Goal: Task Accomplishment & Management: Manage account settings

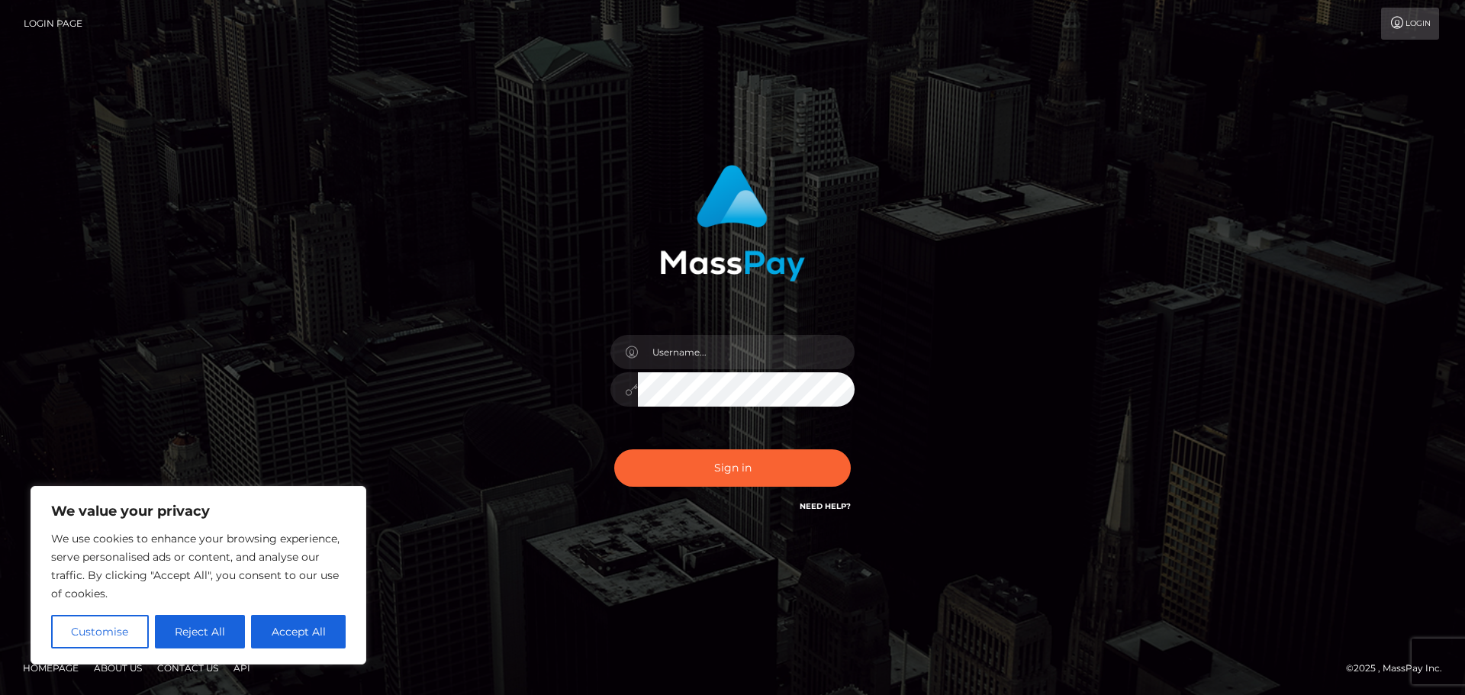
drag, startPoint x: 204, startPoint y: 635, endPoint x: 258, endPoint y: 616, distance: 57.2
click at [204, 634] on button "Reject All" at bounding box center [200, 632] width 91 height 34
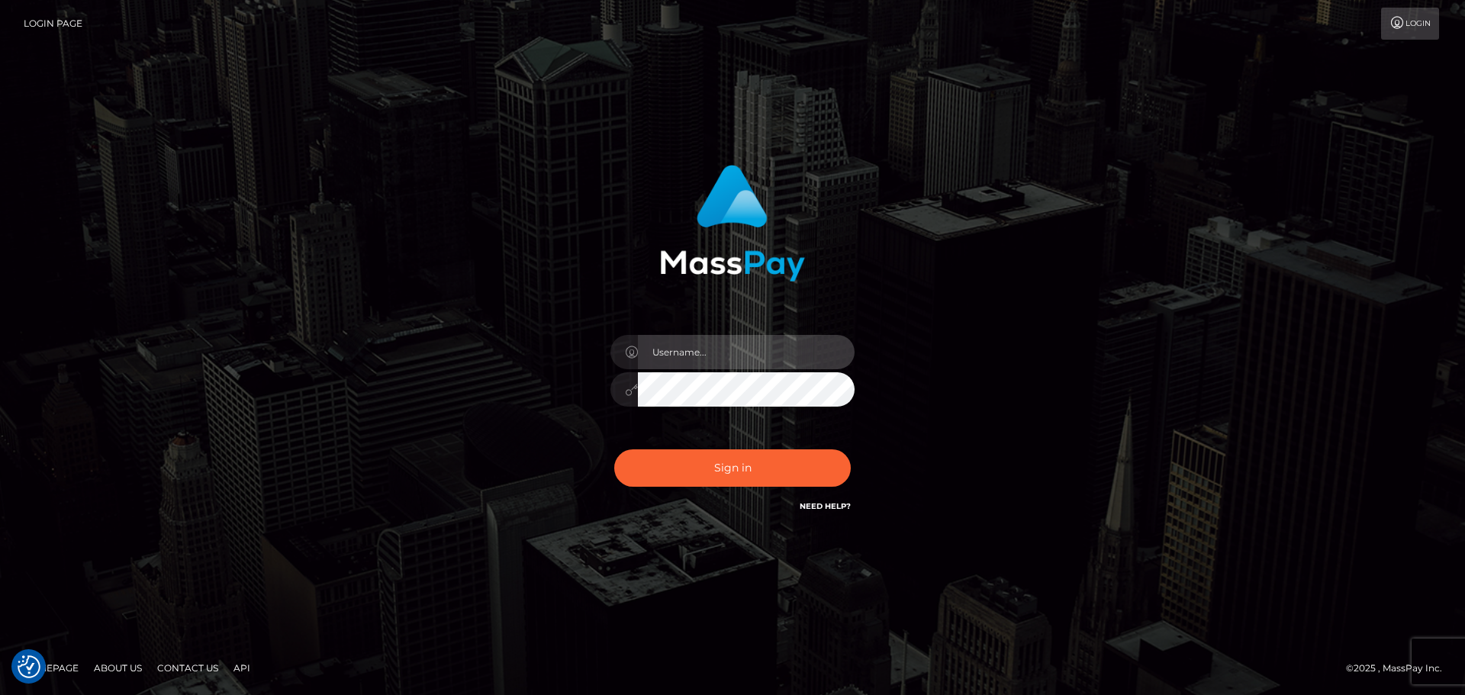
click at [692, 352] on input "text" at bounding box center [746, 352] width 217 height 34
click at [578, 418] on div "Sign in" at bounding box center [733, 339] width 401 height 373
click at [673, 350] on input "text" at bounding box center [746, 352] width 217 height 34
click at [552, 406] on div "Sign in" at bounding box center [733, 339] width 401 height 373
click at [723, 354] on input "text" at bounding box center [746, 352] width 217 height 34
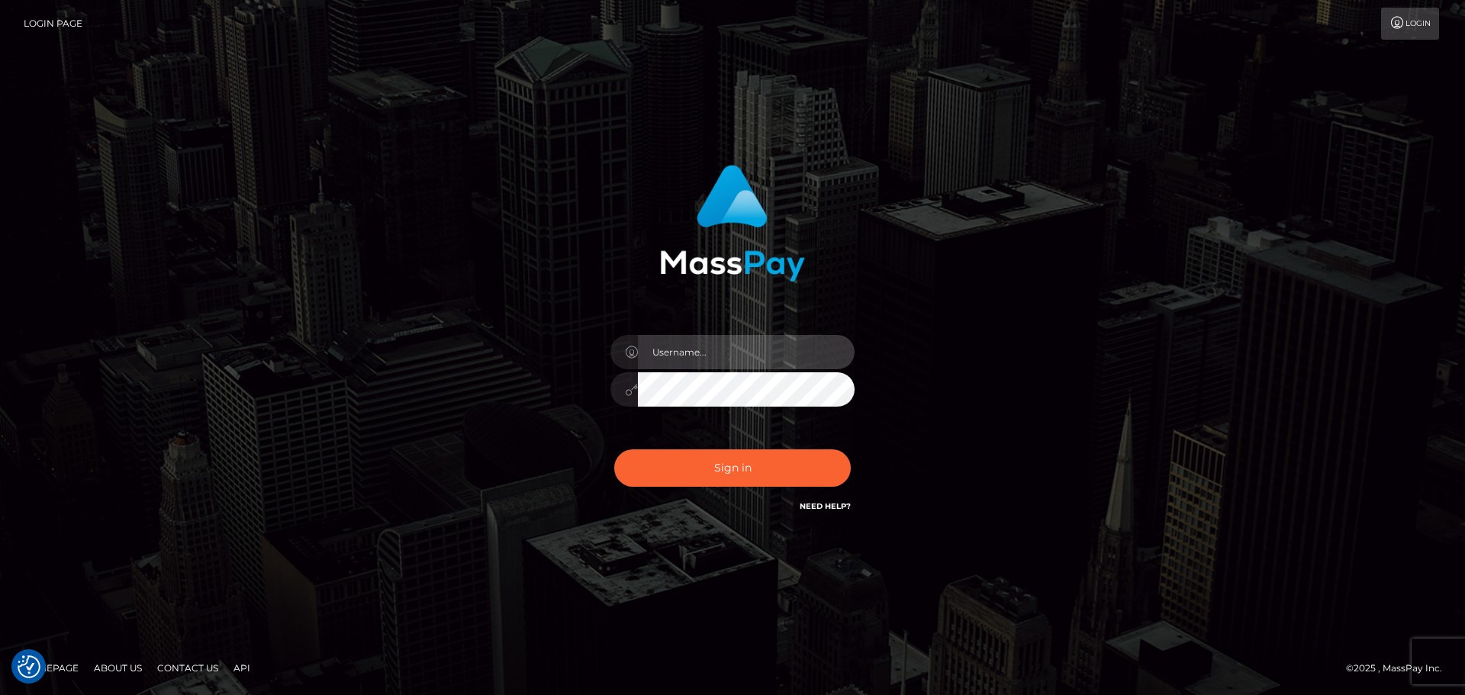
click at [707, 350] on input "text" at bounding box center [746, 352] width 217 height 34
type input "Dmitri.rollacan"
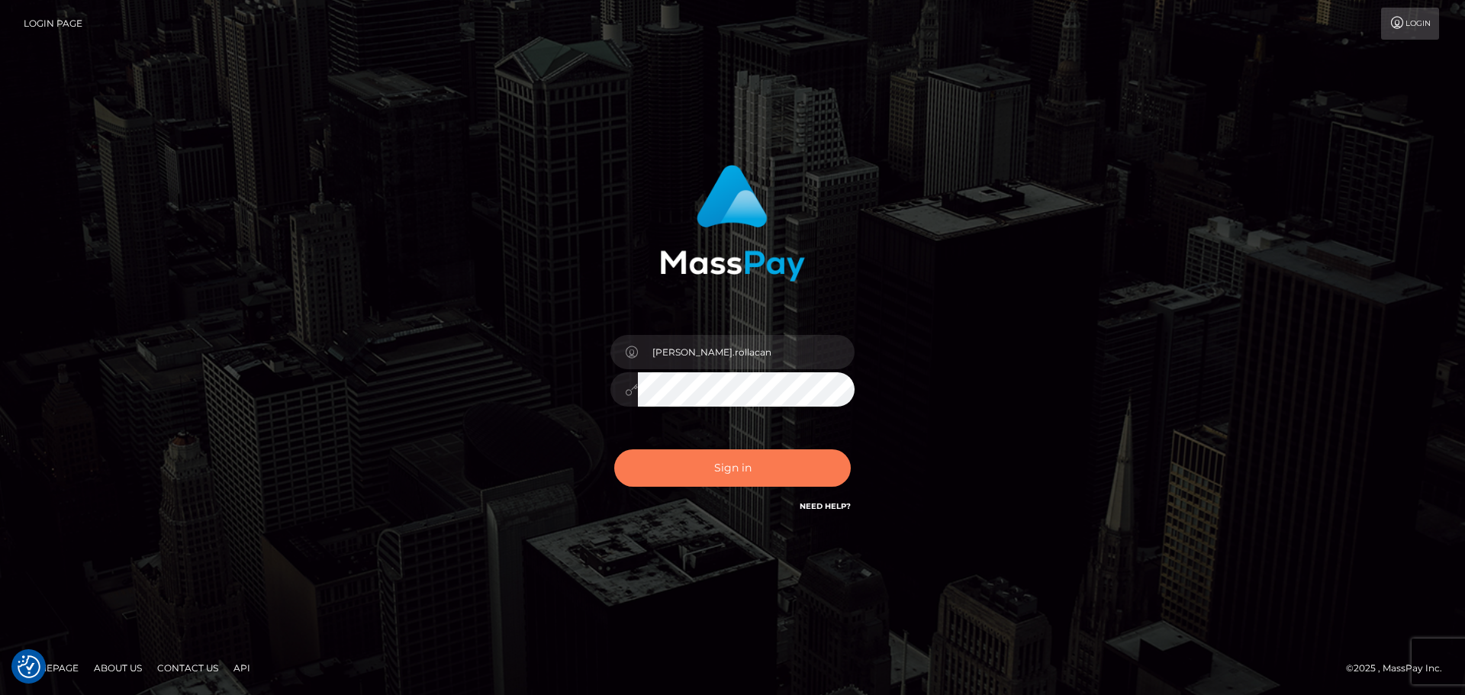
click at [720, 464] on button "Sign in" at bounding box center [732, 467] width 237 height 37
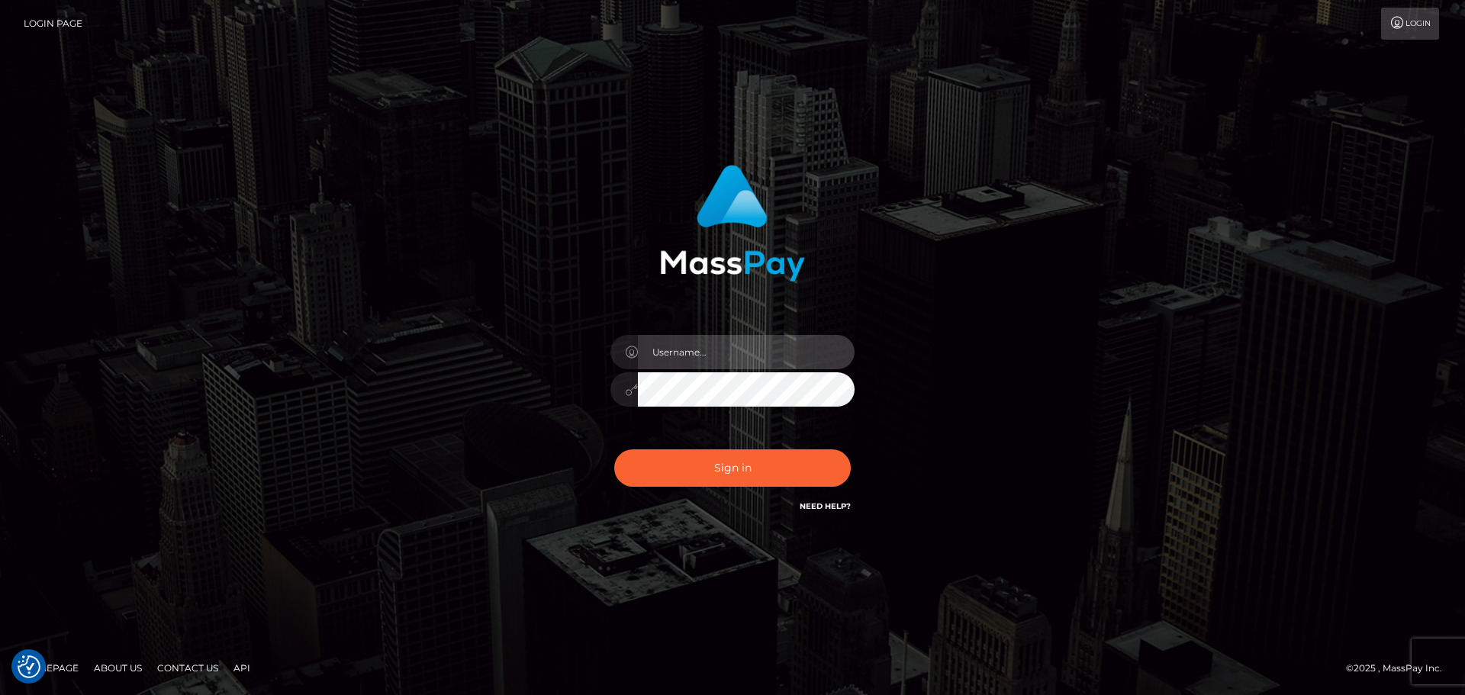
click at [750, 357] on input "text" at bounding box center [746, 352] width 217 height 34
click at [726, 355] on input "text" at bounding box center [746, 352] width 217 height 34
type input "[PERSON_NAME][DOMAIN_NAME]"
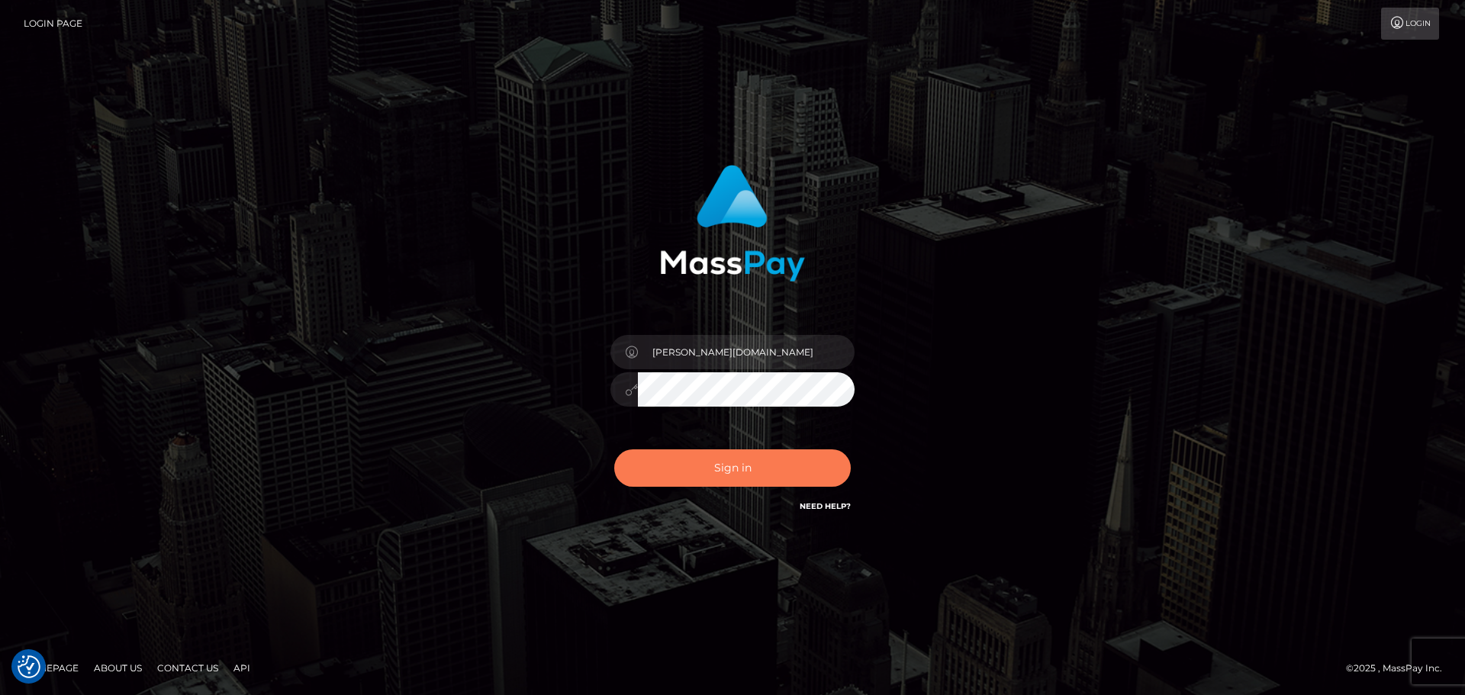
click at [712, 467] on button "Sign in" at bounding box center [732, 467] width 237 height 37
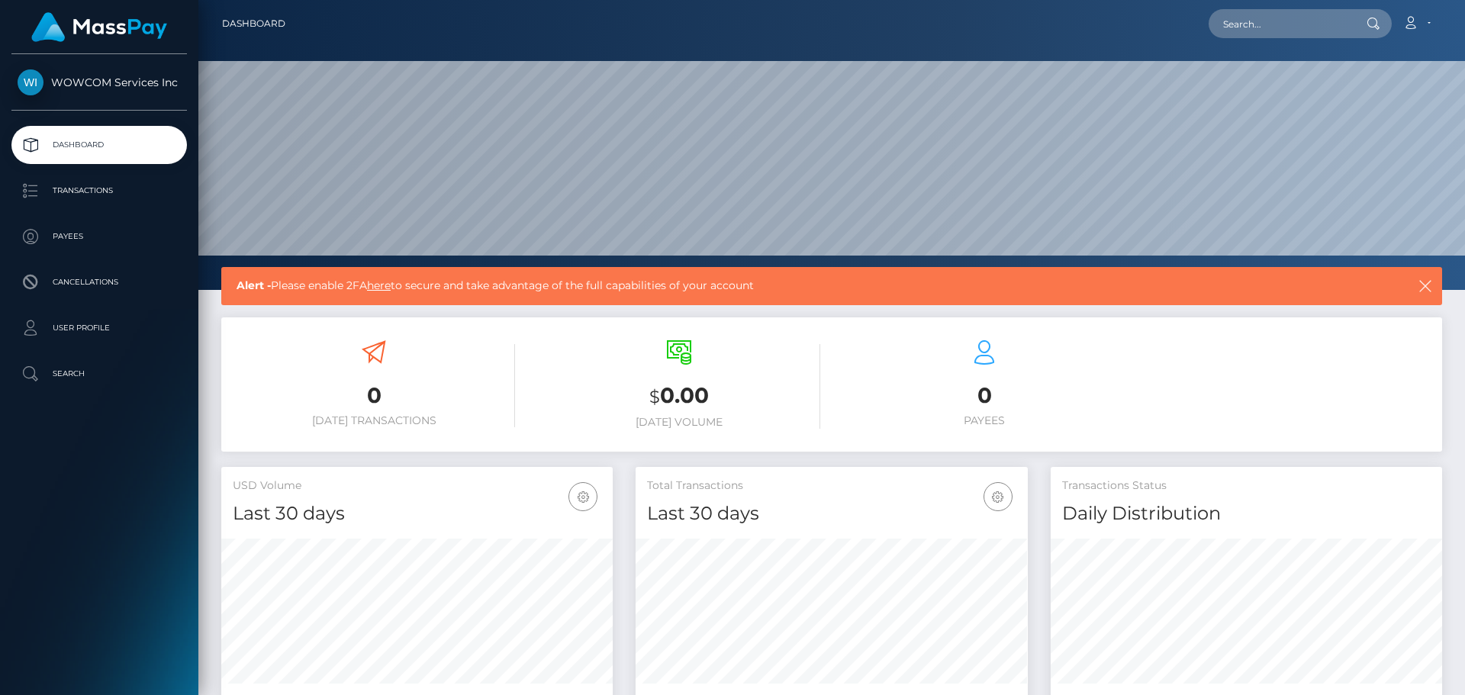
scroll to position [271, 392]
click at [43, 317] on p "User Profile" at bounding box center [99, 328] width 163 height 23
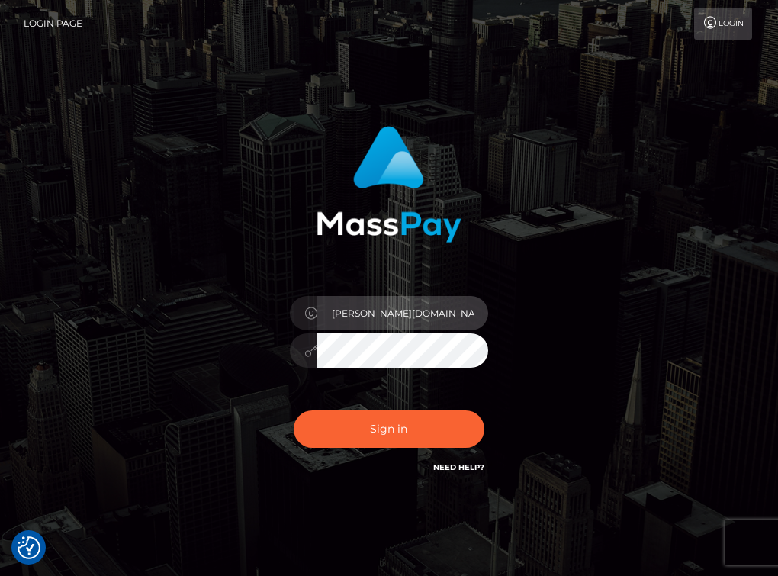
click at [391, 322] on input "[PERSON_NAME][DOMAIN_NAME]" at bounding box center [402, 313] width 171 height 34
type input "[PERSON_NAME].wowcan"
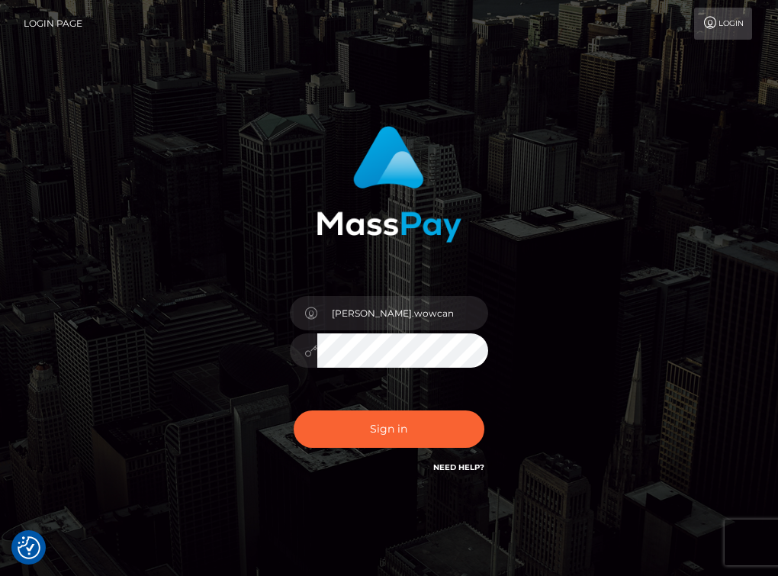
click at [298, 358] on div at bounding box center [389, 348] width 198 height 30
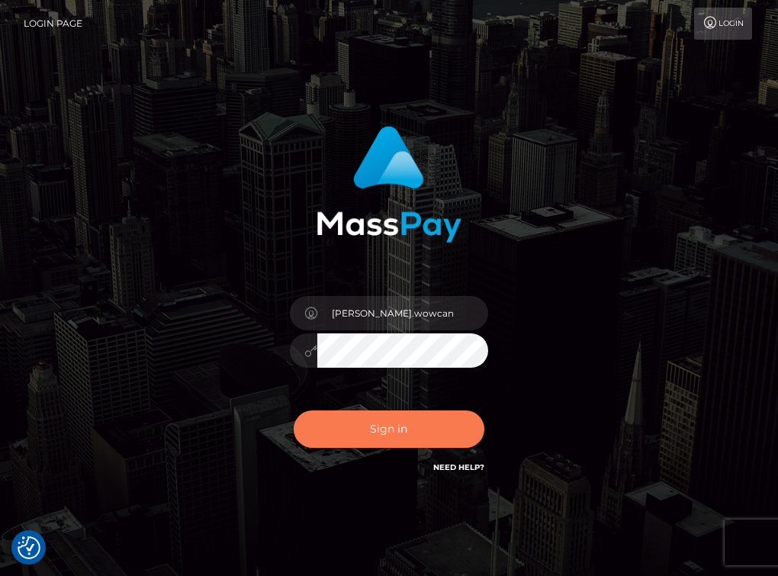
click at [361, 432] on button "Sign in" at bounding box center [389, 428] width 191 height 37
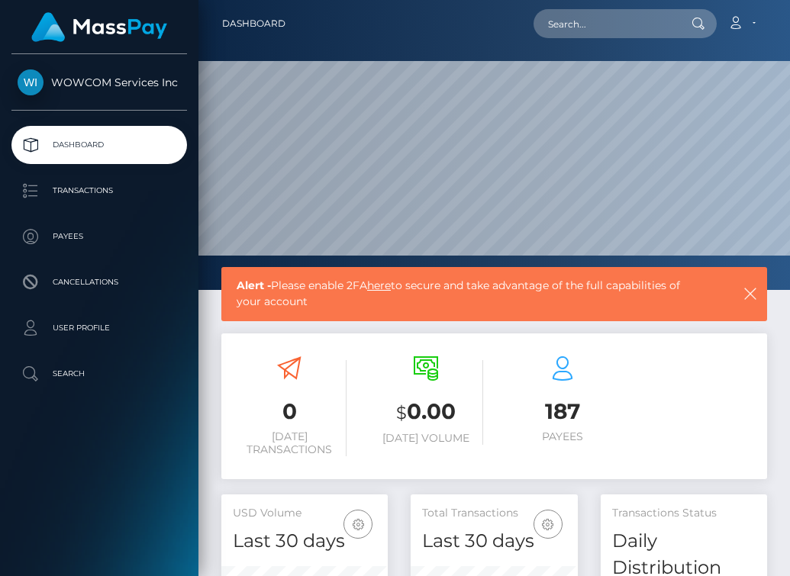
scroll to position [297, 167]
click at [750, 18] on link "Account" at bounding box center [741, 24] width 45 height 32
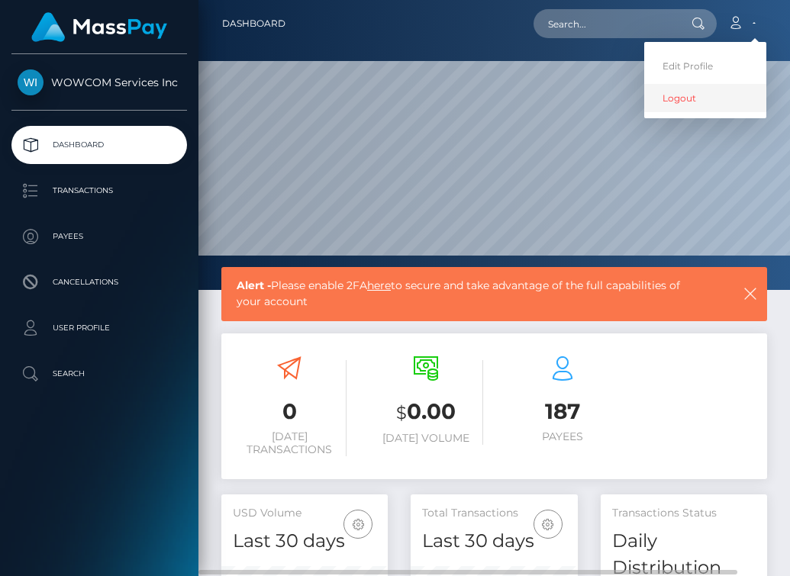
click at [674, 98] on link "Logout" at bounding box center [705, 98] width 122 height 28
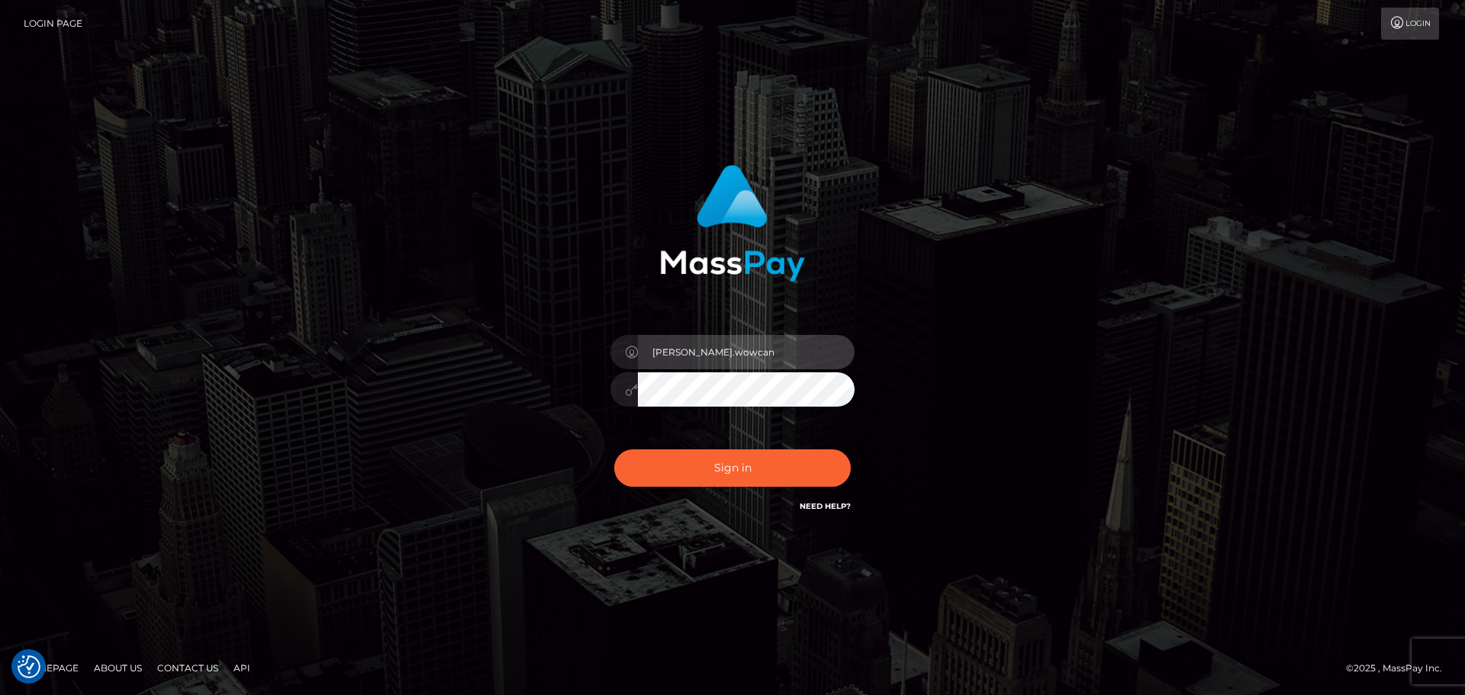
drag, startPoint x: 727, startPoint y: 350, endPoint x: 684, endPoint y: 349, distance: 42.7
click at [684, 349] on input "Dmitri.wowcan" at bounding box center [746, 352] width 217 height 34
click at [732, 348] on input "Dmitri.wowcan" at bounding box center [746, 352] width 217 height 34
type input "Dmitri.rollausa"
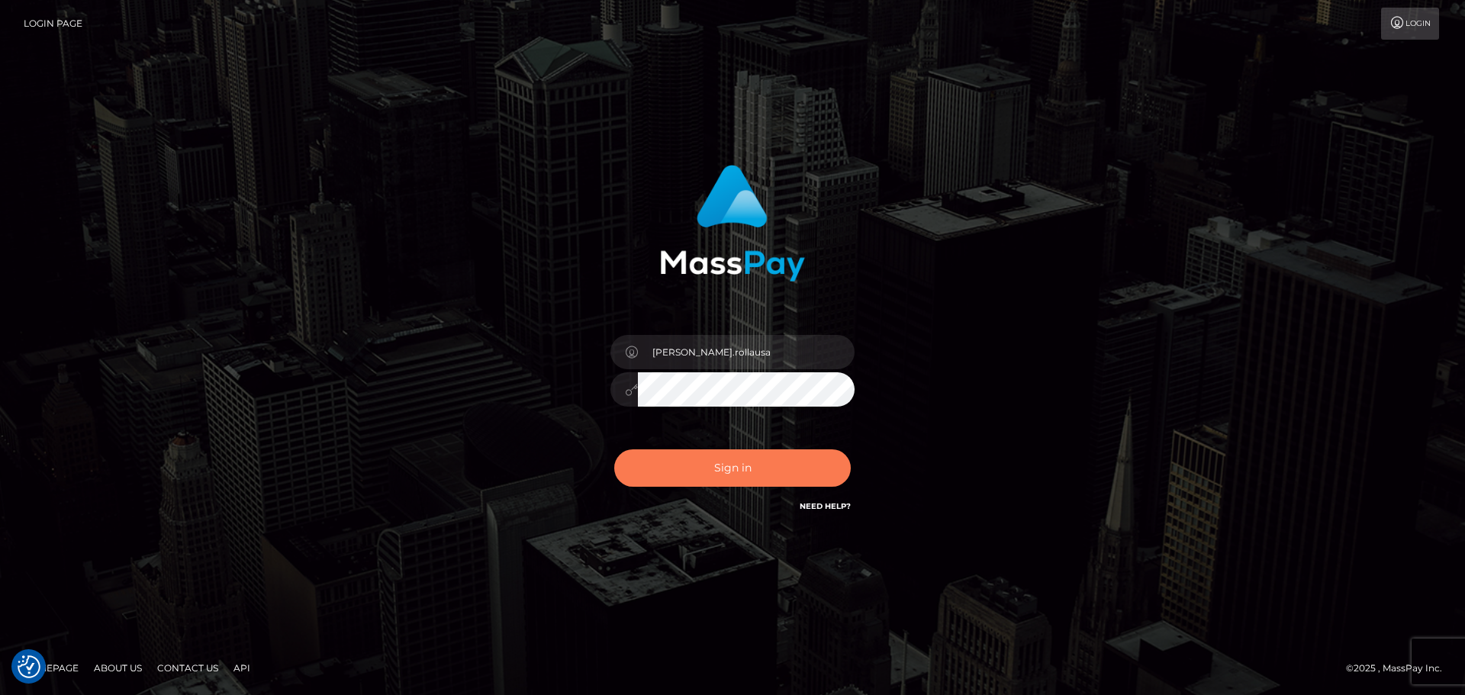
click at [691, 475] on button "Sign in" at bounding box center [732, 467] width 237 height 37
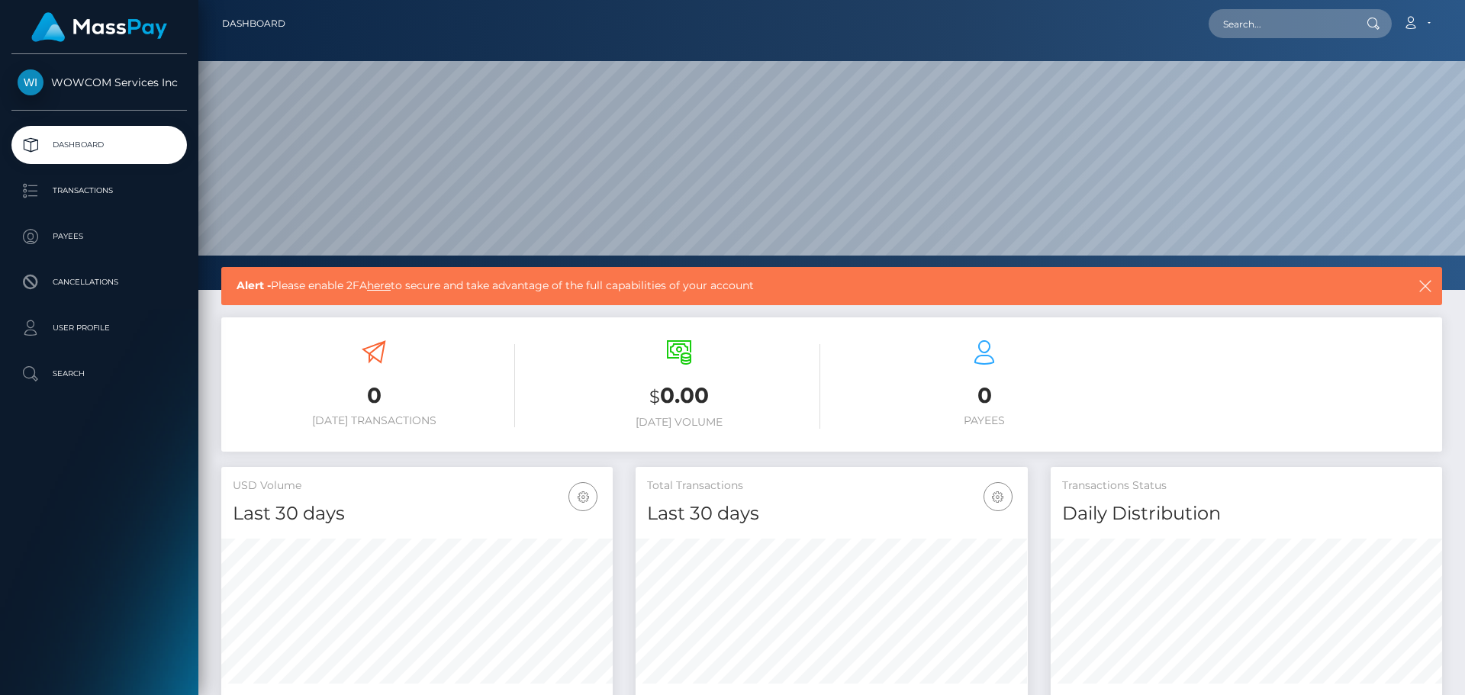
scroll to position [271, 392]
click at [1416, 24] on icon at bounding box center [1410, 23] width 16 height 12
click at [1447, 11] on div "Dashboard Loading... Loading... Account" at bounding box center [832, 24] width 1242 height 32
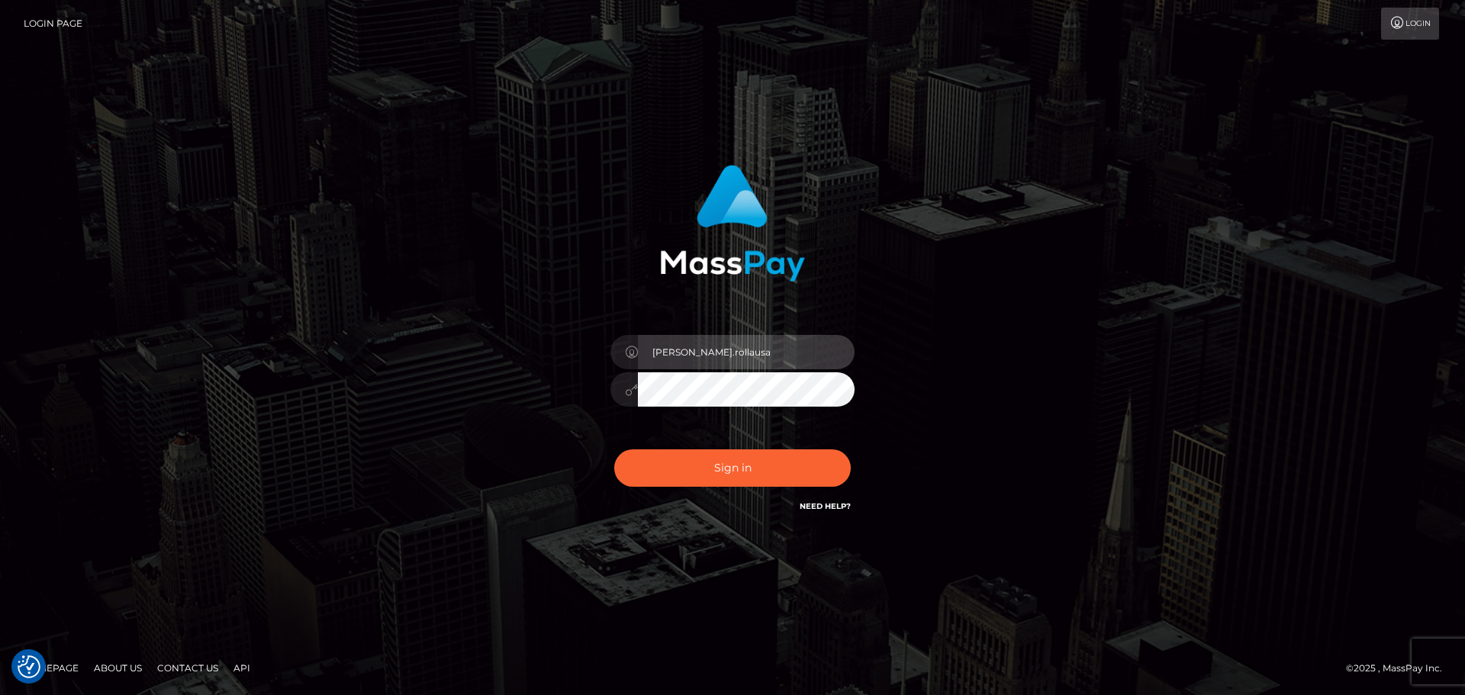
click at [754, 350] on input "Dmitri.rollausa" at bounding box center [746, 352] width 217 height 34
type input "Dmitri.rollacan"
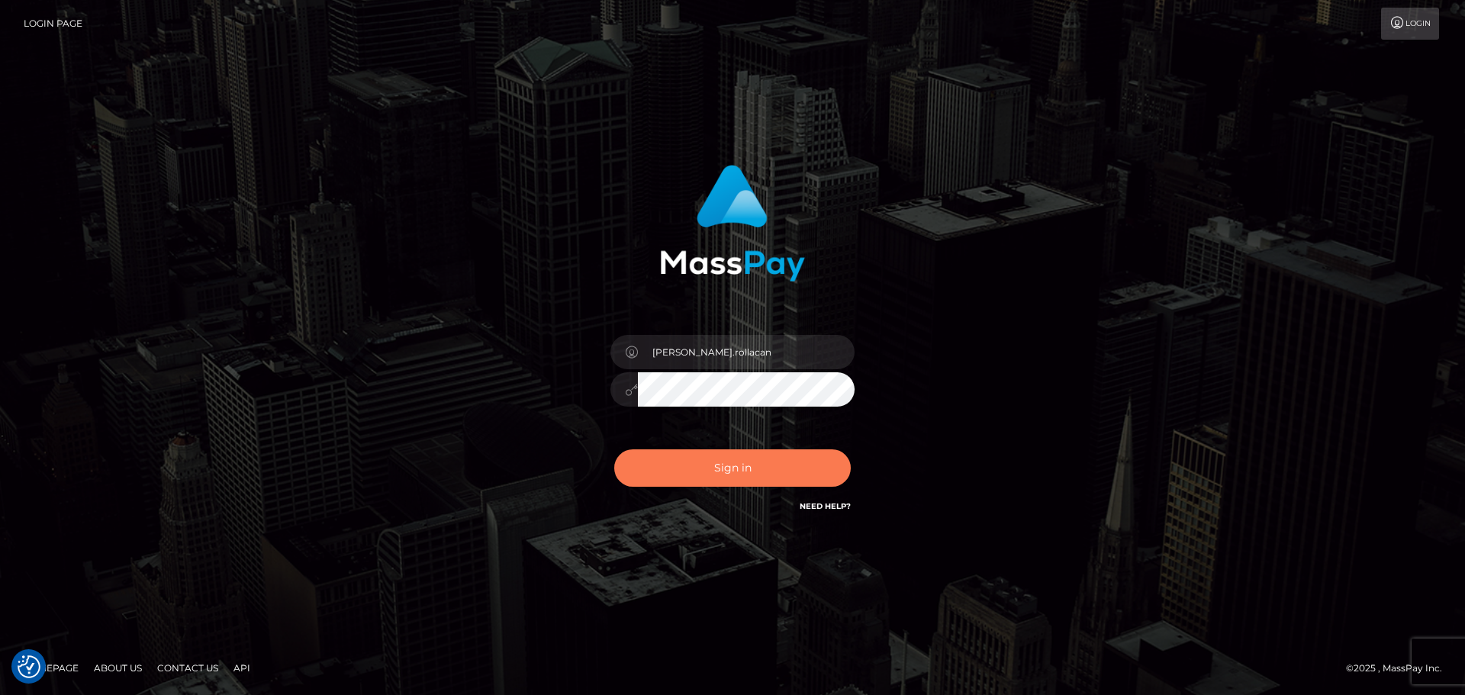
click at [696, 464] on button "Sign in" at bounding box center [732, 467] width 237 height 37
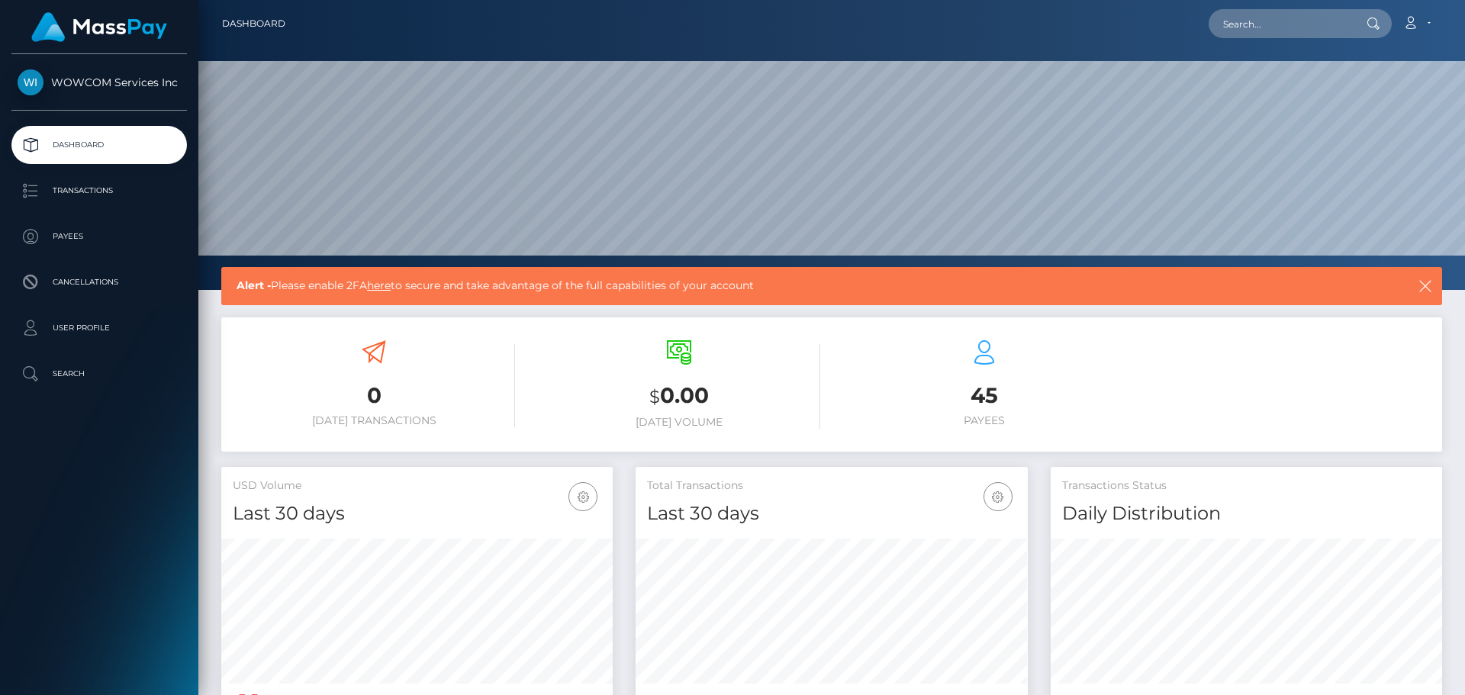
scroll to position [271, 392]
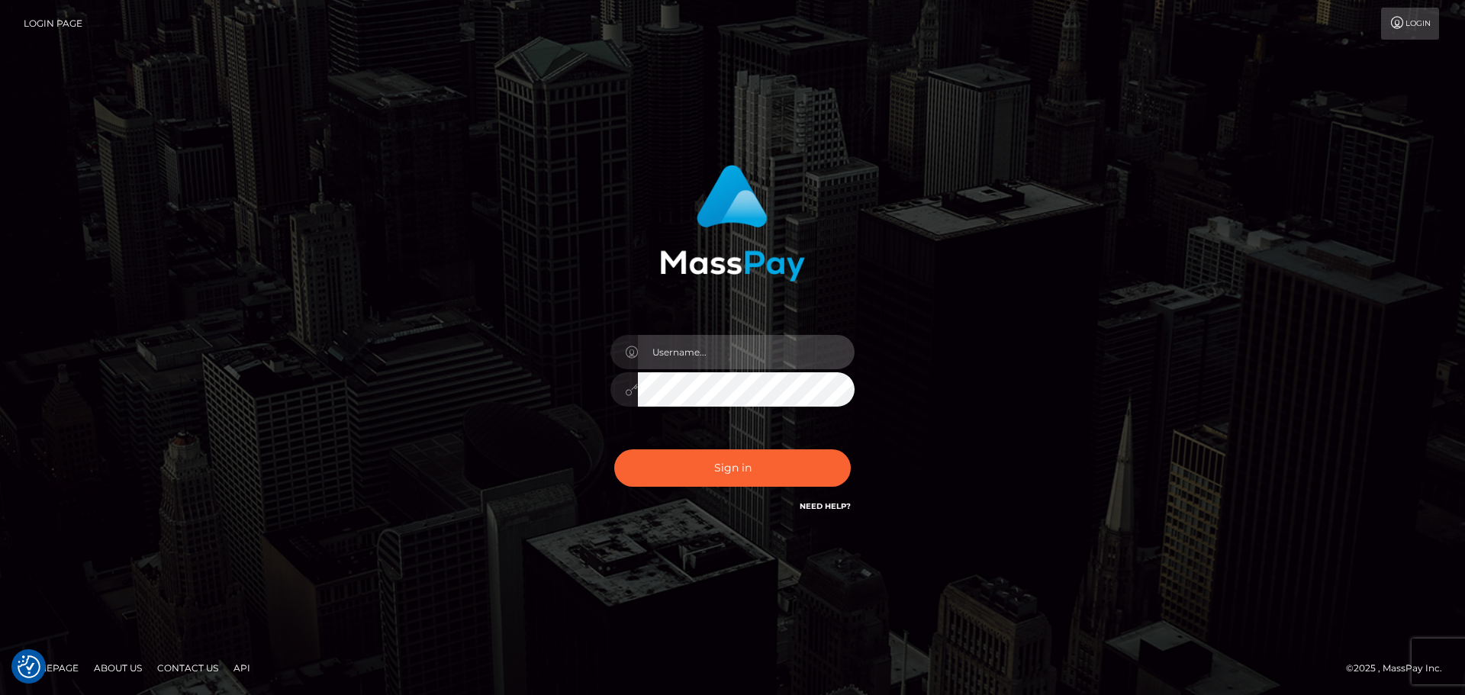
type input "Dmitri.rollacan"
click at [801, 363] on input "[PERSON_NAME].rollacan" at bounding box center [746, 352] width 217 height 34
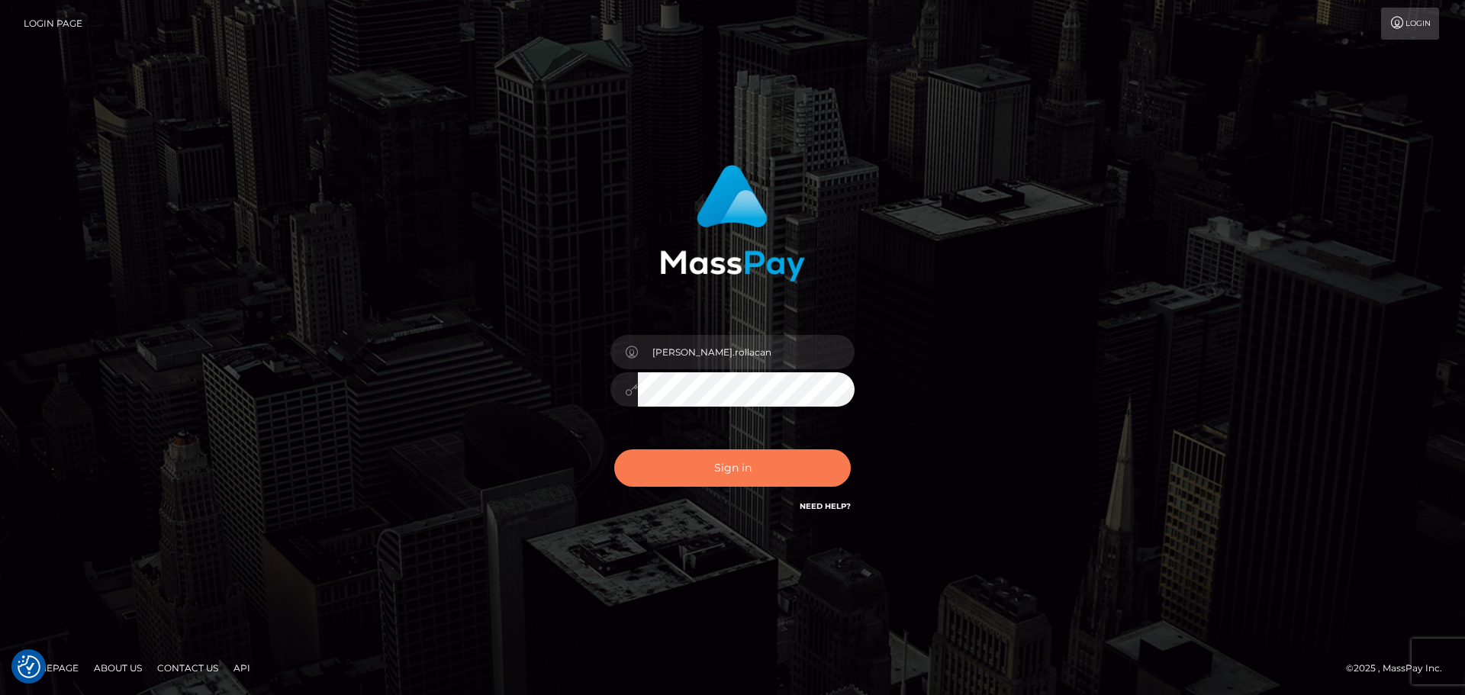
click at [713, 472] on button "Sign in" at bounding box center [732, 467] width 237 height 37
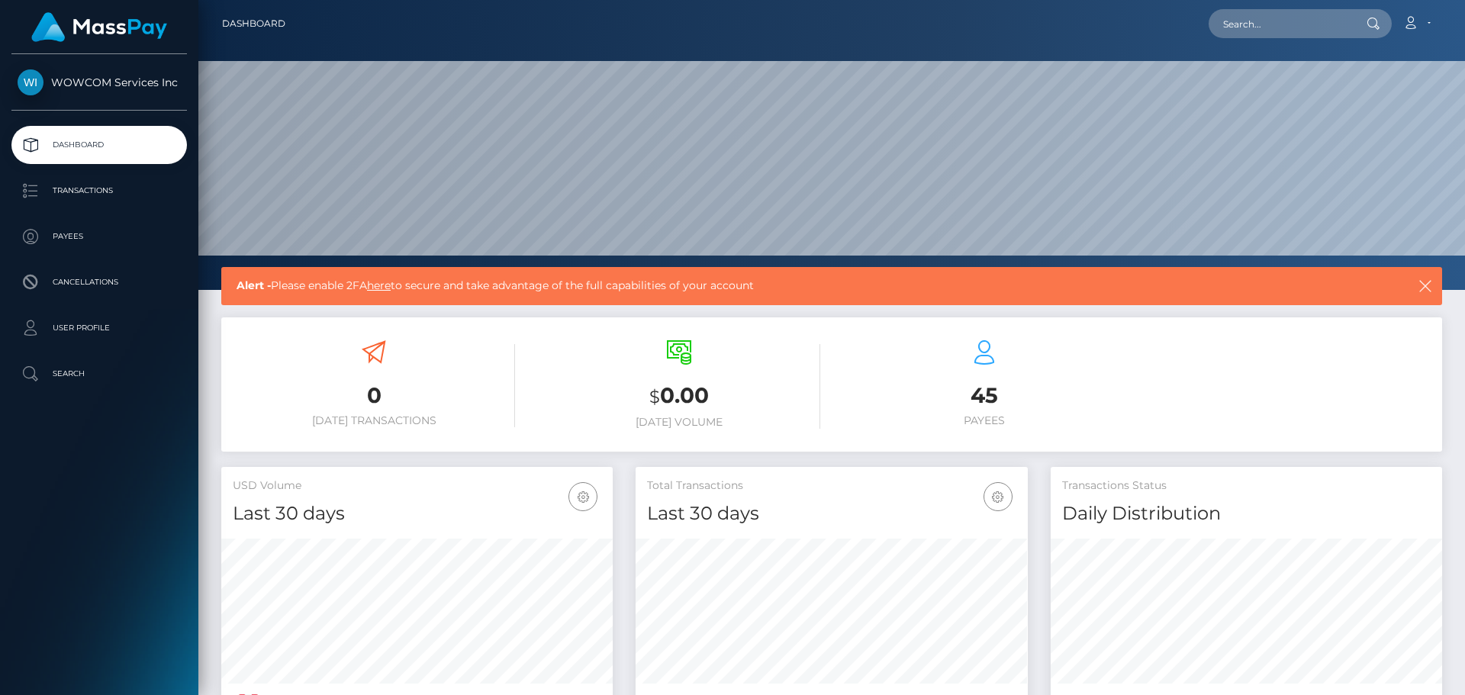
scroll to position [271, 392]
click at [1428, 40] on nav "Dashboard Loading... Loading... Account Edit Profile" at bounding box center [831, 23] width 1267 height 47
click at [1428, 20] on link "Account" at bounding box center [1416, 24] width 45 height 32
click at [1371, 65] on link "Edit Profile" at bounding box center [1380, 66] width 122 height 28
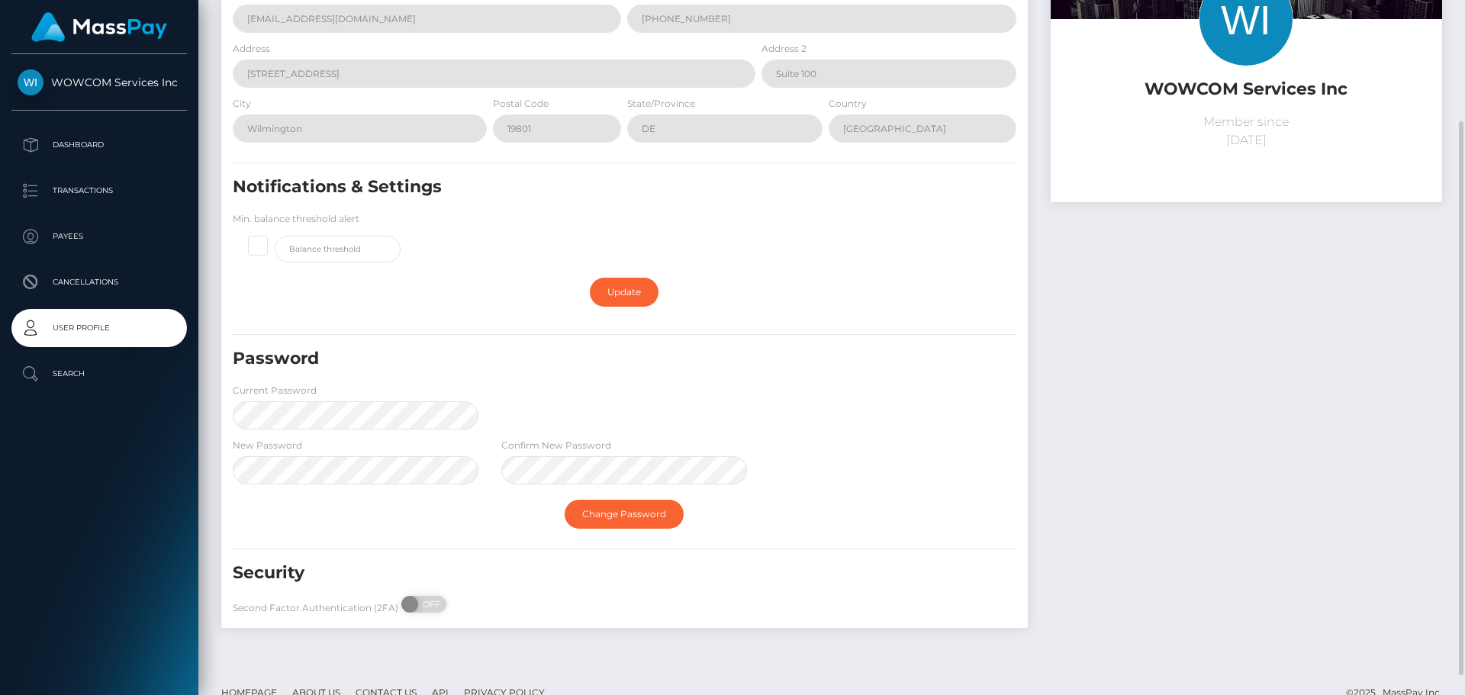
scroll to position [177, 0]
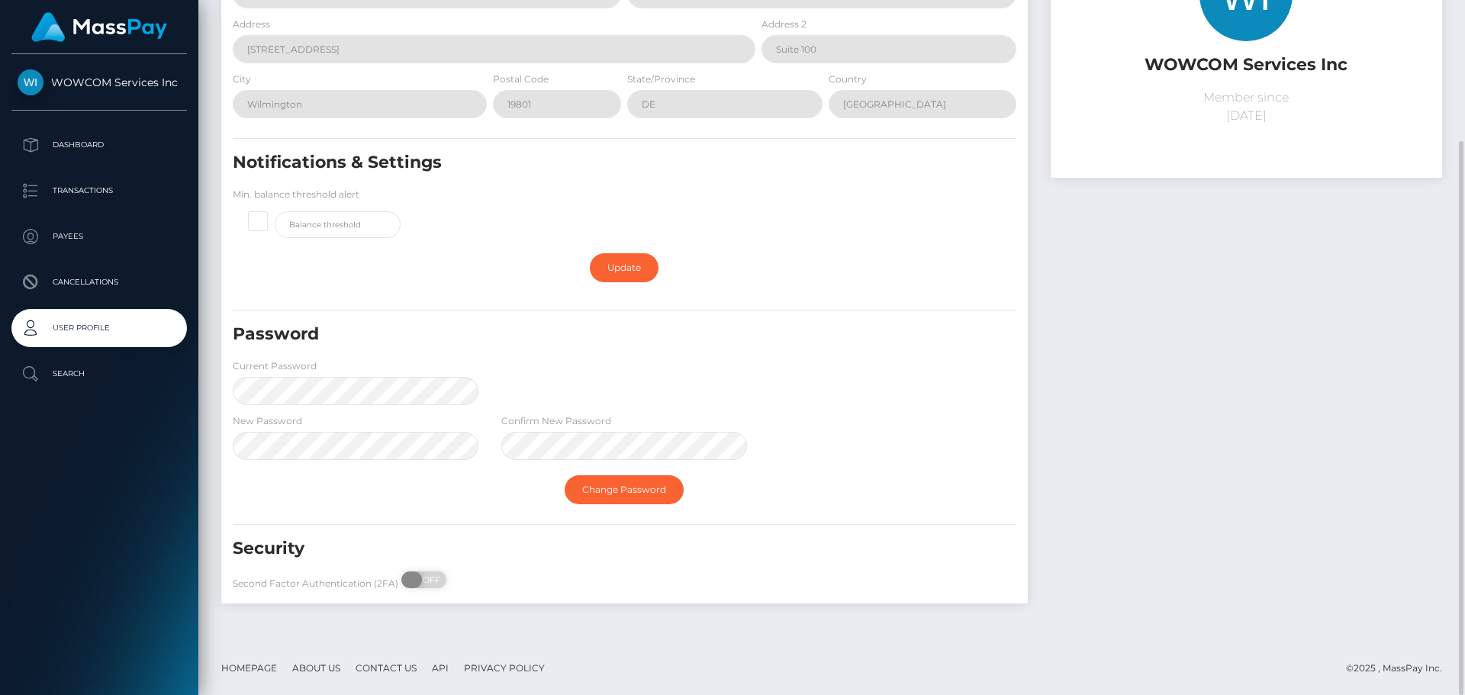
click at [428, 578] on span "OFF" at bounding box center [429, 579] width 38 height 17
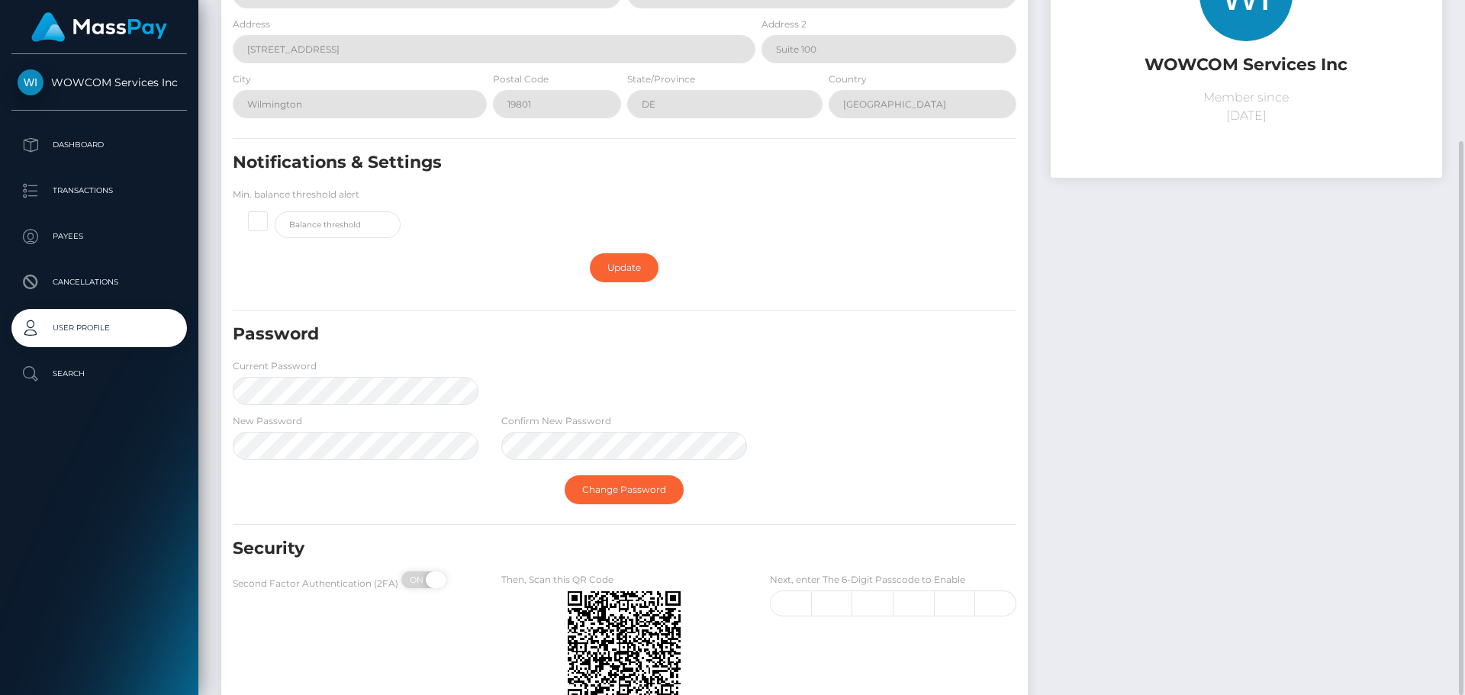
checkbox input "true"
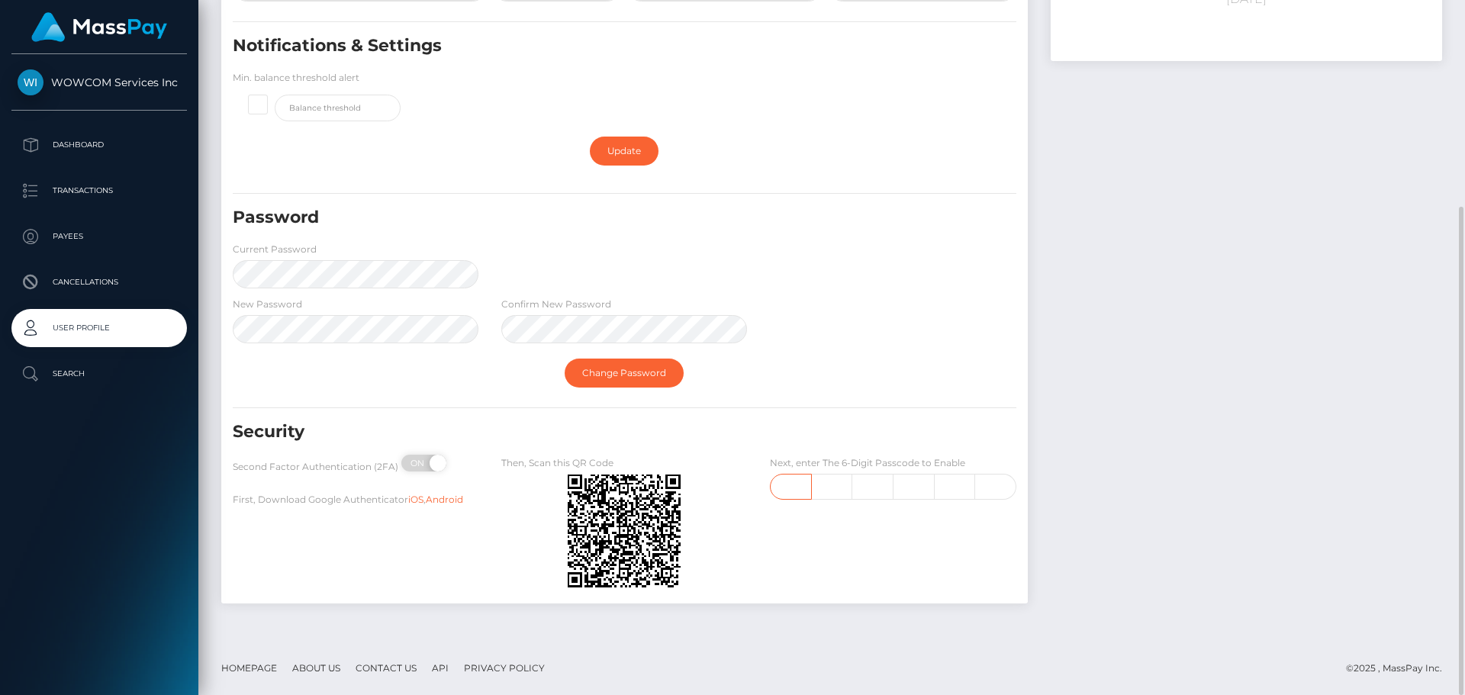
click at [784, 488] on input "text" at bounding box center [790, 487] width 41 height 26
type input "8"
type input "4"
type input "8"
type input "0"
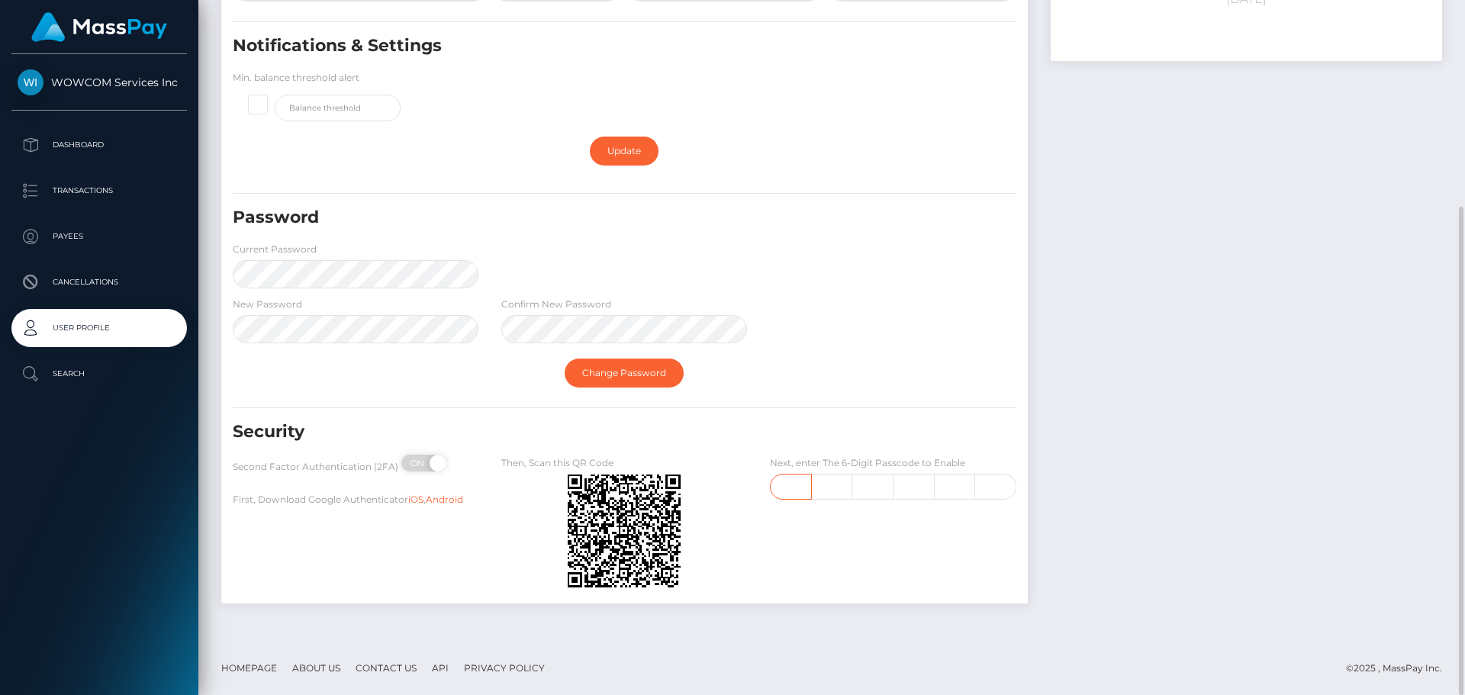
type input "8"
type input "0"
type input "4"
type input "8"
type input "7"
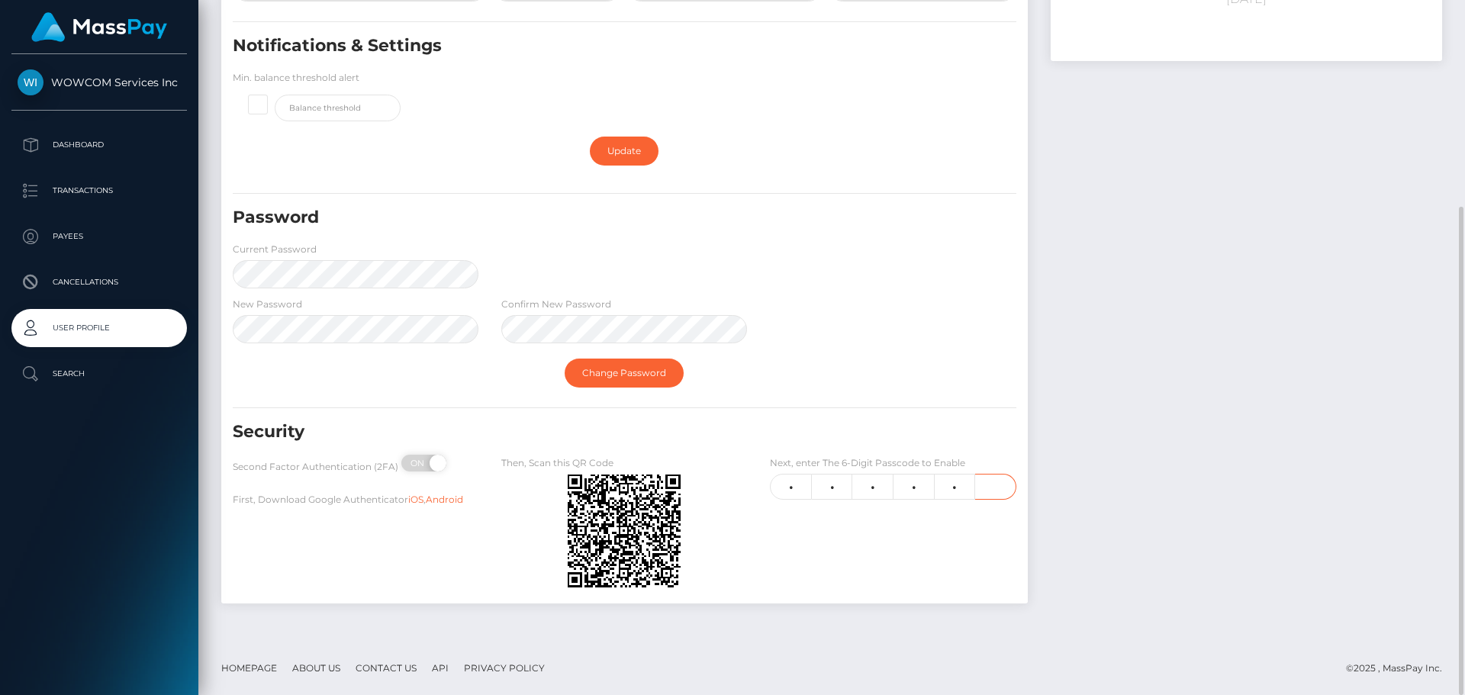
type input "0"
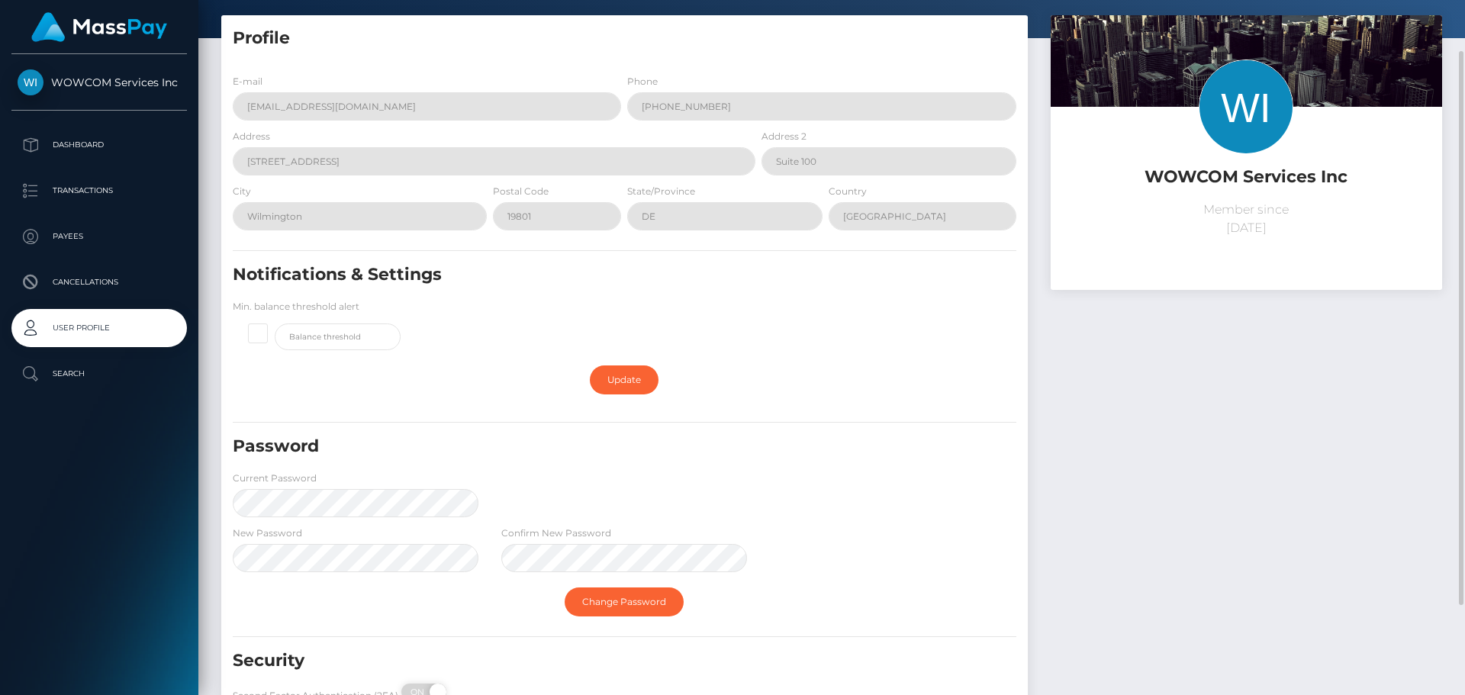
scroll to position [0, 0]
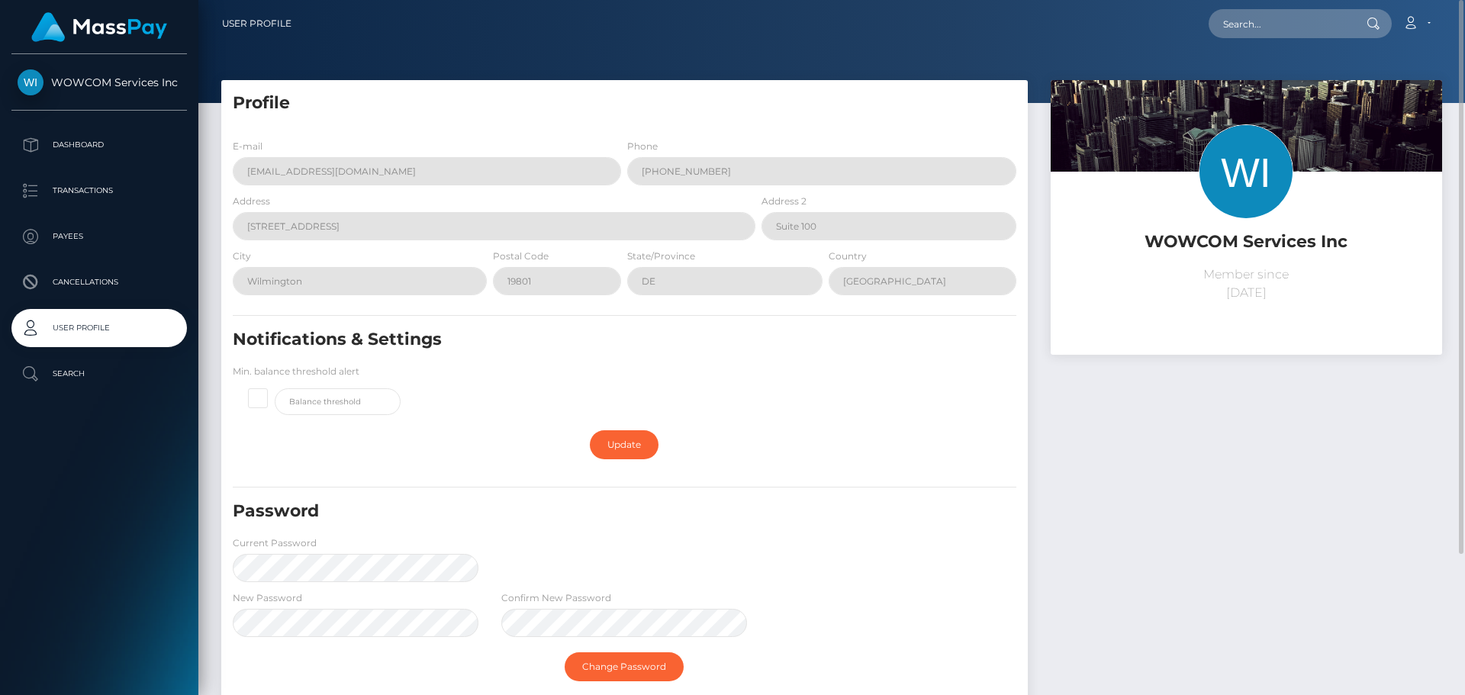
click at [1129, 468] on div "WOWCOM Services Inc Member since September 1, 2025" at bounding box center [1246, 438] width 414 height 716
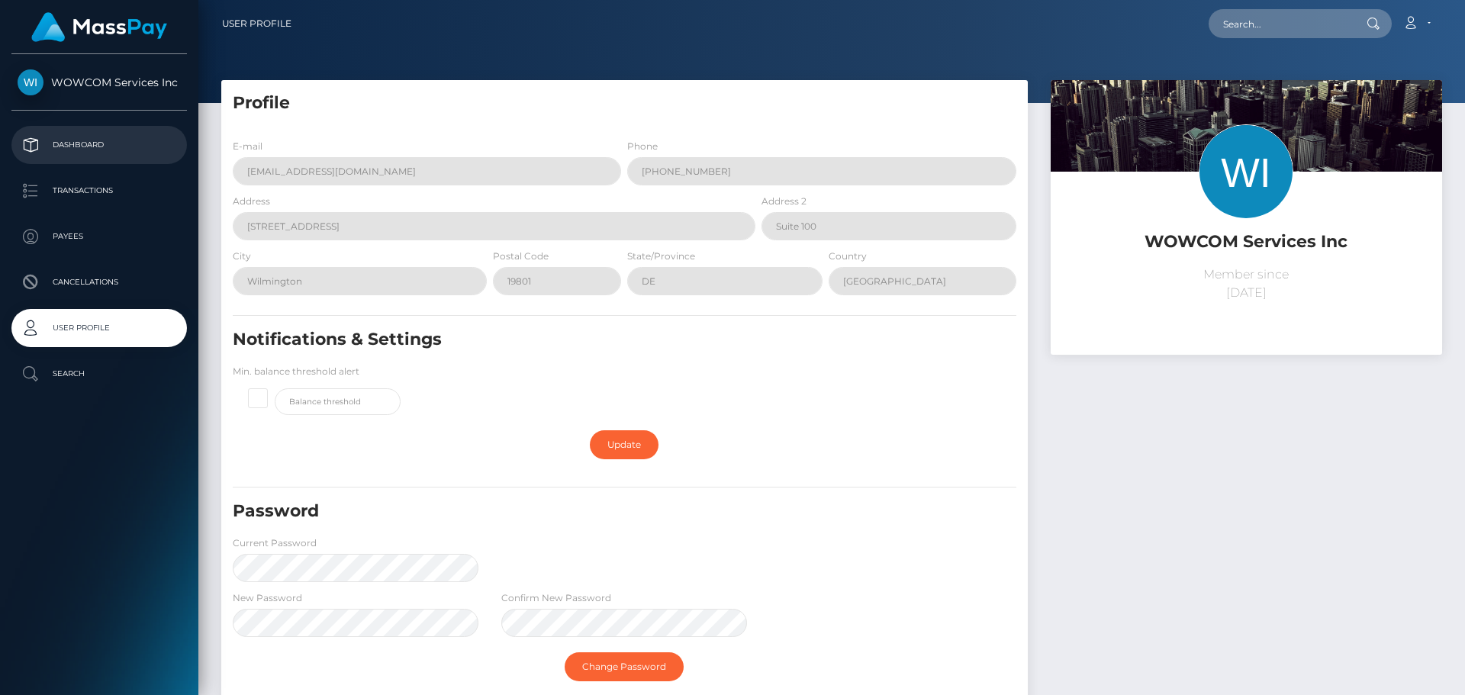
click at [104, 139] on p "Dashboard" at bounding box center [99, 145] width 163 height 23
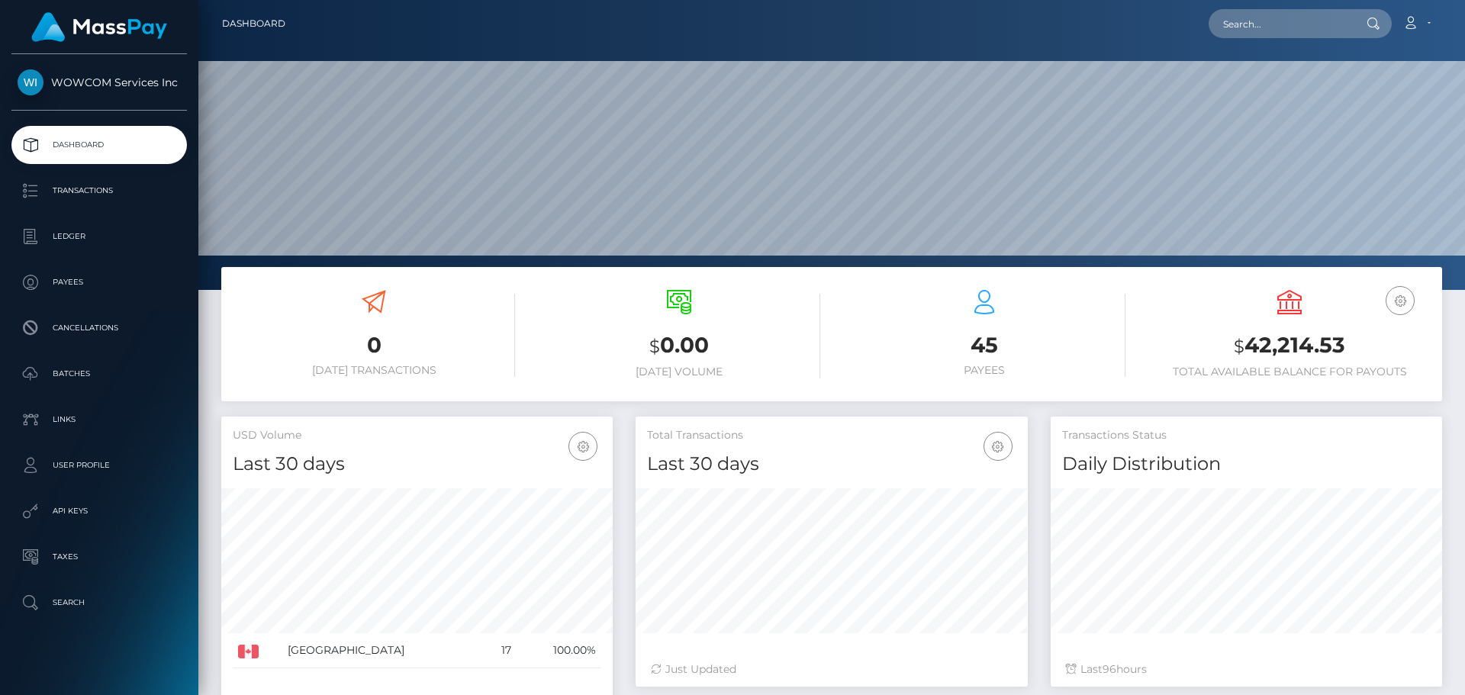
scroll to position [271, 392]
click at [1420, 14] on link "Account" at bounding box center [1416, 24] width 45 height 32
click at [1385, 63] on link "Edit Profile" at bounding box center [1380, 66] width 122 height 28
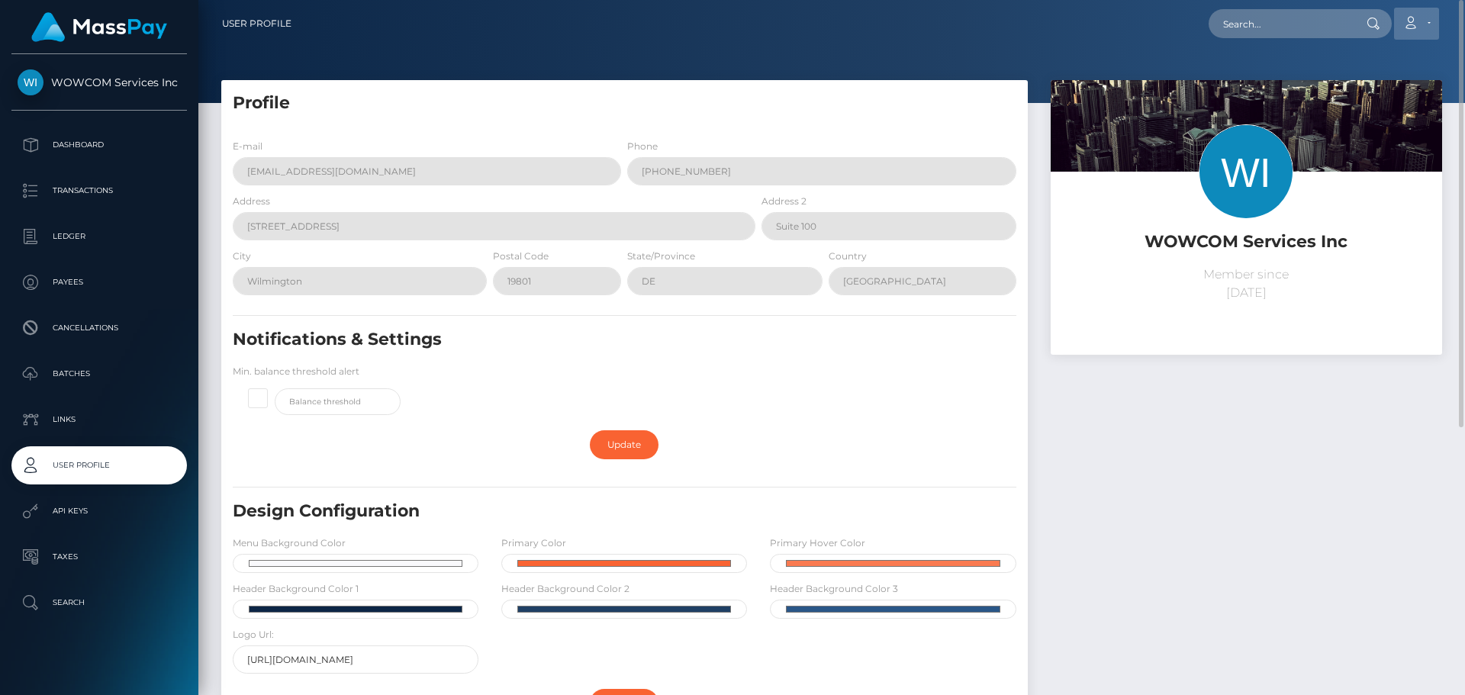
click at [1415, 25] on icon at bounding box center [1410, 23] width 16 height 12
click at [1411, 24] on icon at bounding box center [1410, 23] width 16 height 12
click at [1425, 22] on link "Account" at bounding box center [1416, 24] width 45 height 32
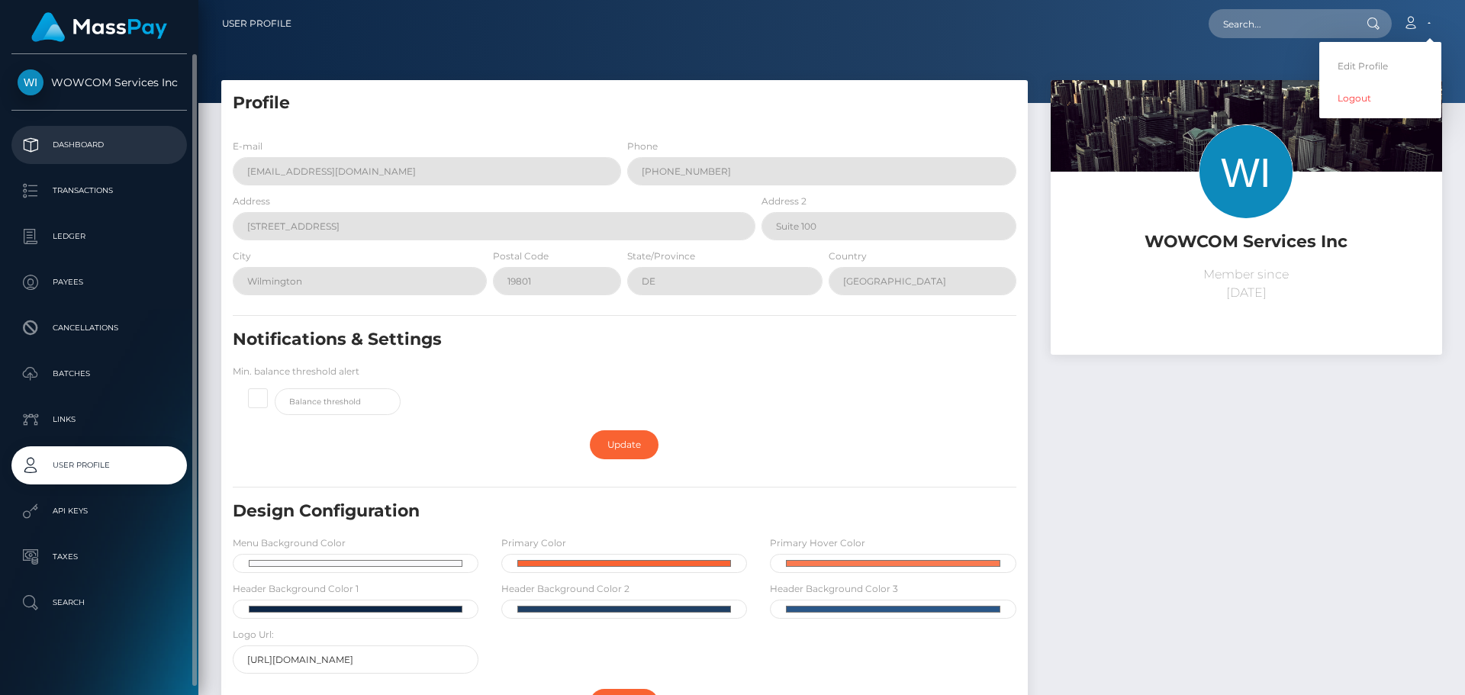
click at [85, 141] on p "Dashboard" at bounding box center [99, 145] width 163 height 23
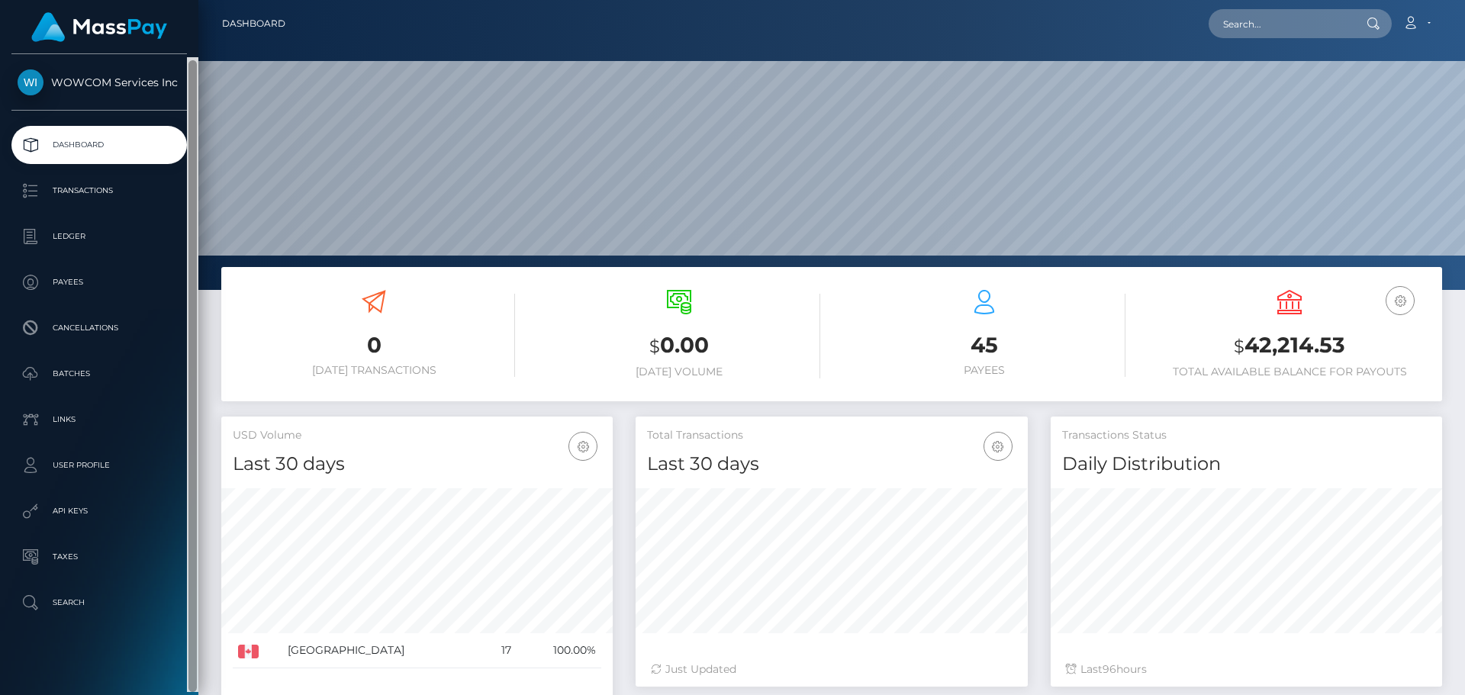
scroll to position [6, 0]
drag, startPoint x: 192, startPoint y: 601, endPoint x: 192, endPoint y: 611, distance: 9.9
click at [192, 611] on div at bounding box center [192, 370] width 8 height 632
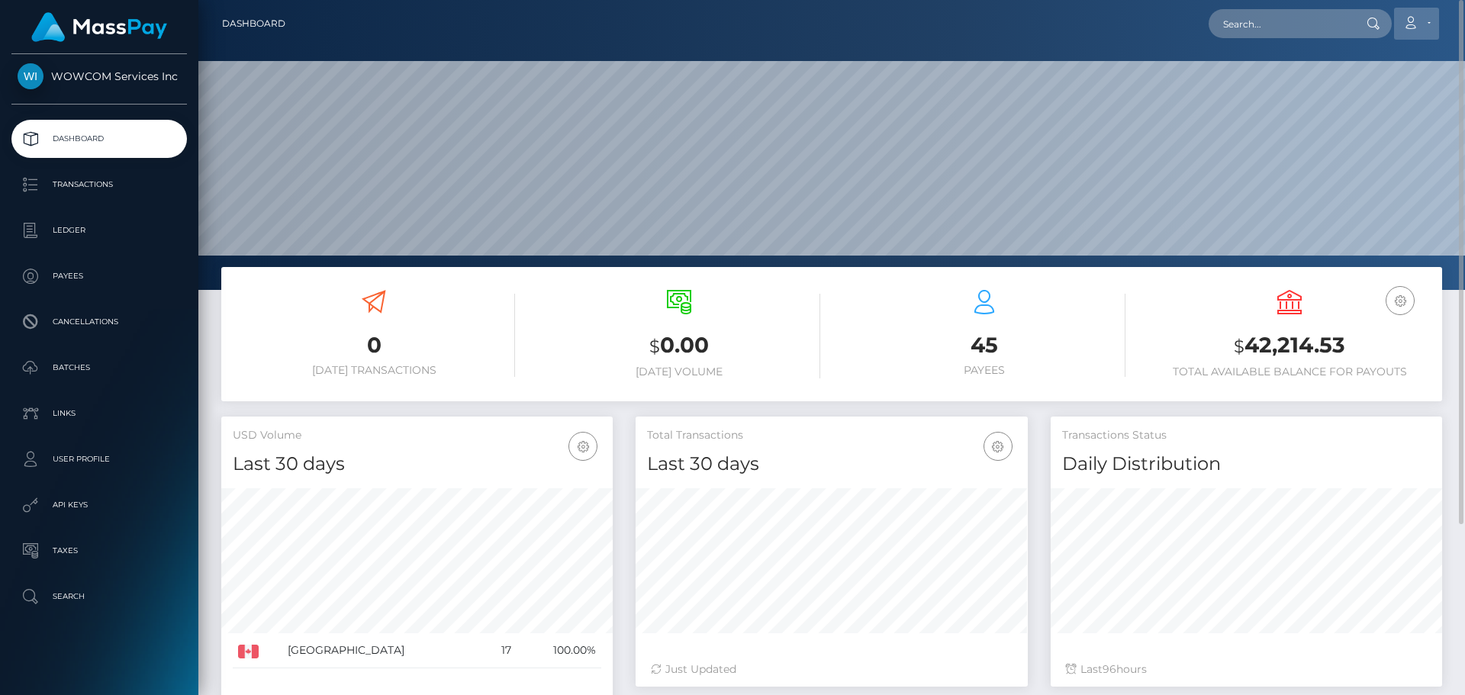
click at [1421, 17] on link "Account" at bounding box center [1416, 24] width 45 height 32
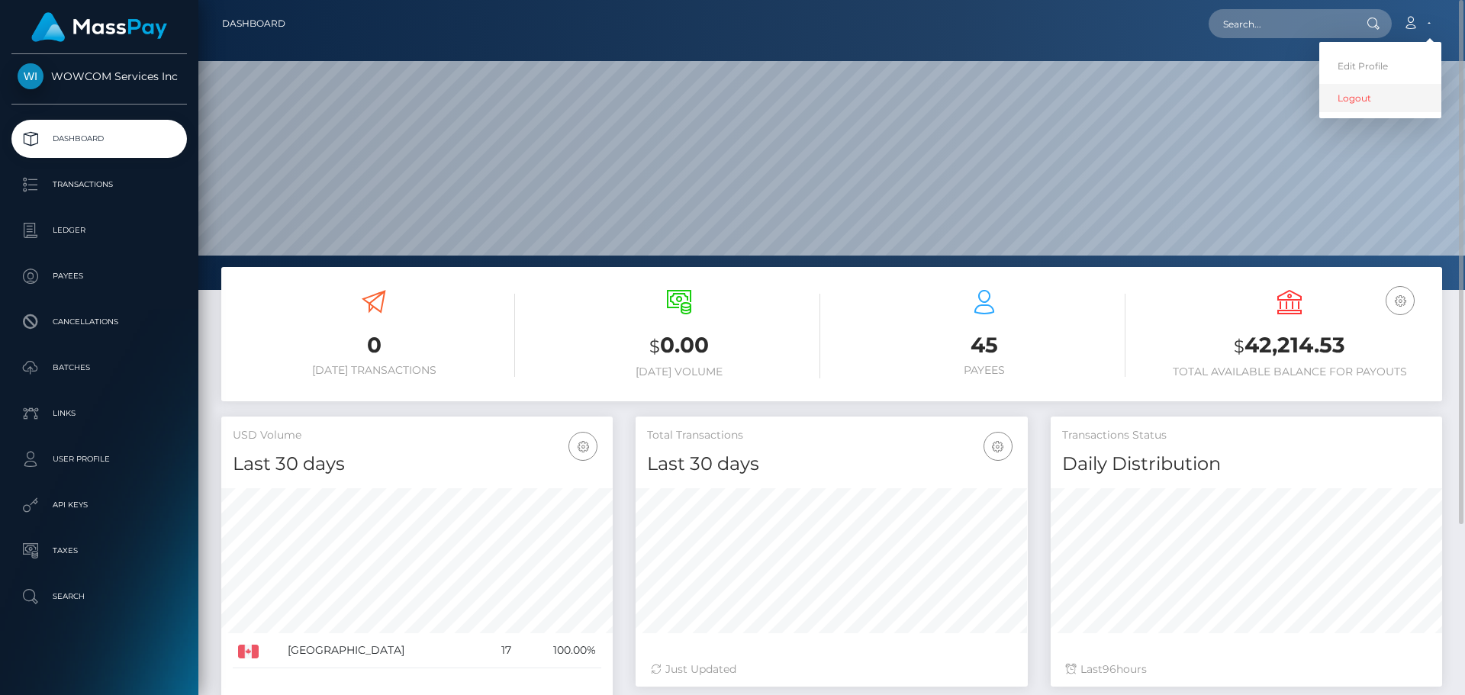
click at [1354, 98] on link "Logout" at bounding box center [1380, 98] width 122 height 28
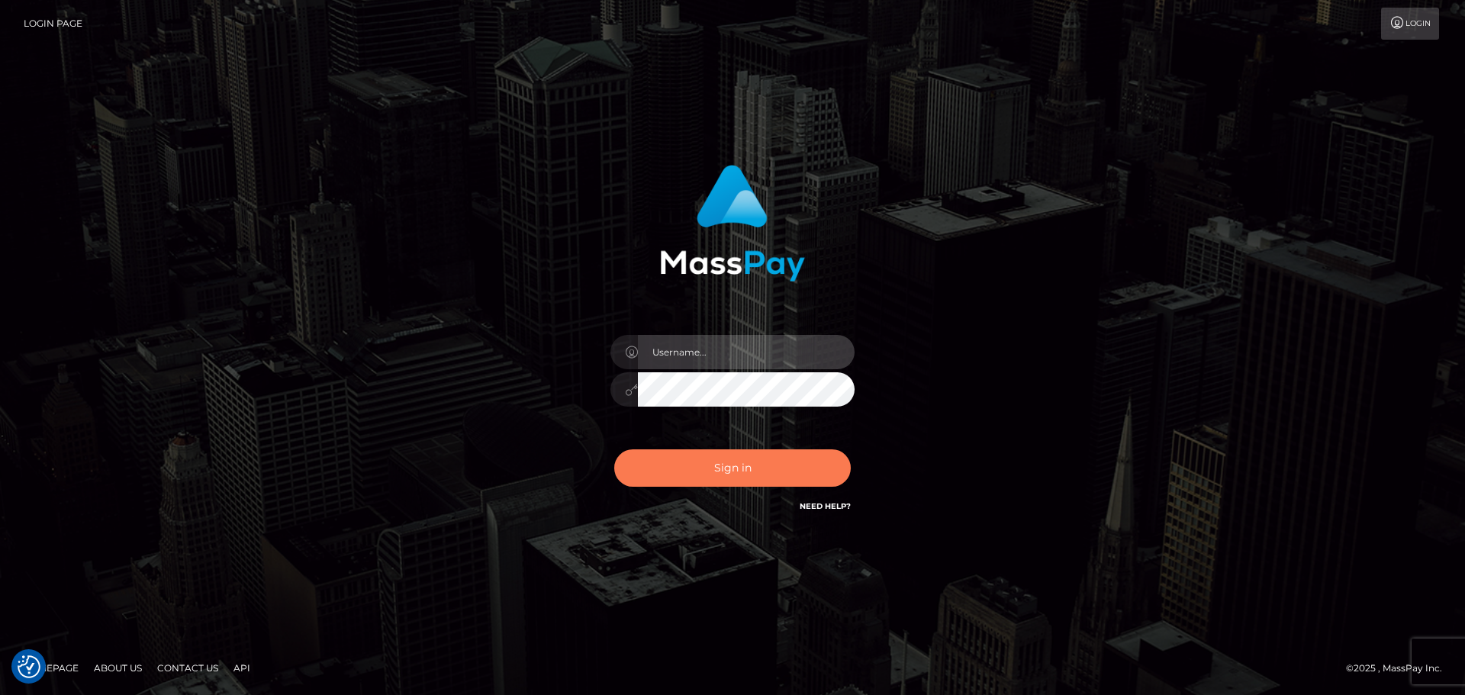
type input "[PERSON_NAME].rollacan"
click at [736, 468] on button "Sign in" at bounding box center [732, 467] width 237 height 37
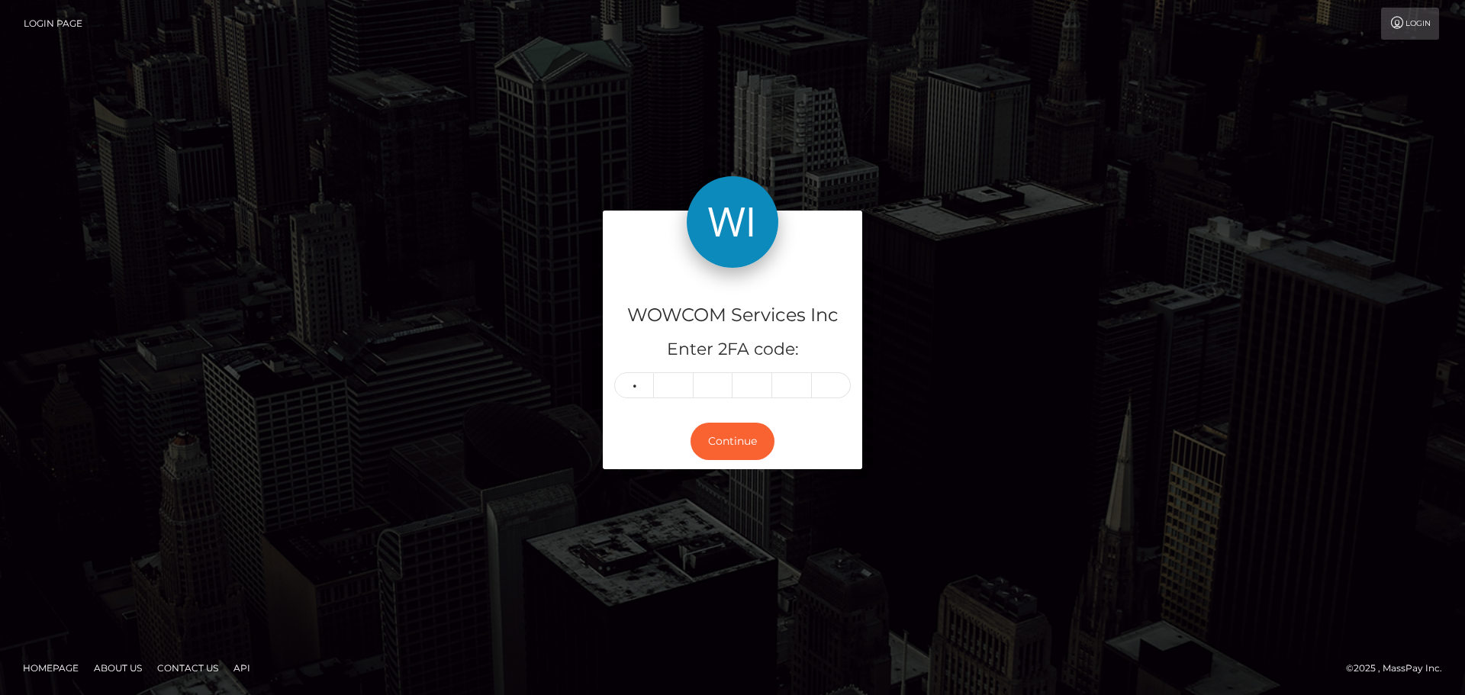
type input "8"
type input "3"
type input "5"
type input "1"
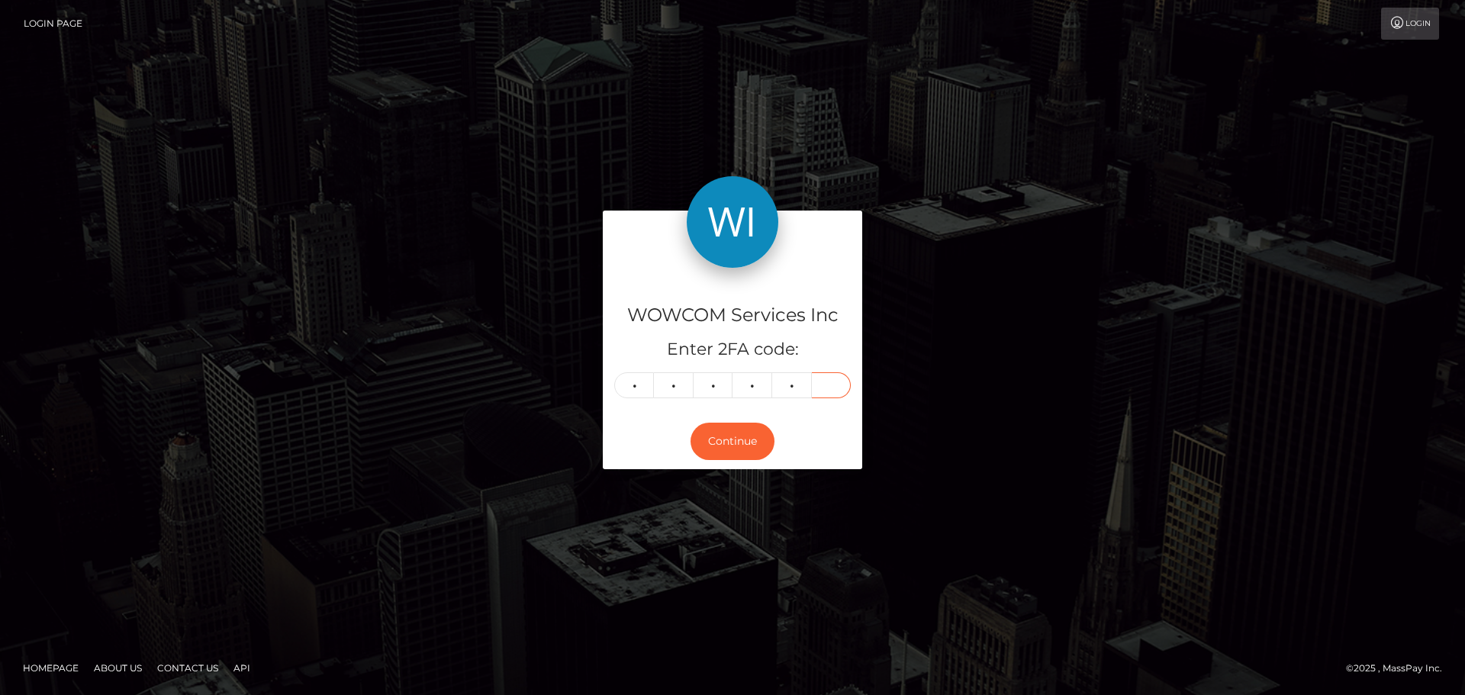
type input "8"
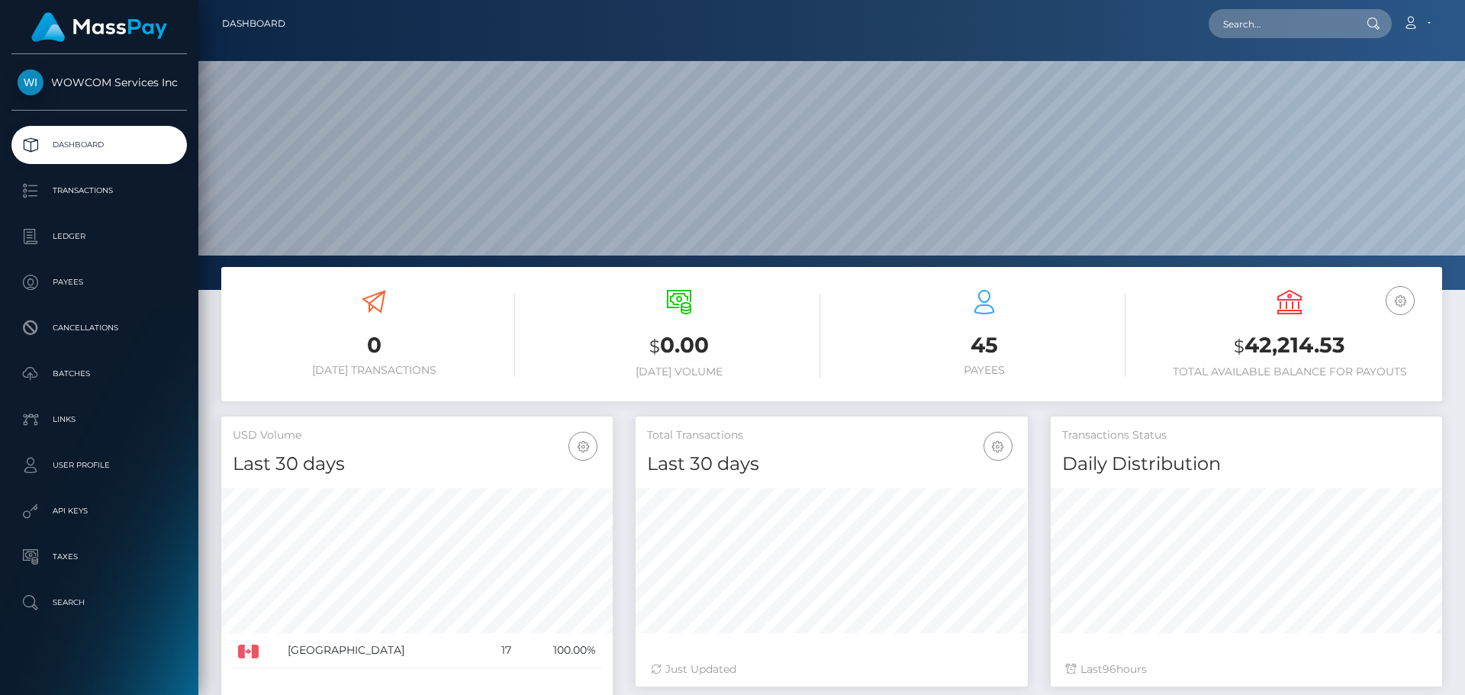
scroll to position [271, 392]
click at [1417, 11] on link "Account" at bounding box center [1416, 24] width 45 height 32
click at [1367, 98] on link "Logout" at bounding box center [1380, 98] width 122 height 28
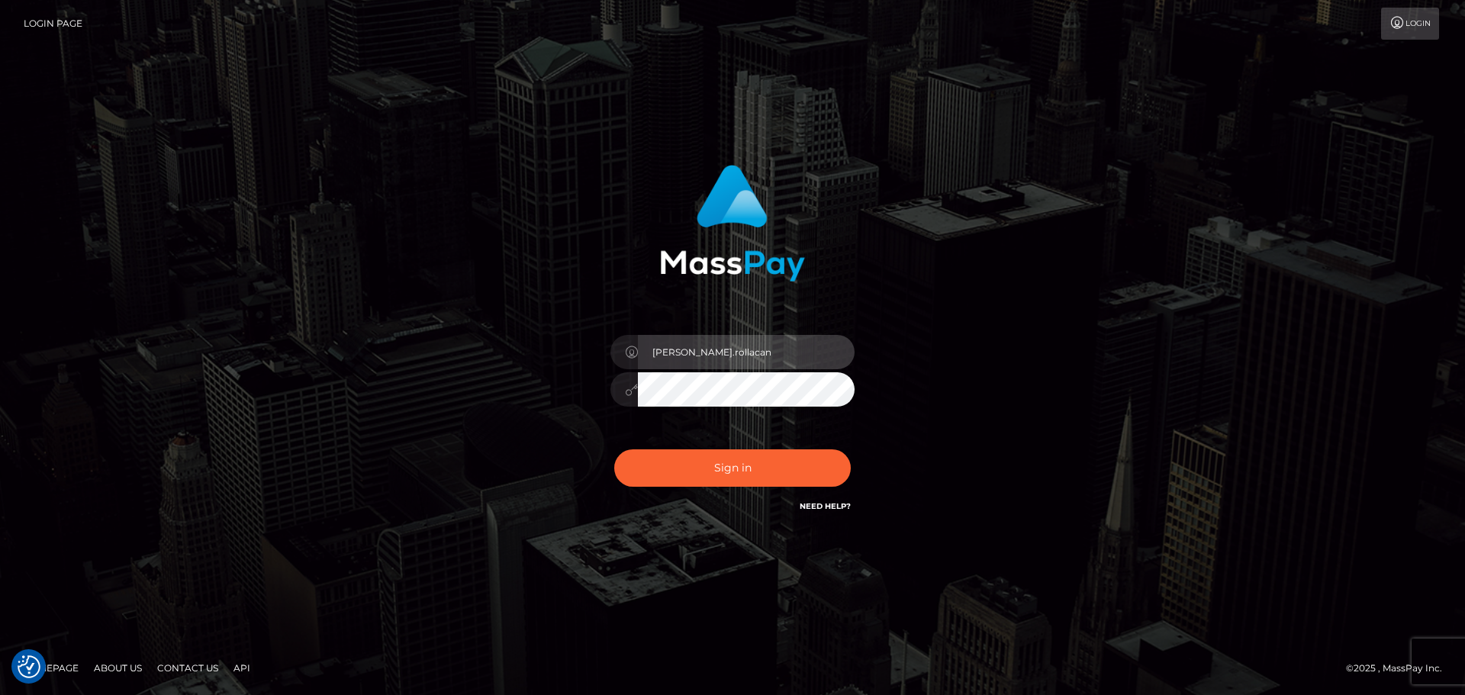
click at [829, 353] on input "Dmitri.rollacan" at bounding box center [746, 352] width 217 height 34
type input "Dmitri.rollausa"
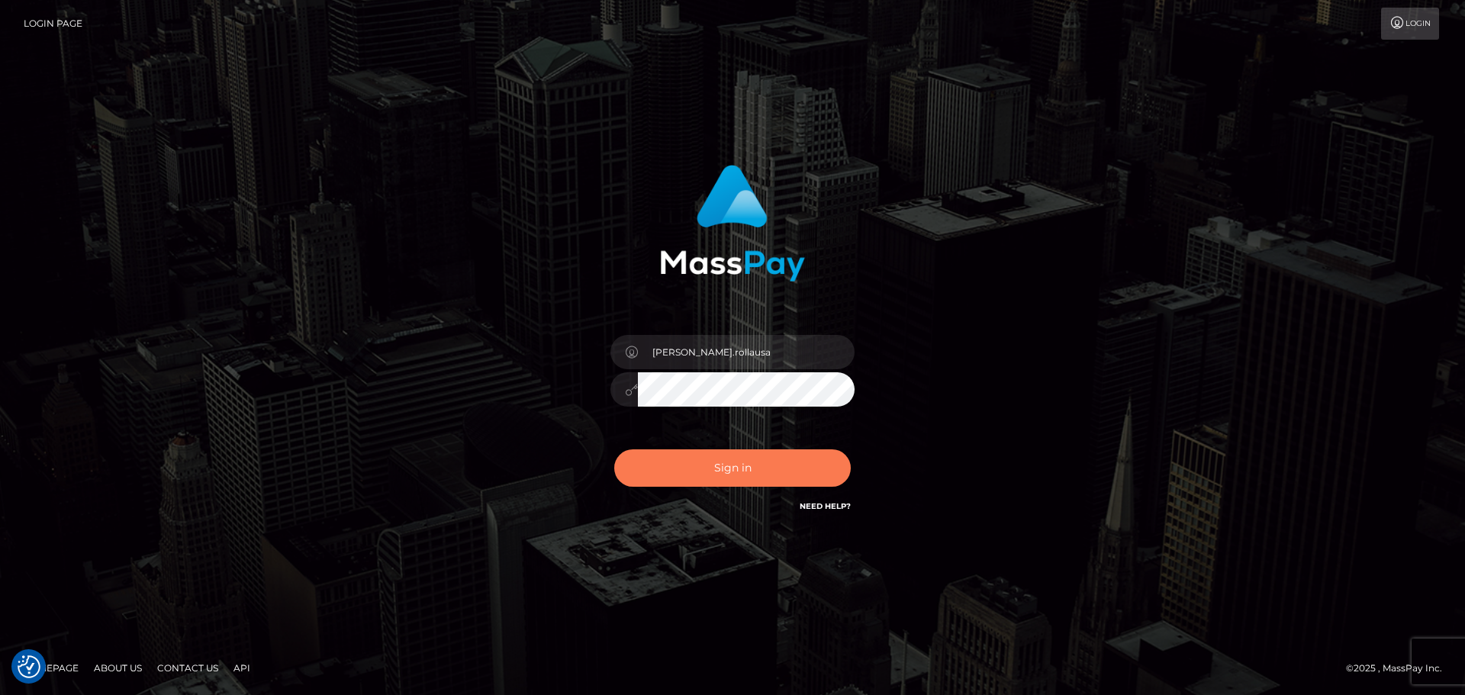
click at [743, 467] on button "Sign in" at bounding box center [732, 467] width 237 height 37
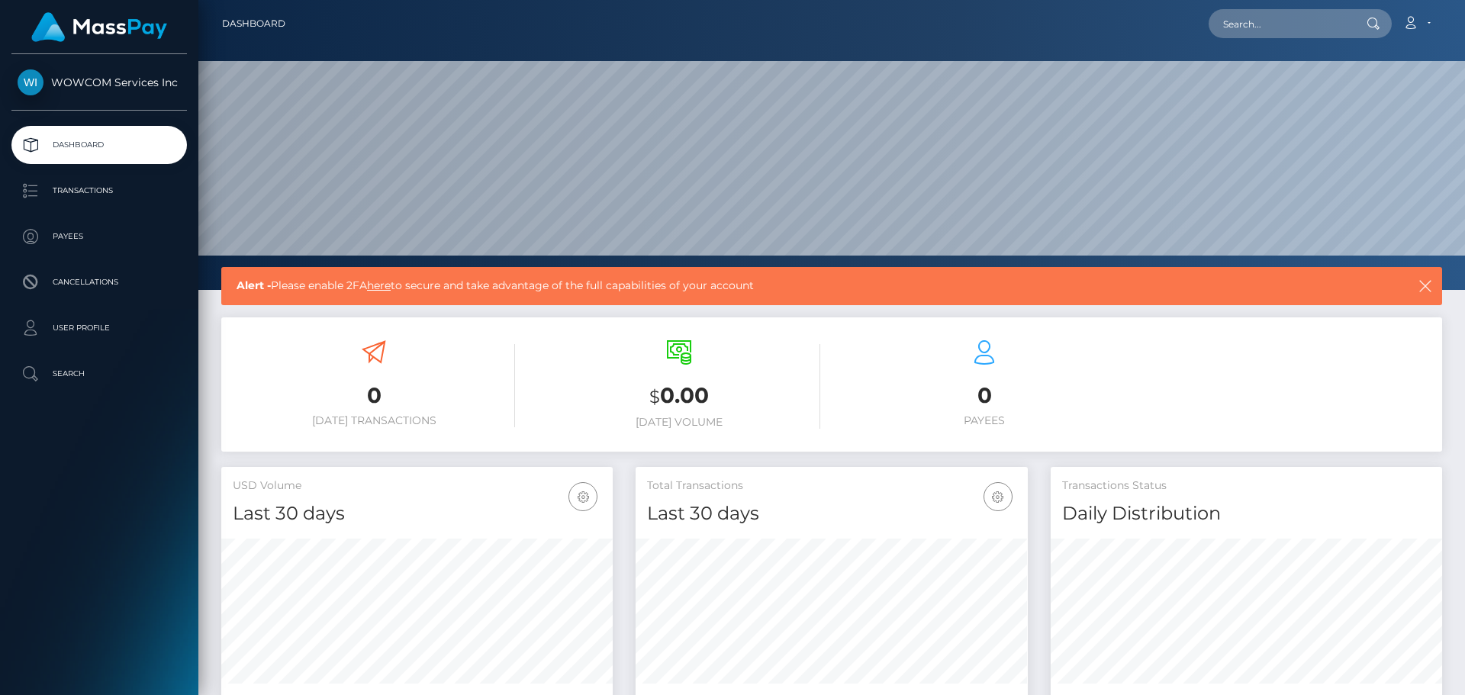
scroll to position [271, 392]
click at [1416, 24] on icon at bounding box center [1410, 23] width 16 height 12
click at [1367, 66] on link "Edit Profile" at bounding box center [1380, 66] width 122 height 28
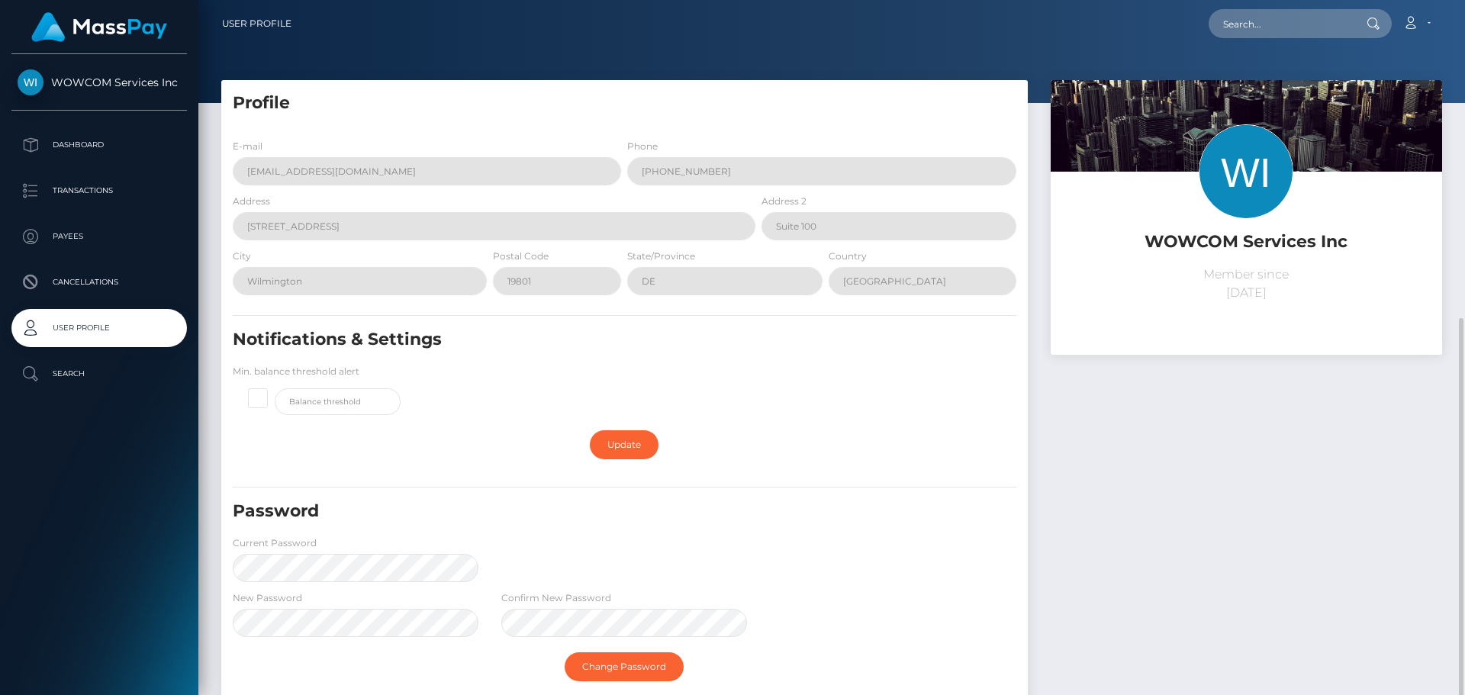
scroll to position [177, 0]
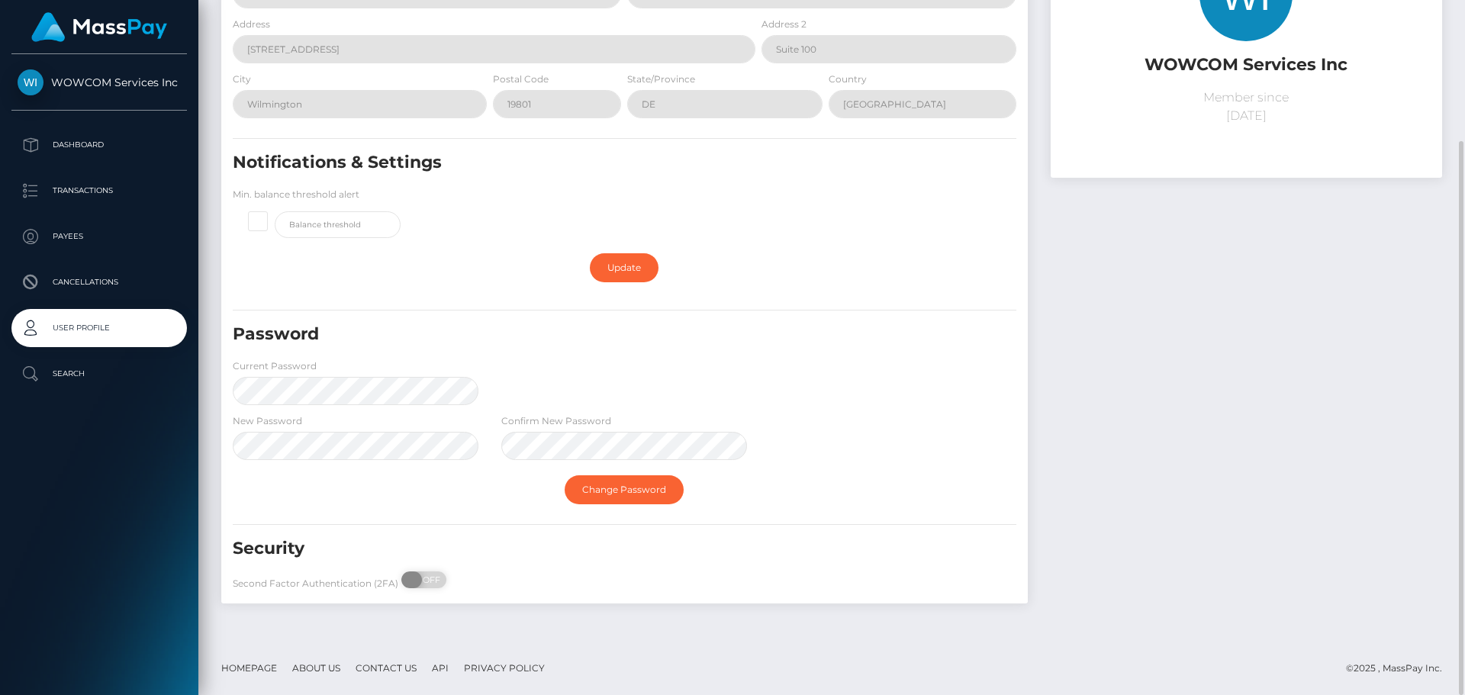
click at [419, 583] on span "OFF" at bounding box center [429, 579] width 38 height 17
checkbox input "true"
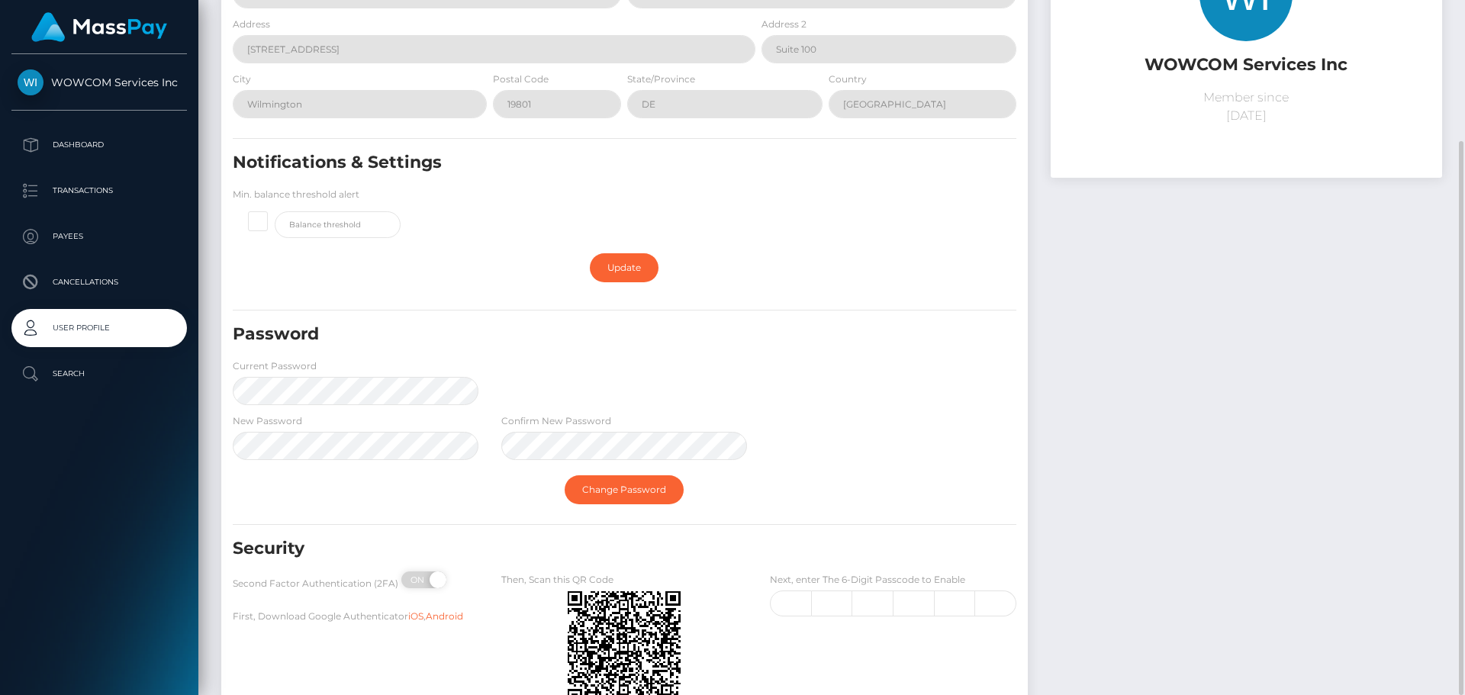
scroll to position [294, 0]
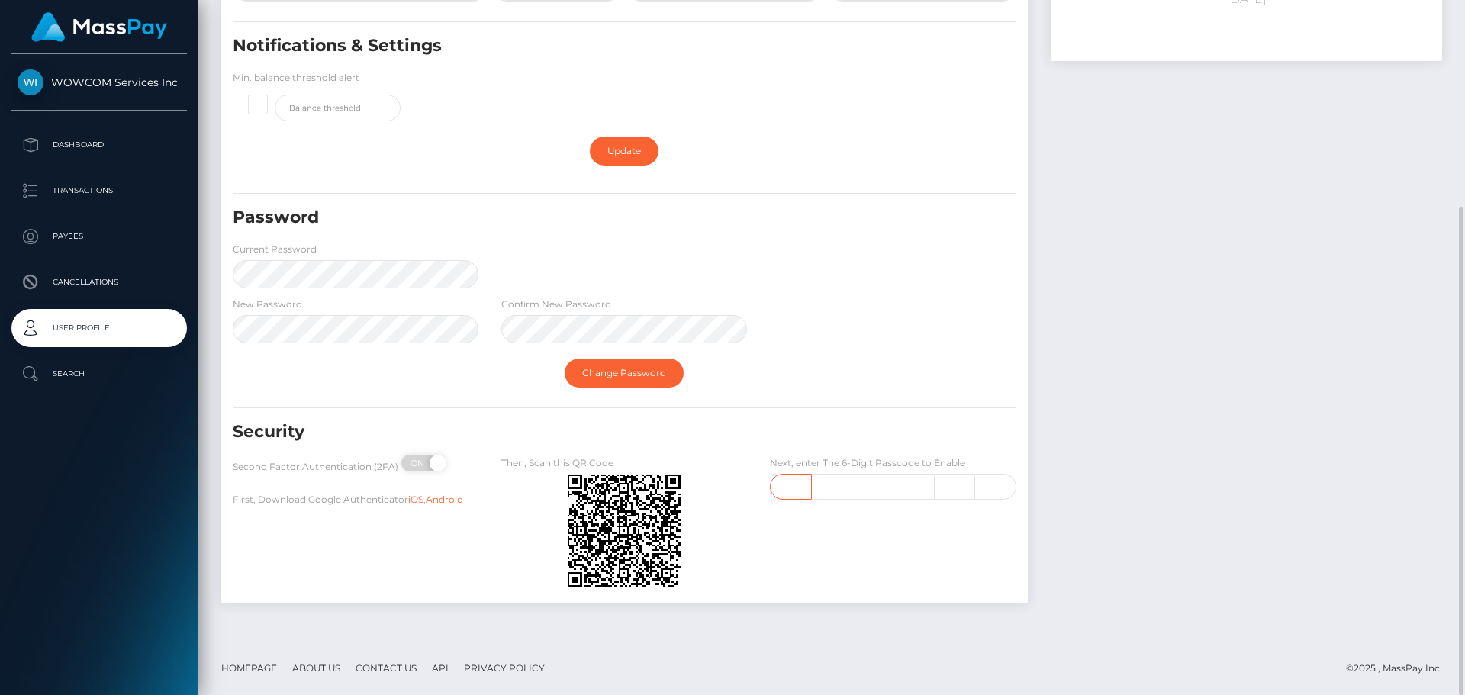
click at [801, 485] on input "text" at bounding box center [790, 487] width 41 height 26
type input "9"
type input "7"
type input "3"
type input "4"
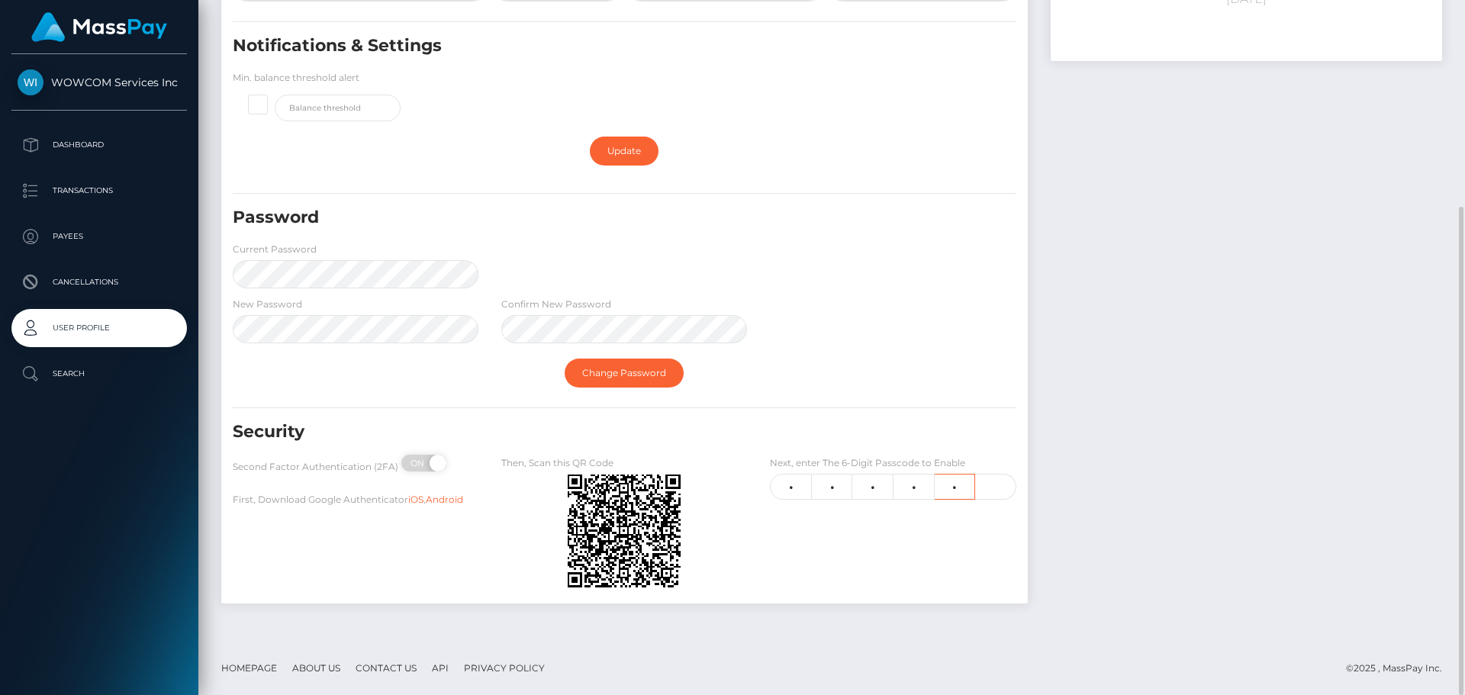
type input "9"
type input "2"
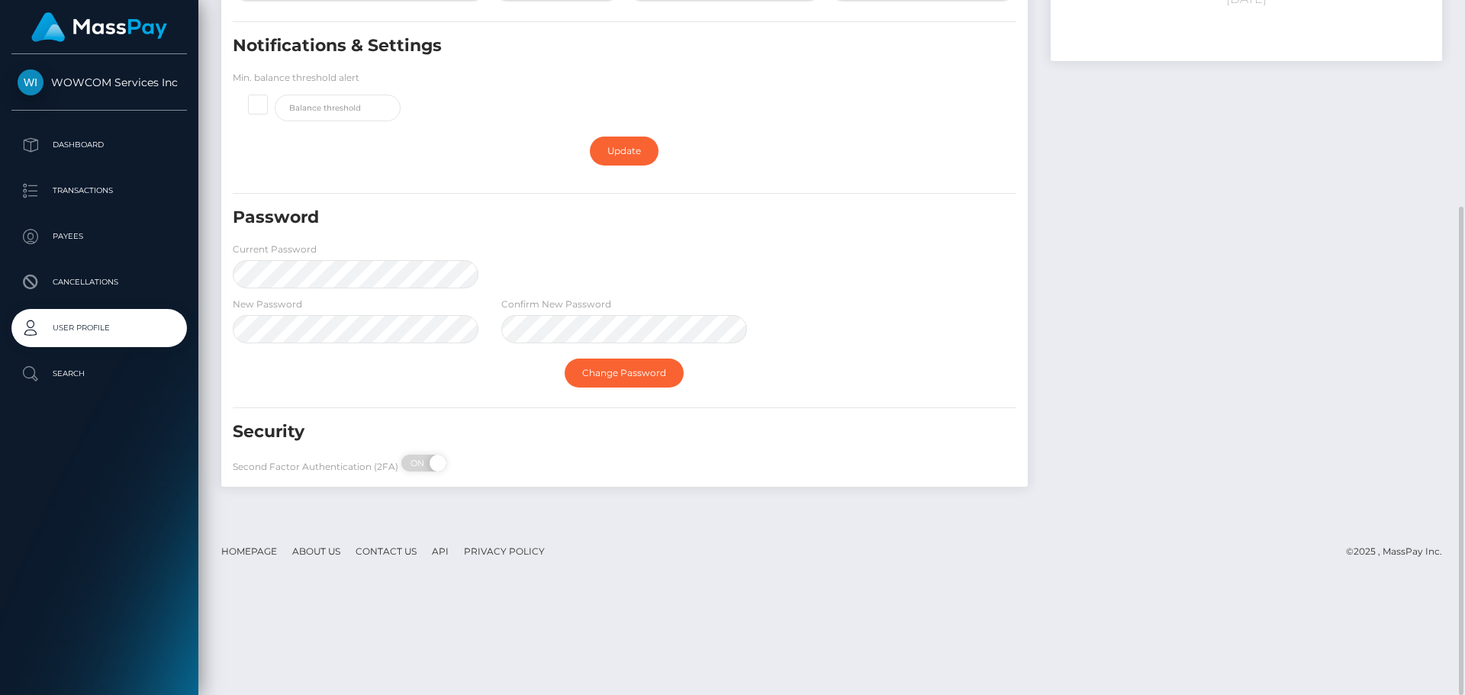
click at [1310, 263] on div "WOWCOM Services Inc Member since September 1, 2025" at bounding box center [1246, 144] width 414 height 716
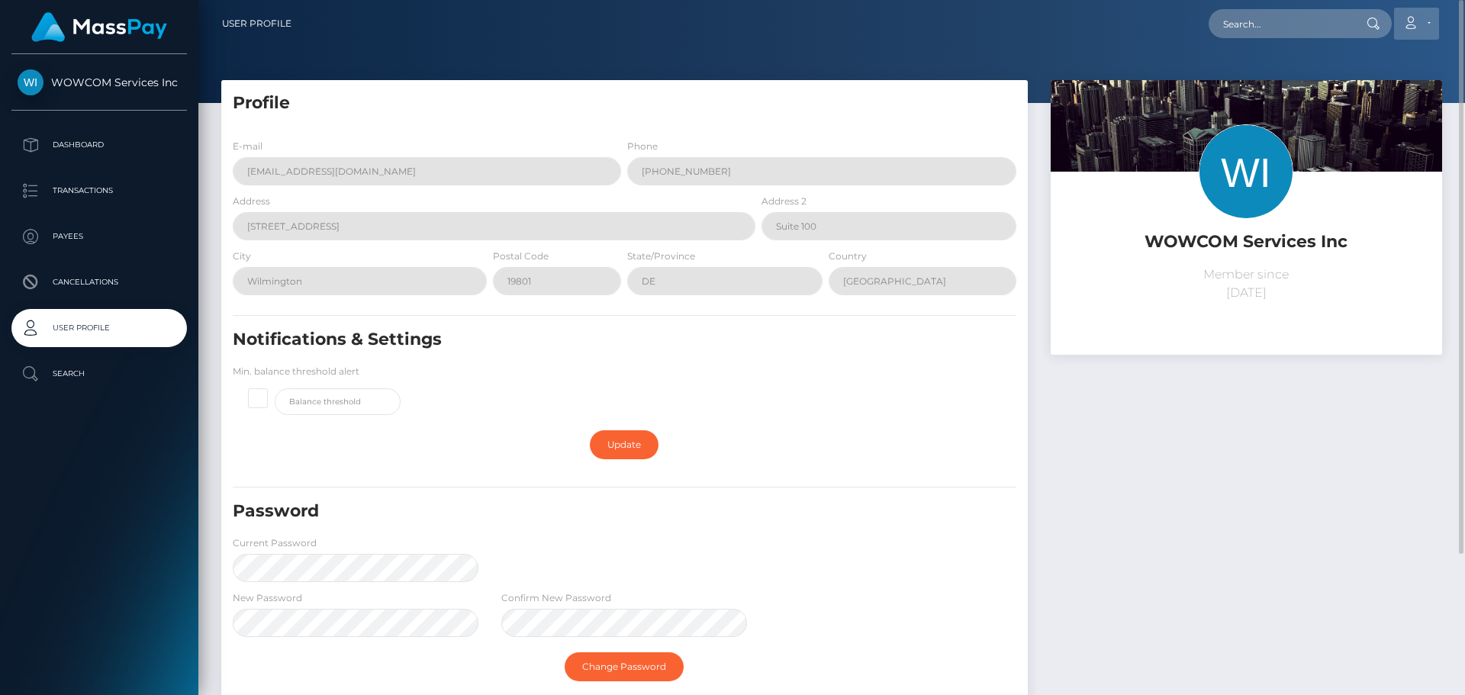
click at [1418, 20] on icon at bounding box center [1410, 23] width 16 height 12
click at [1375, 97] on link "Logout" at bounding box center [1380, 98] width 122 height 28
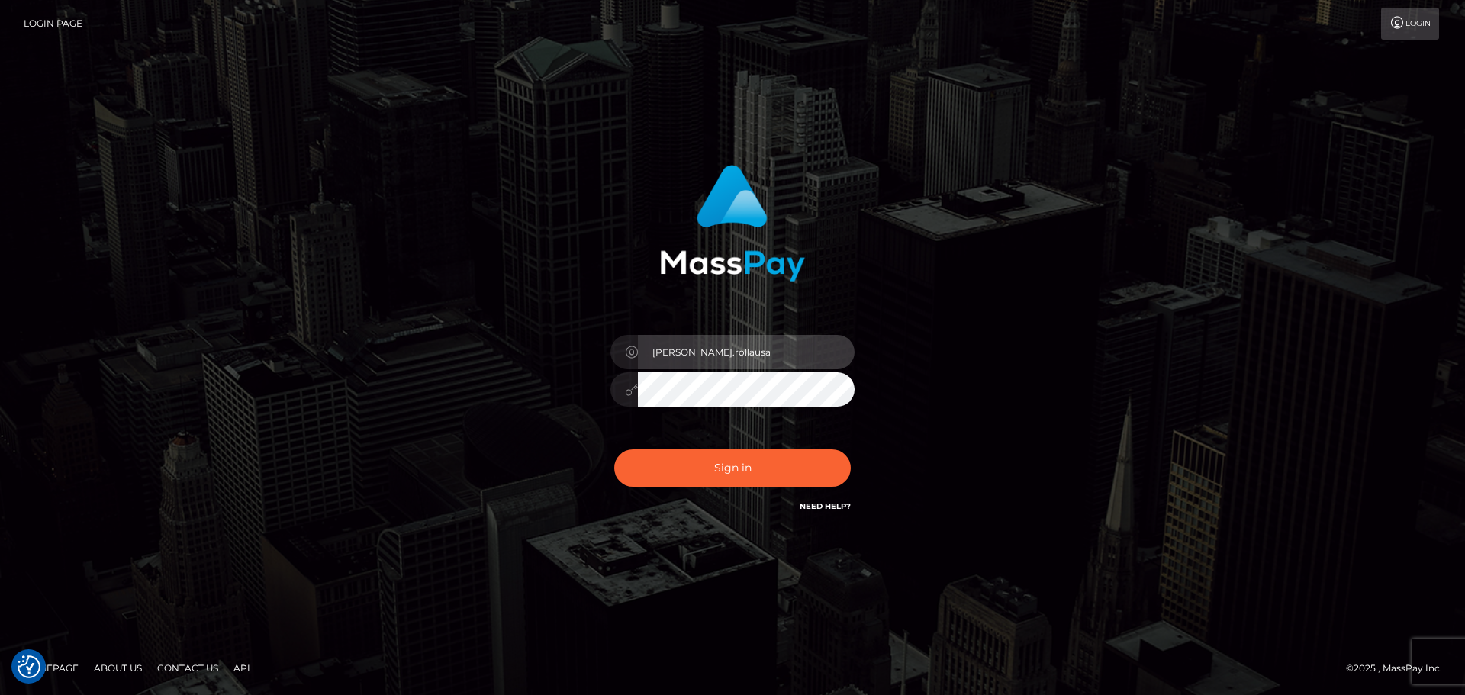
click at [804, 361] on input "Dmitri.rollausa" at bounding box center [746, 352] width 217 height 34
type input "Dmitri.wow"
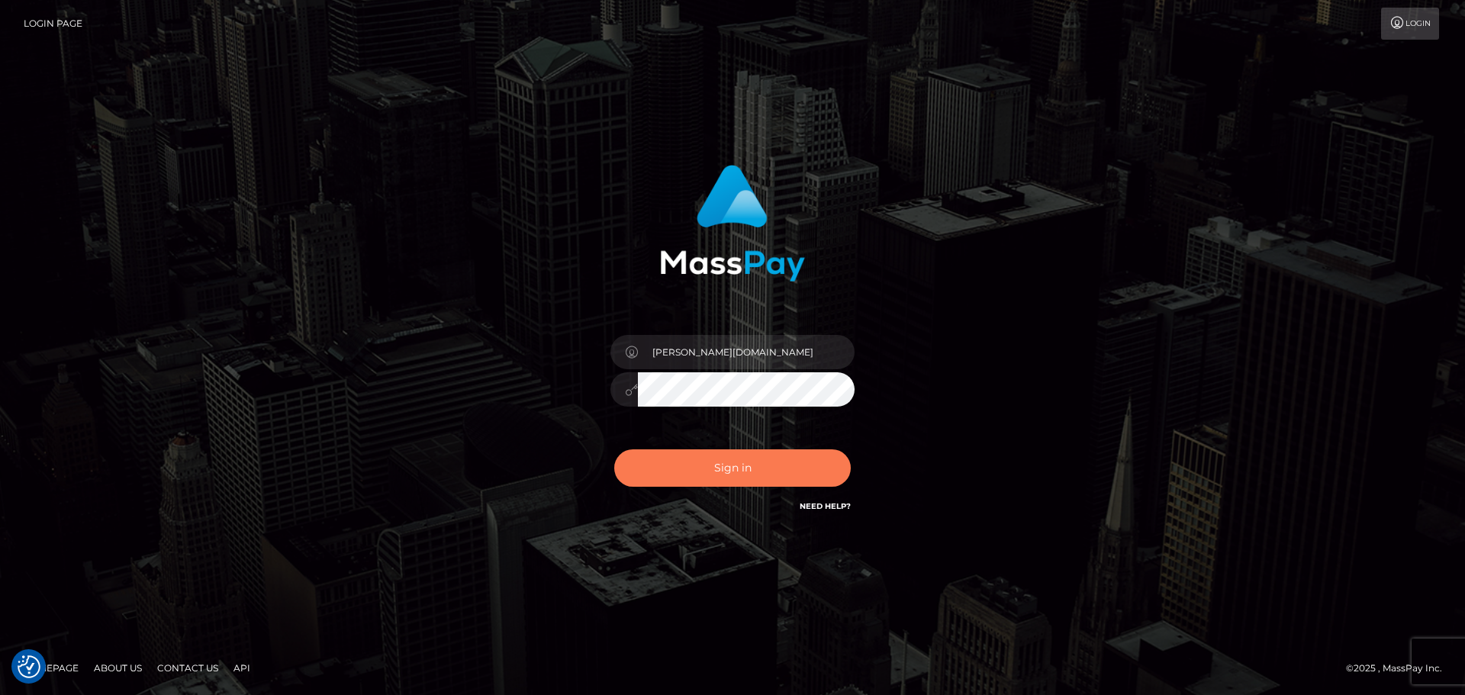
click at [744, 477] on button "Sign in" at bounding box center [732, 467] width 237 height 37
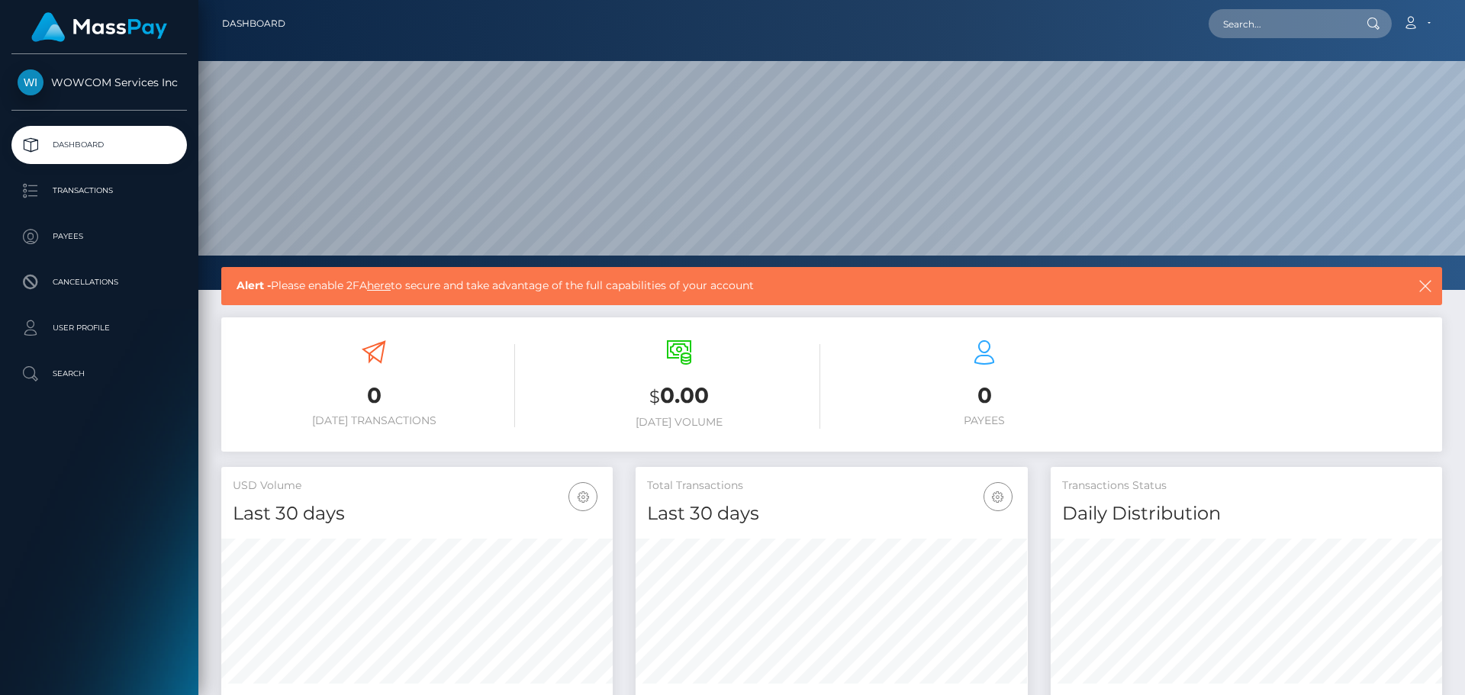
scroll to position [271, 392]
click at [1405, 26] on icon at bounding box center [1410, 23] width 16 height 12
click at [1354, 67] on link "Edit Profile" at bounding box center [1380, 66] width 122 height 28
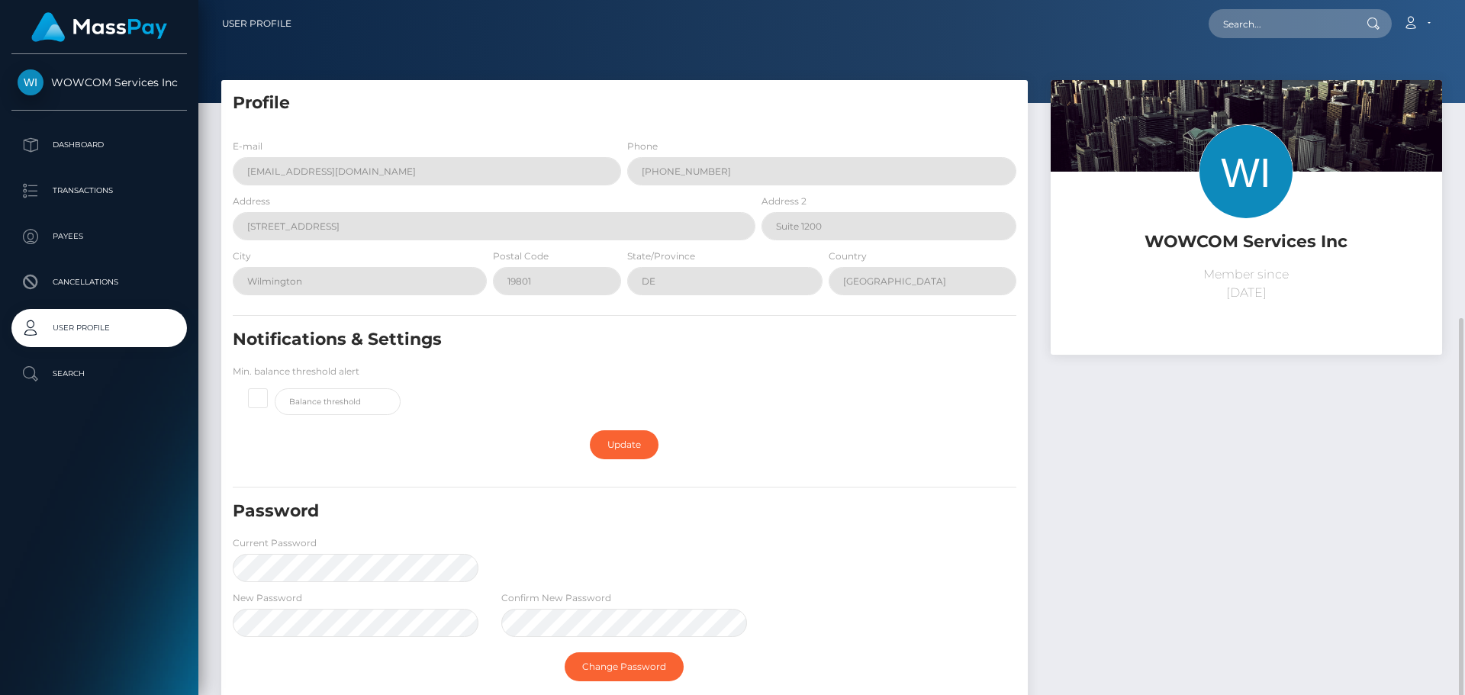
scroll to position [177, 0]
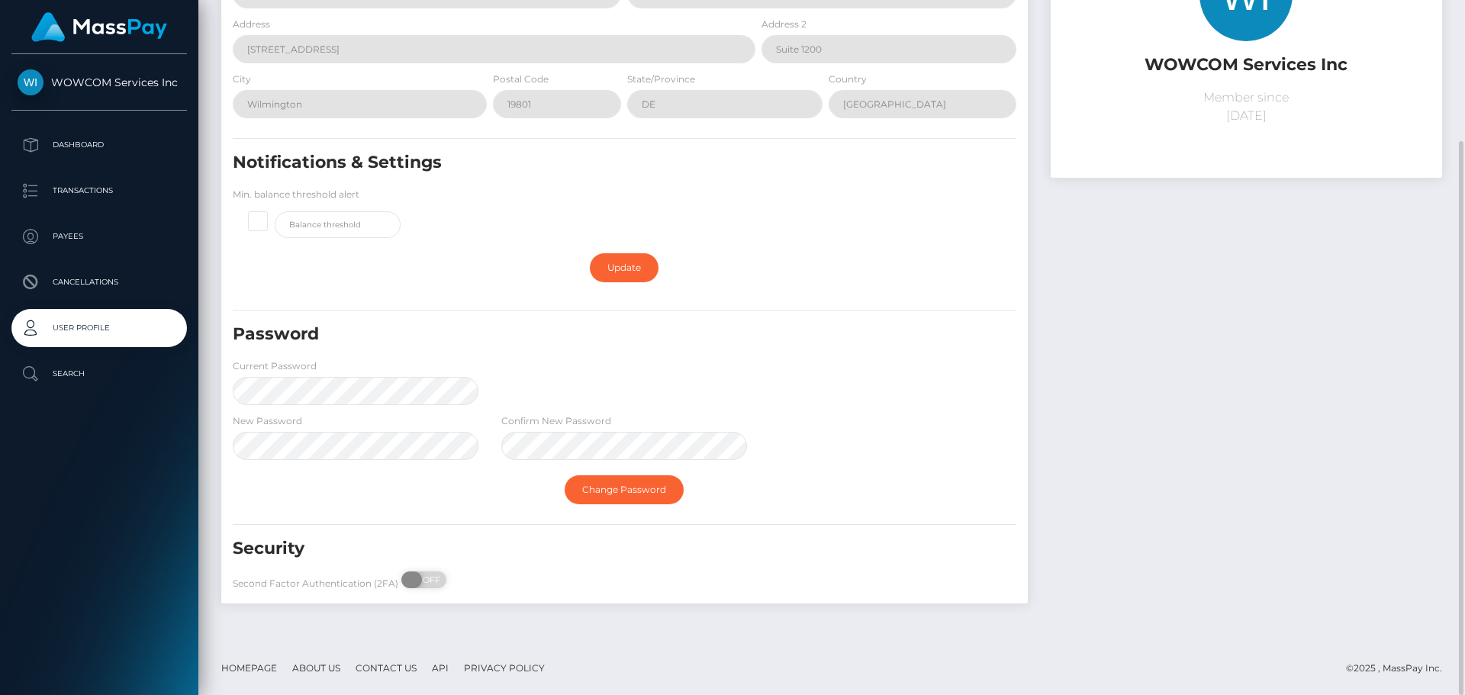
click at [424, 577] on span "OFF" at bounding box center [429, 579] width 38 height 17
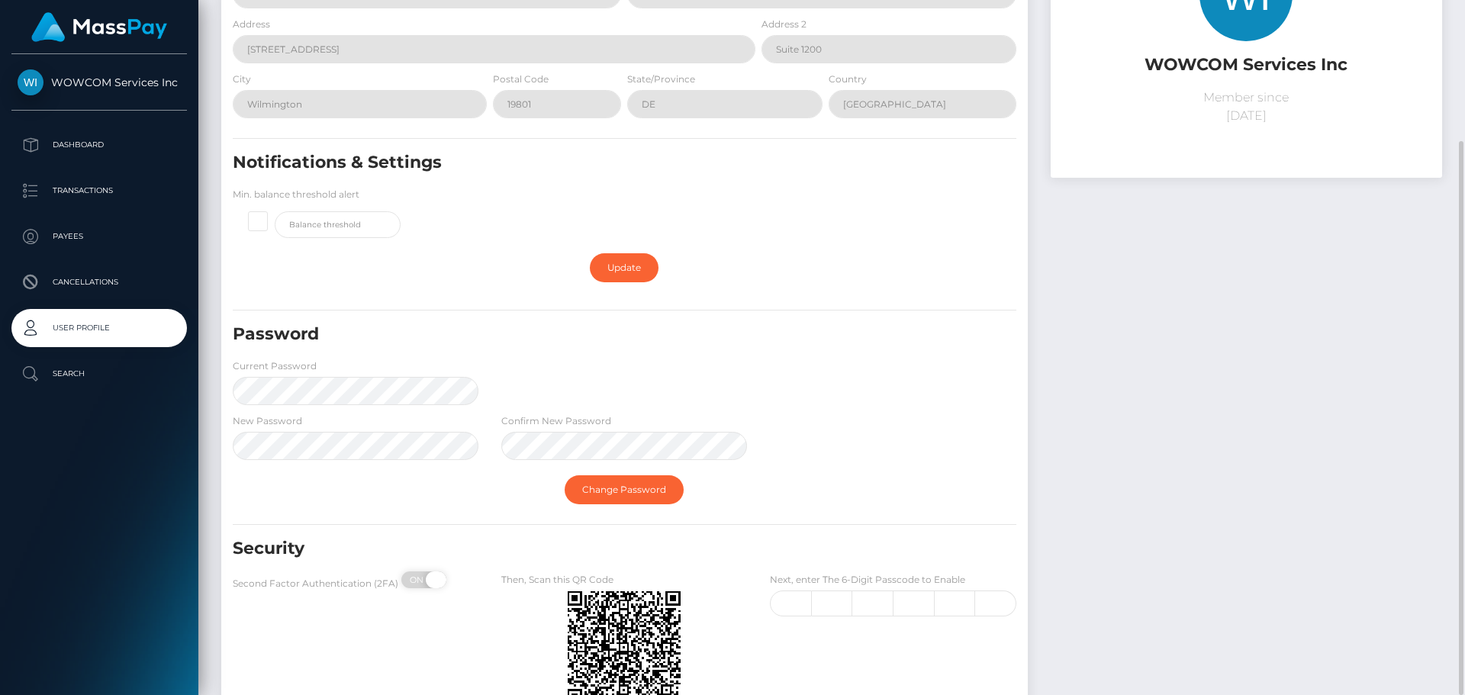
checkbox input "true"
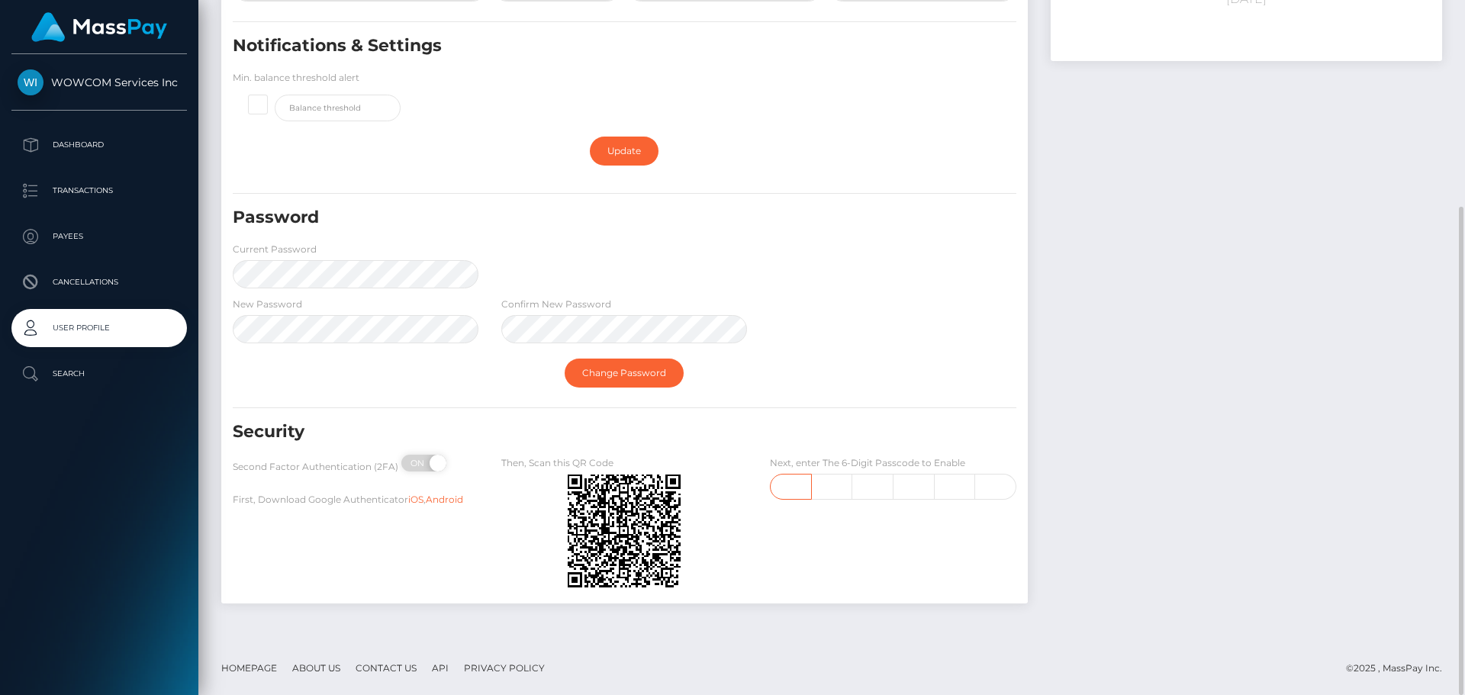
click at [787, 488] on input "text" at bounding box center [790, 487] width 41 height 26
type input "1"
type input "3"
type input "4"
type input "0"
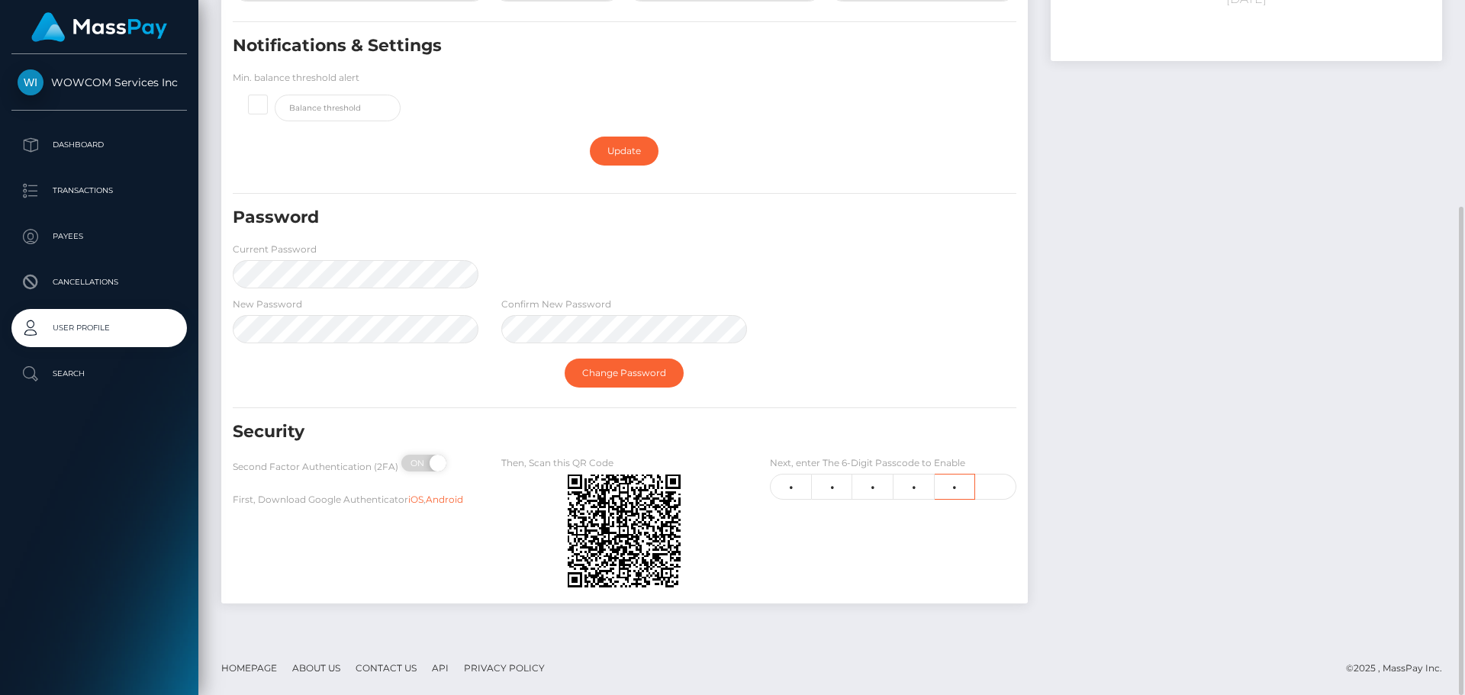
type input "1"
type input "4"
type input "0"
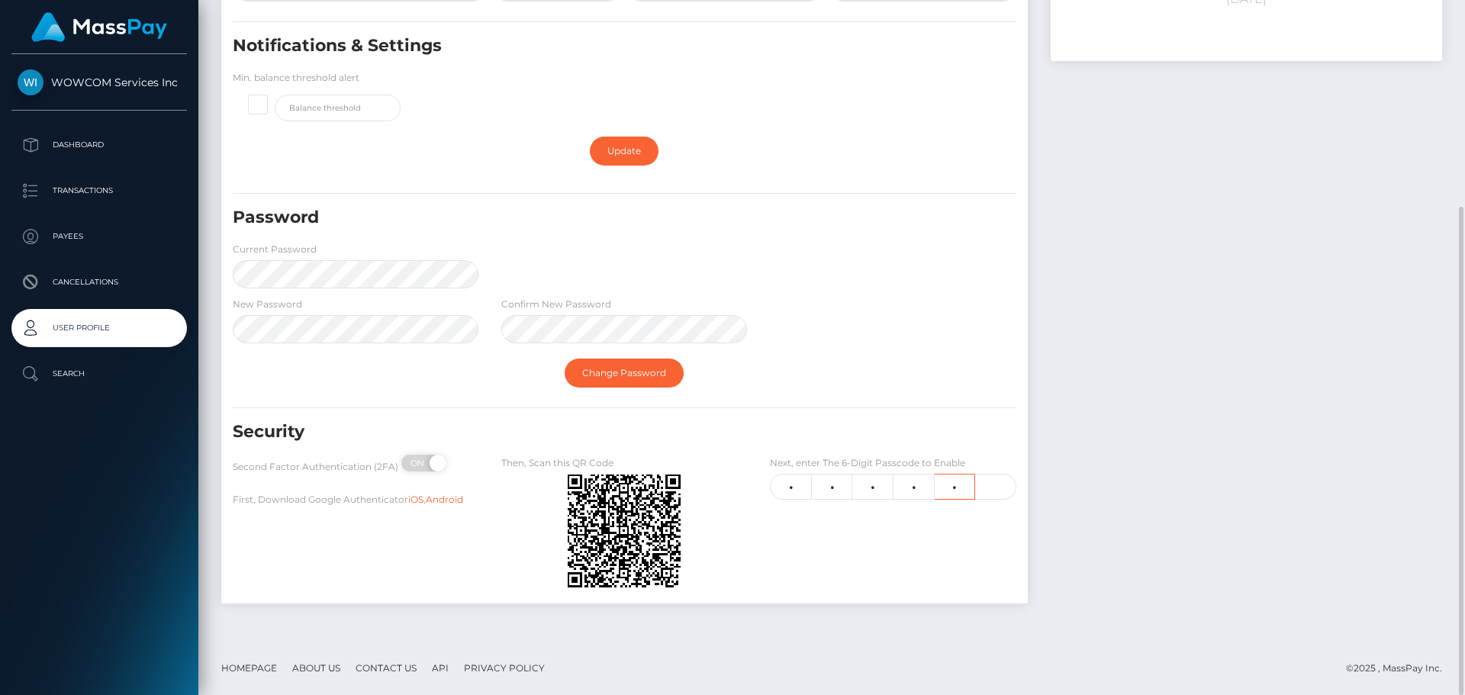
type input "9"
type input "1"
type input "5"
type input "3"
type input "1"
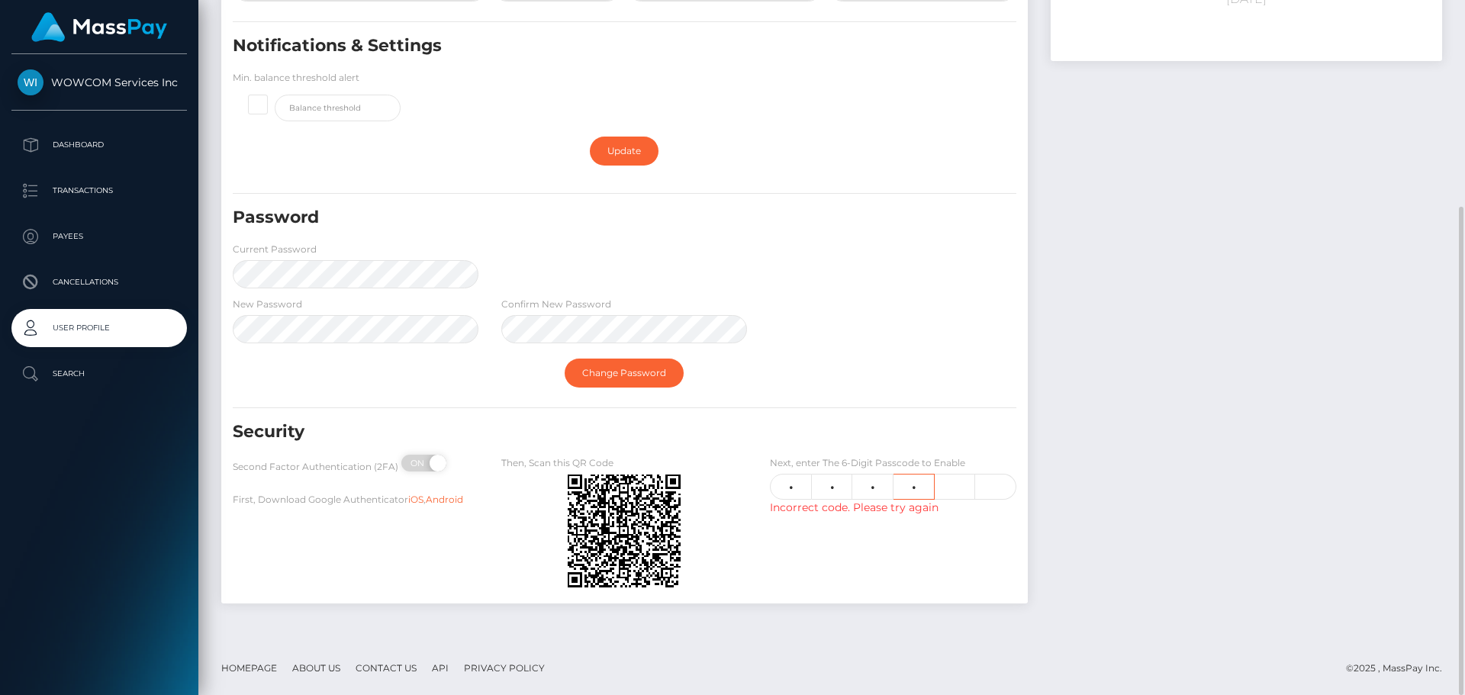
type input "3"
type input "4"
type input "5"
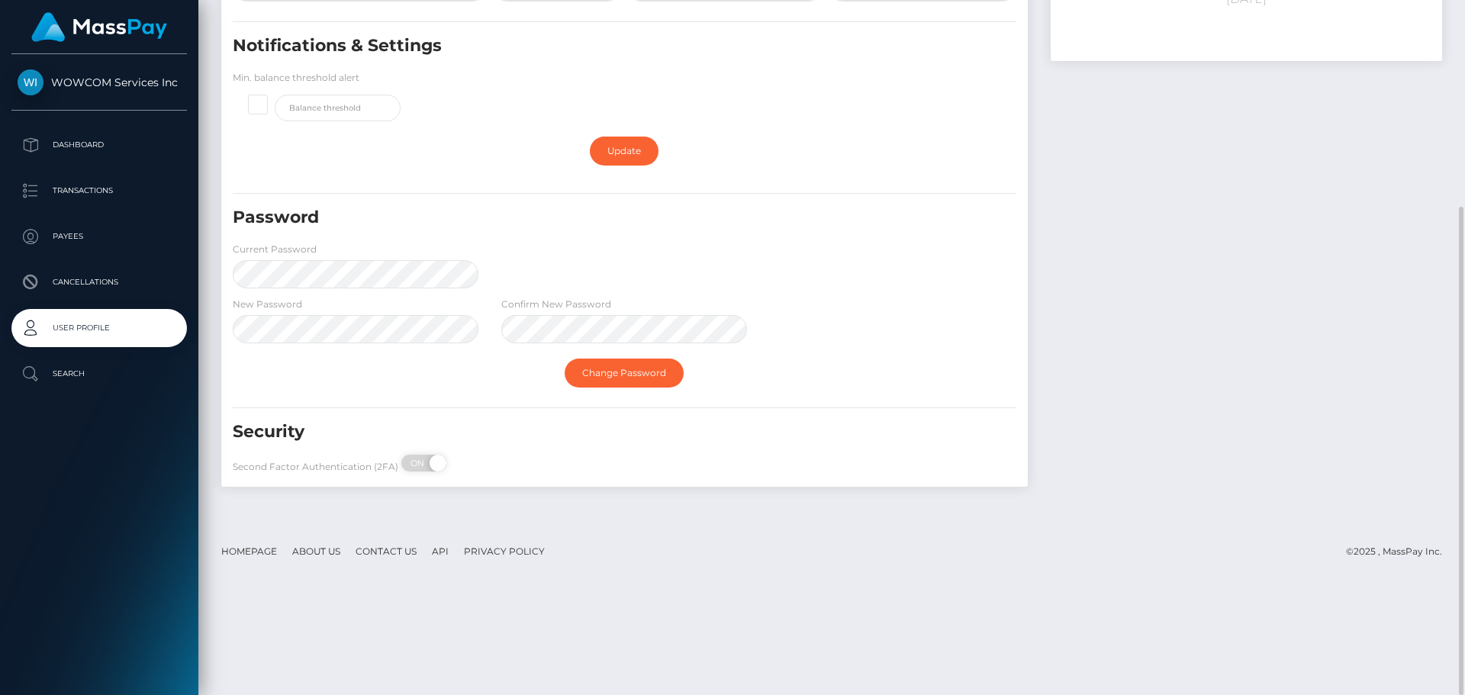
scroll to position [0, 0]
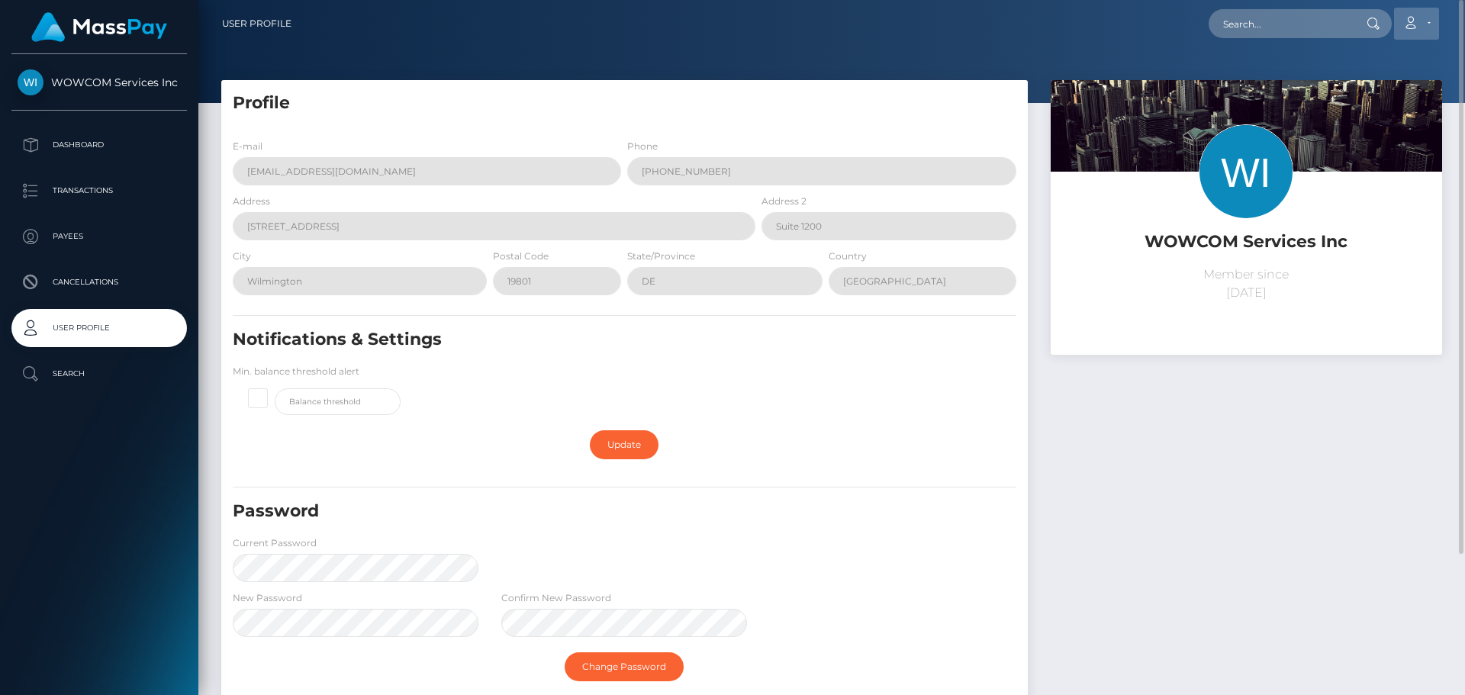
click at [1415, 17] on icon at bounding box center [1410, 23] width 16 height 12
click at [1353, 99] on link "Logout" at bounding box center [1380, 98] width 122 height 28
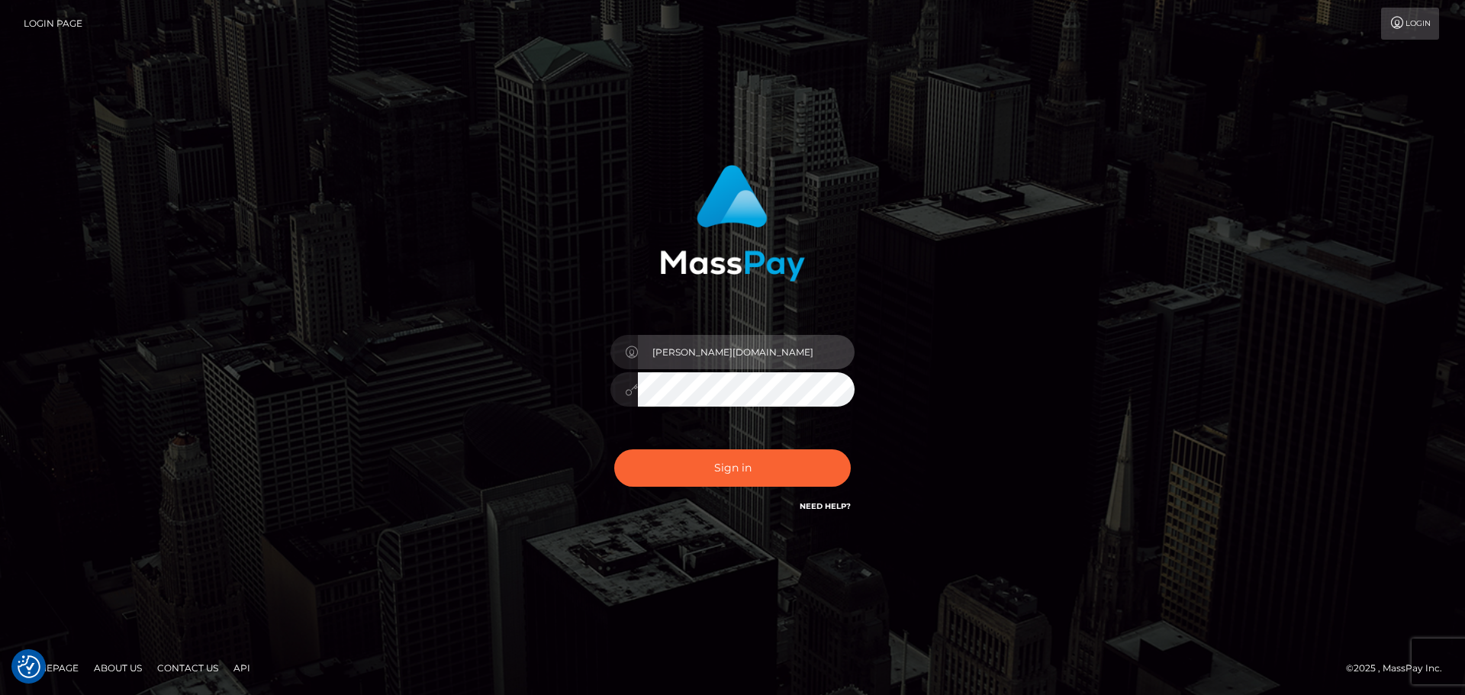
click at [804, 348] on input "Dmitri.wow" at bounding box center [746, 352] width 217 height 34
type input "[PERSON_NAME].wowcan"
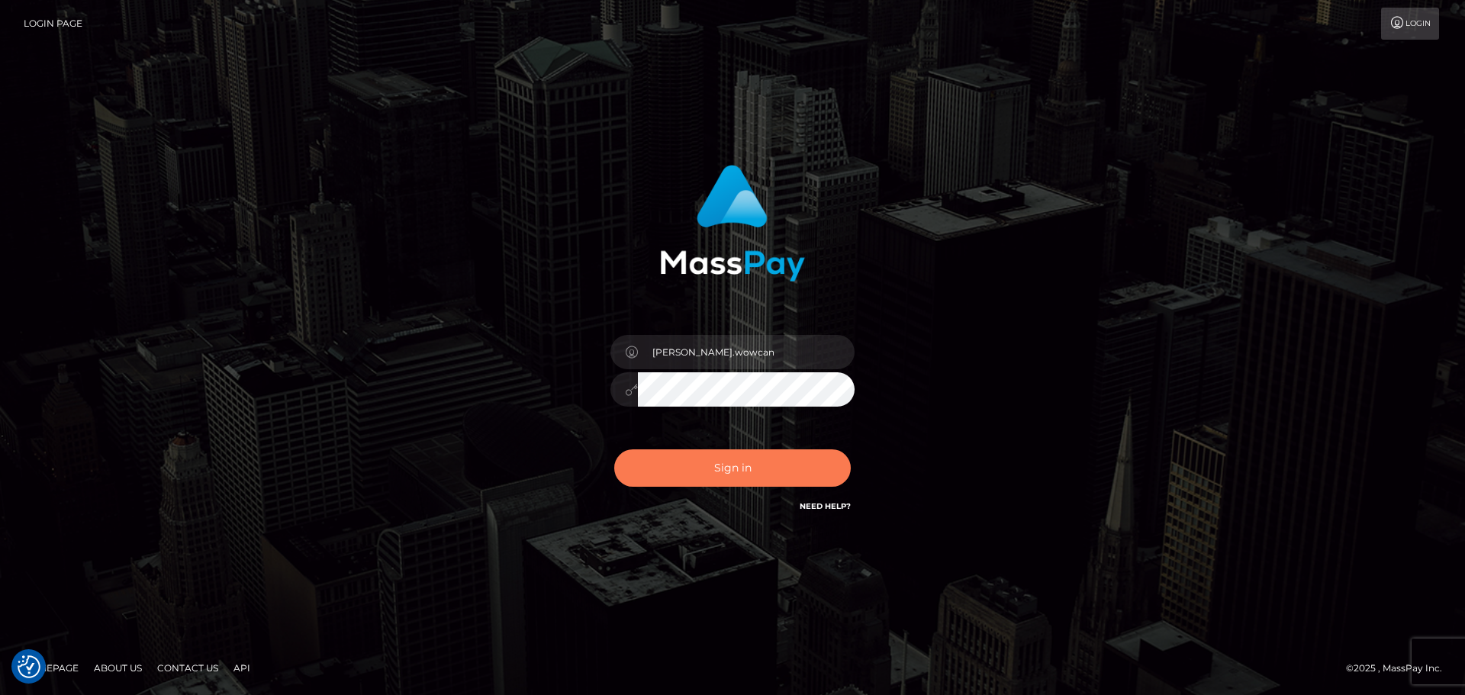
click at [771, 472] on button "Sign in" at bounding box center [732, 467] width 237 height 37
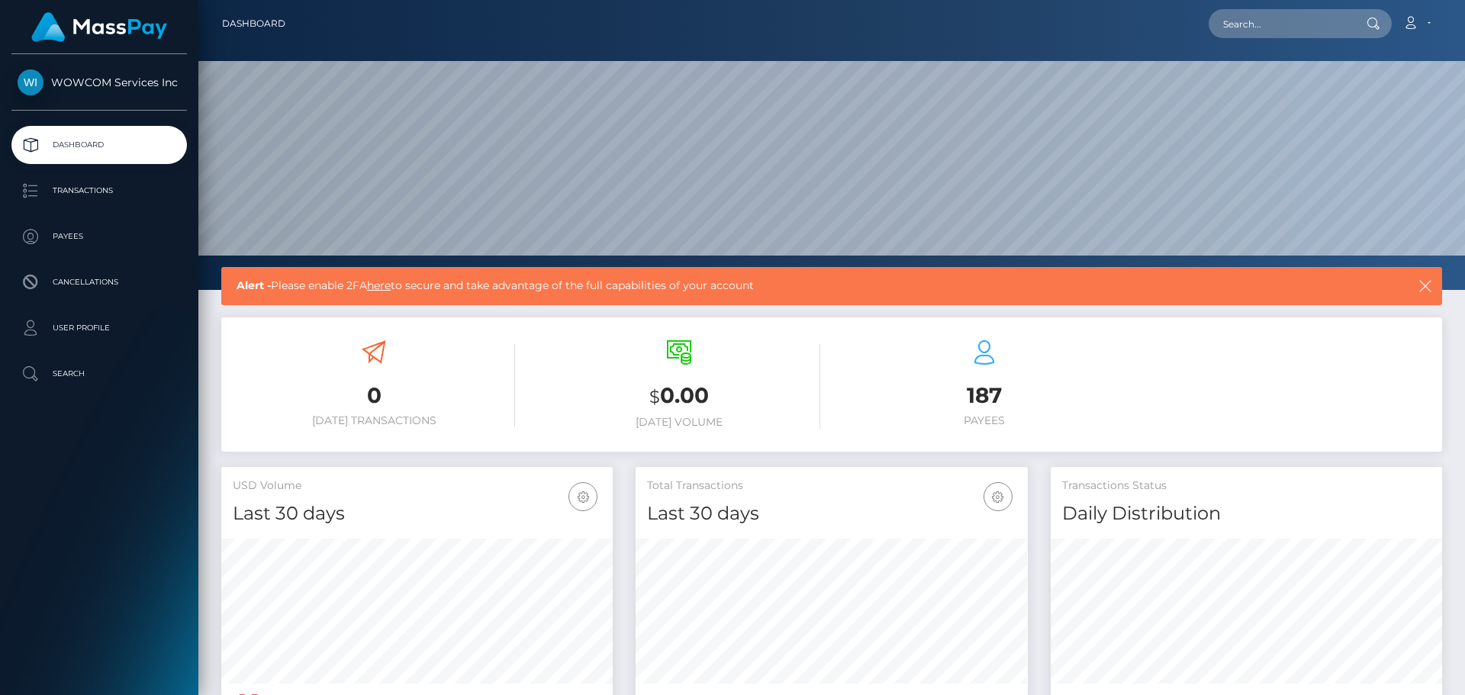
scroll to position [271, 392]
click at [1415, 9] on link "Account" at bounding box center [1416, 24] width 45 height 32
click at [1381, 63] on link "Edit Profile" at bounding box center [1380, 66] width 122 height 28
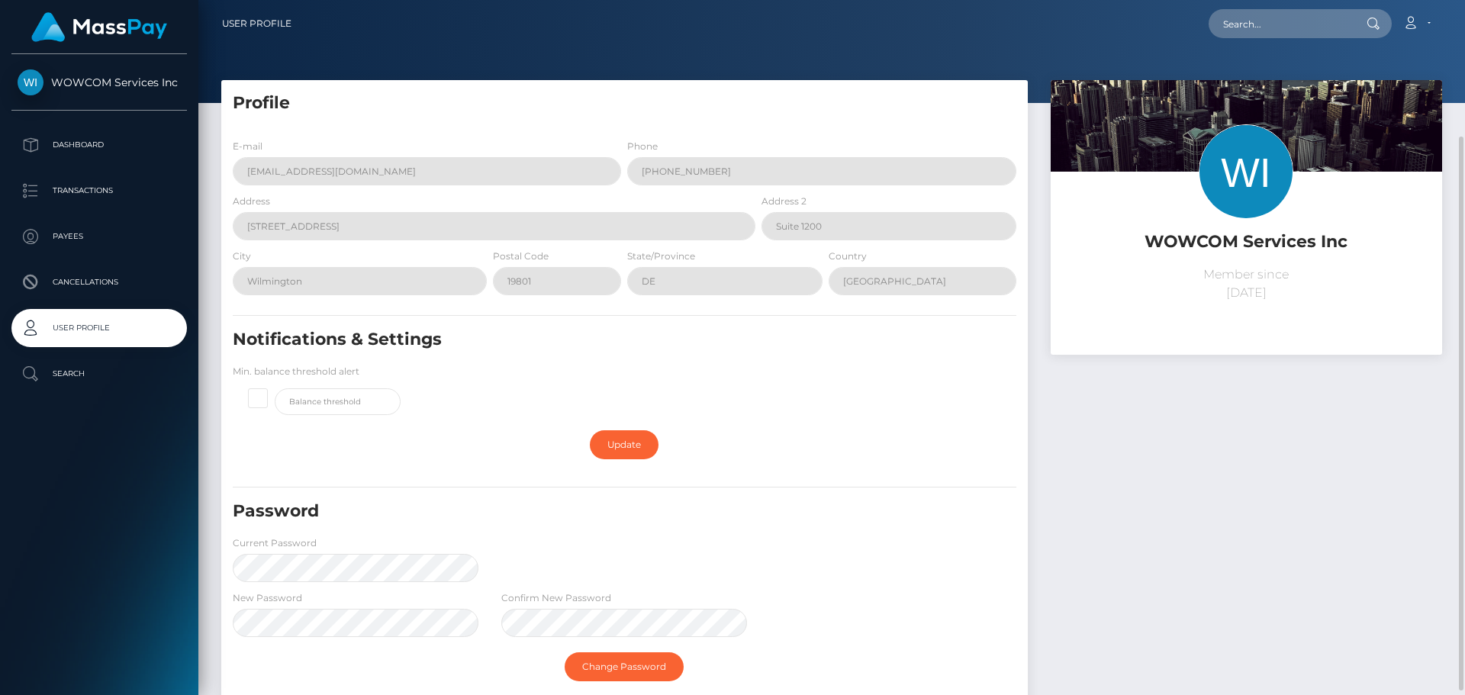
scroll to position [177, 0]
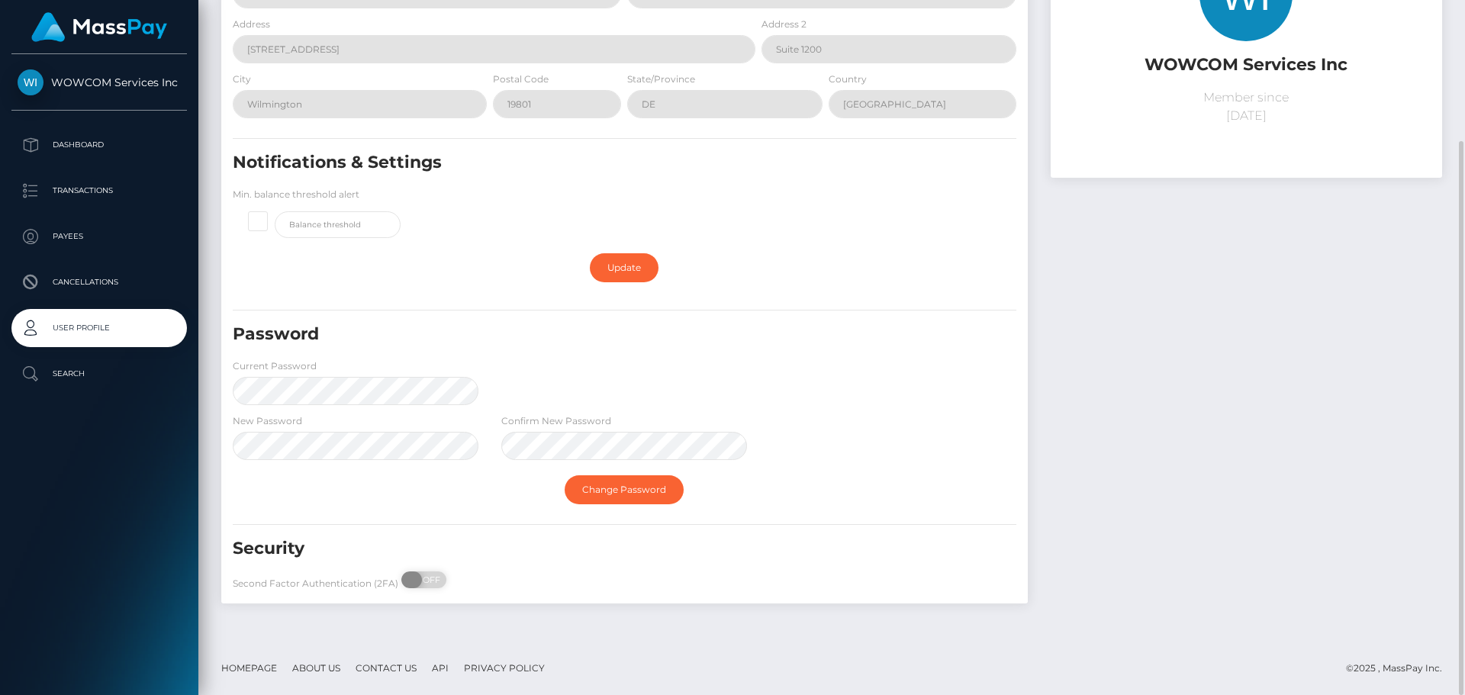
click at [417, 576] on span at bounding box center [411, 579] width 21 height 17
checkbox input "true"
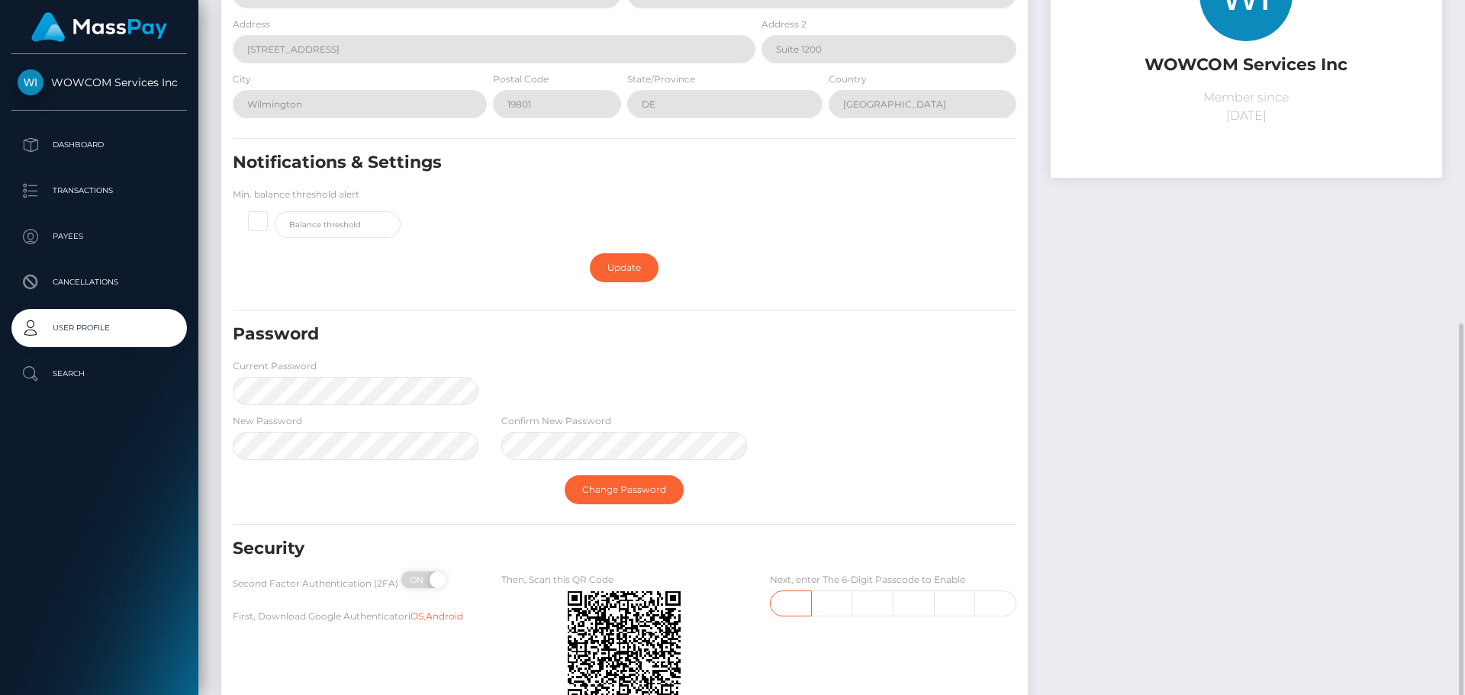
scroll to position [294, 0]
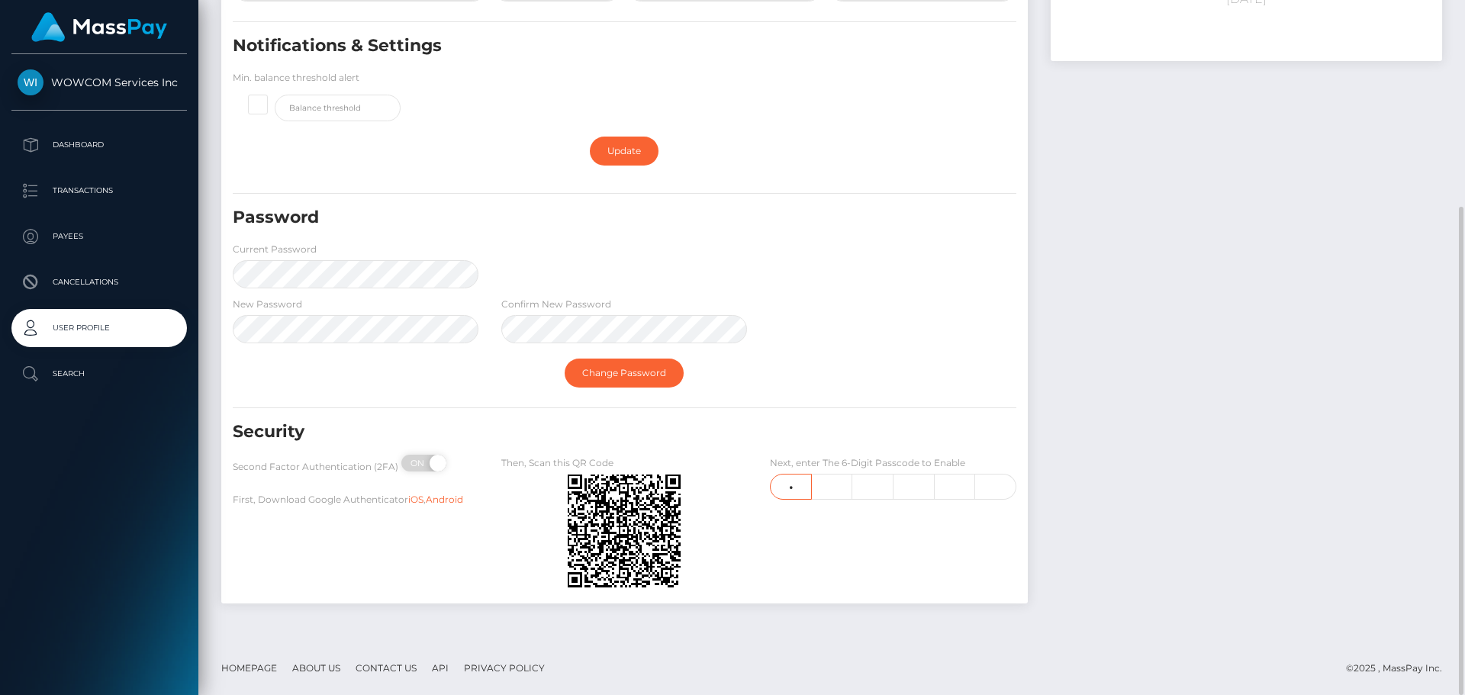
type input "1"
type input "9"
type input "5"
type input "8"
type input "4"
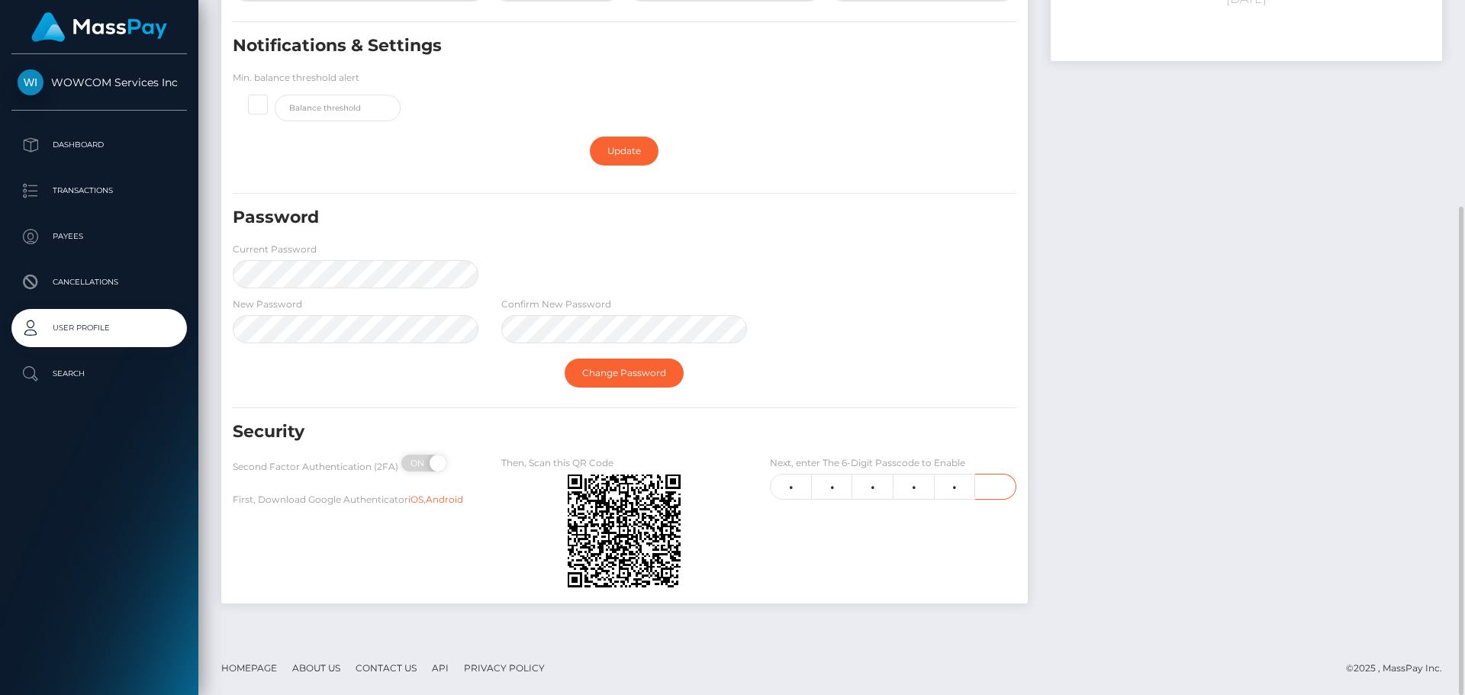
type input "2"
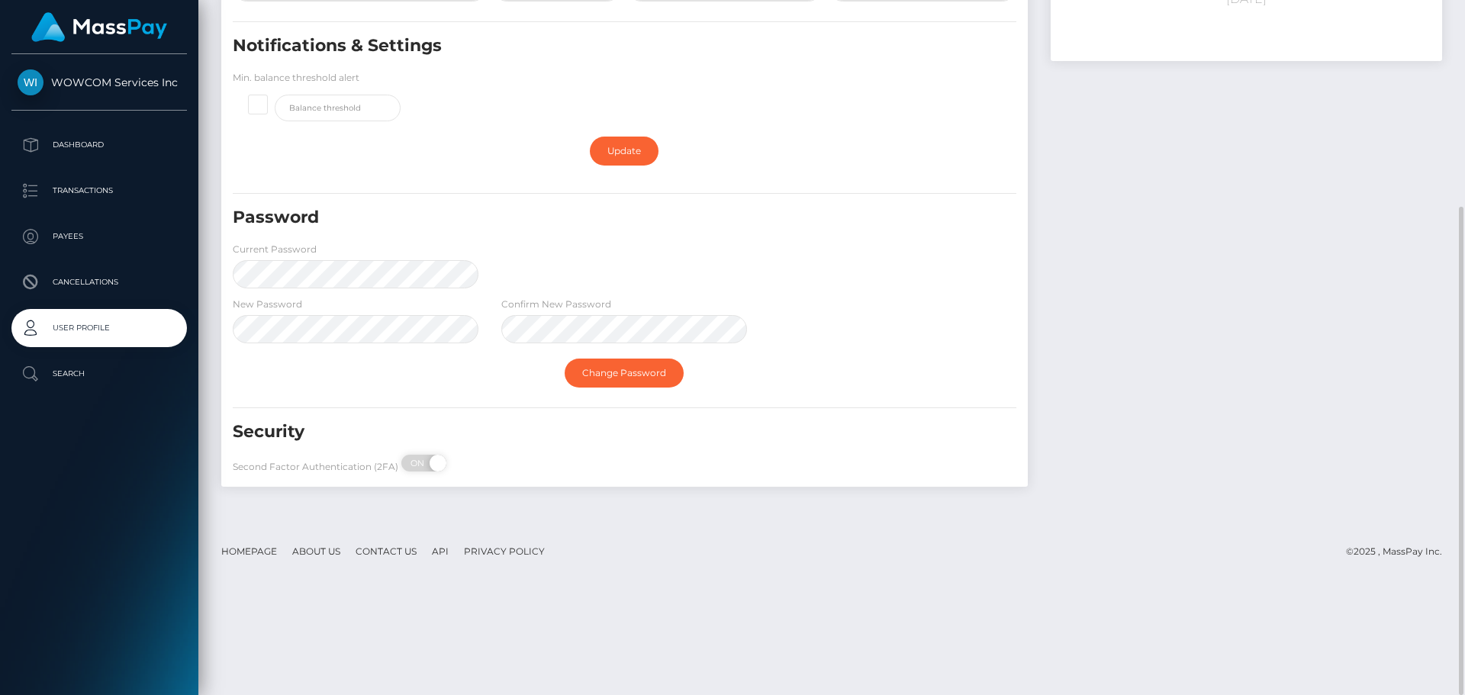
scroll to position [0, 0]
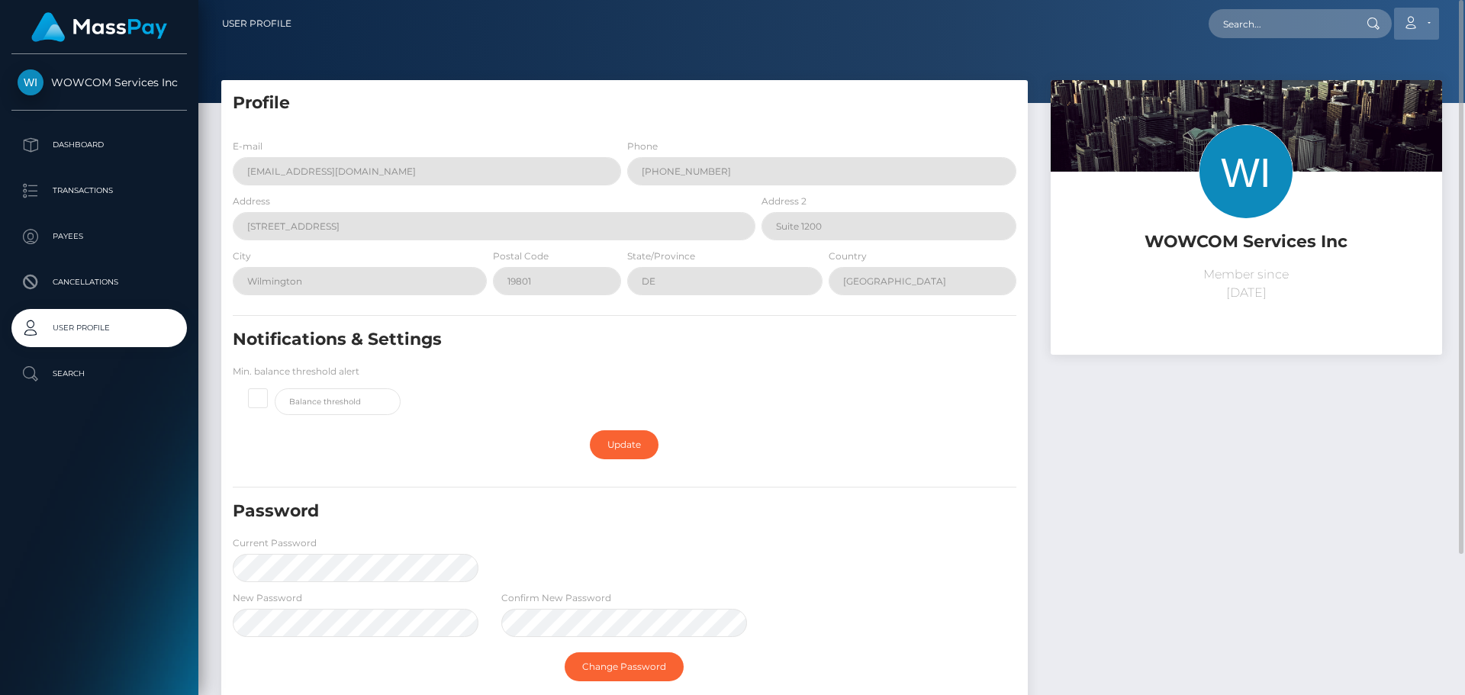
click at [1409, 21] on icon at bounding box center [1410, 23] width 16 height 12
click at [1350, 97] on link "Logout" at bounding box center [1380, 98] width 122 height 28
